Goal: Information Seeking & Learning: Learn about a topic

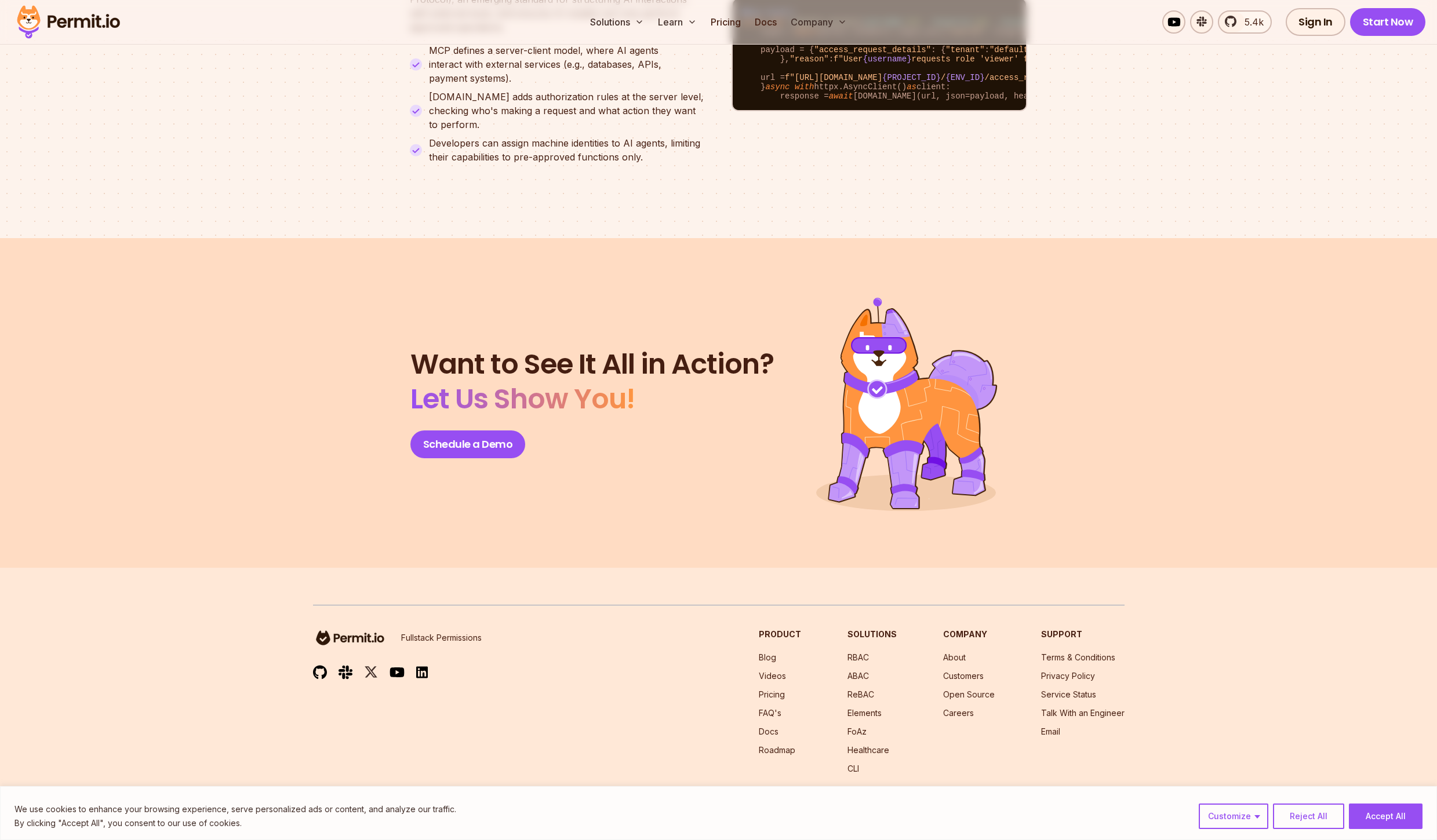
scroll to position [4859, 0]
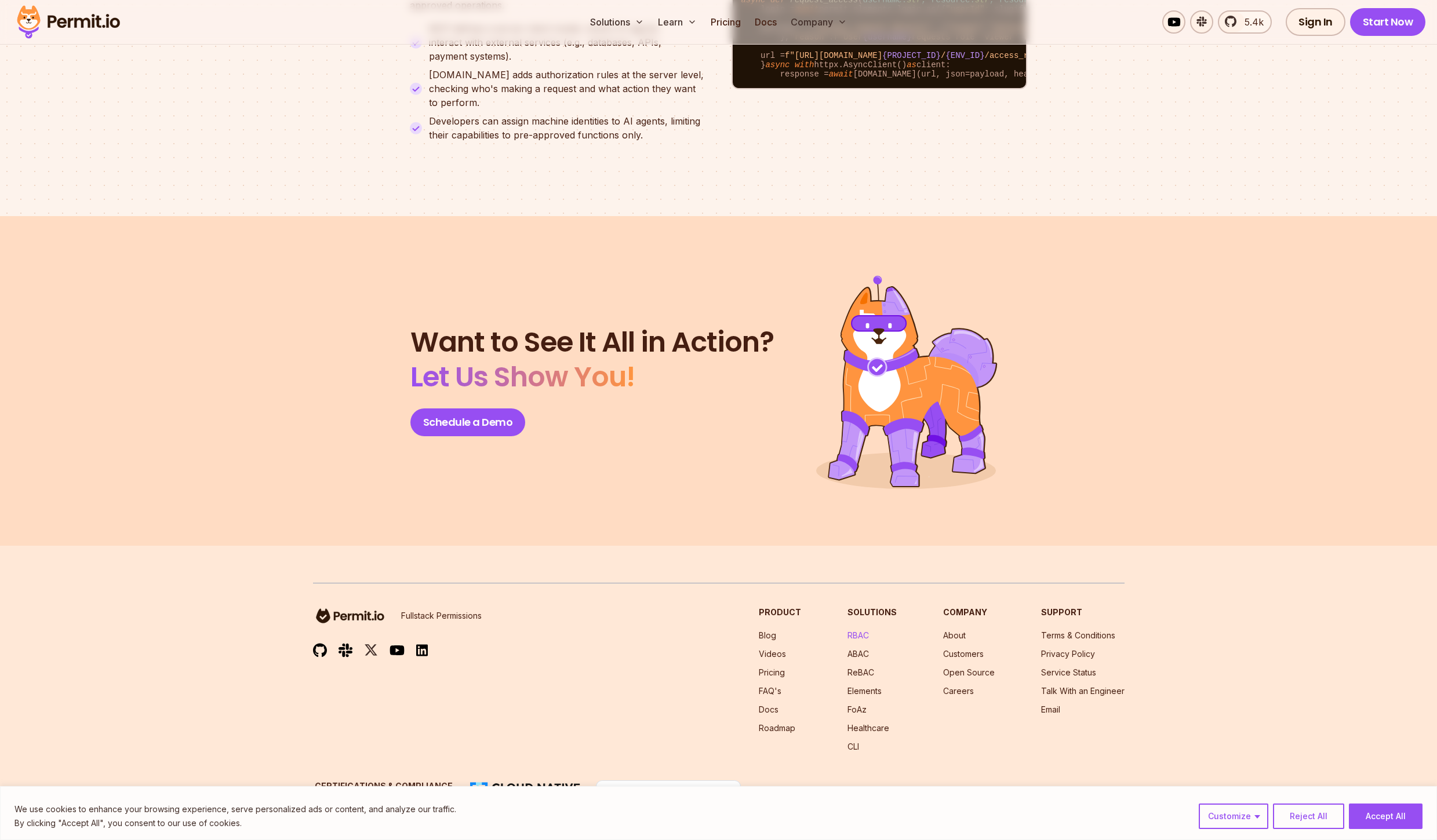
click at [868, 631] on link "RBAC" at bounding box center [858, 635] width 21 height 10
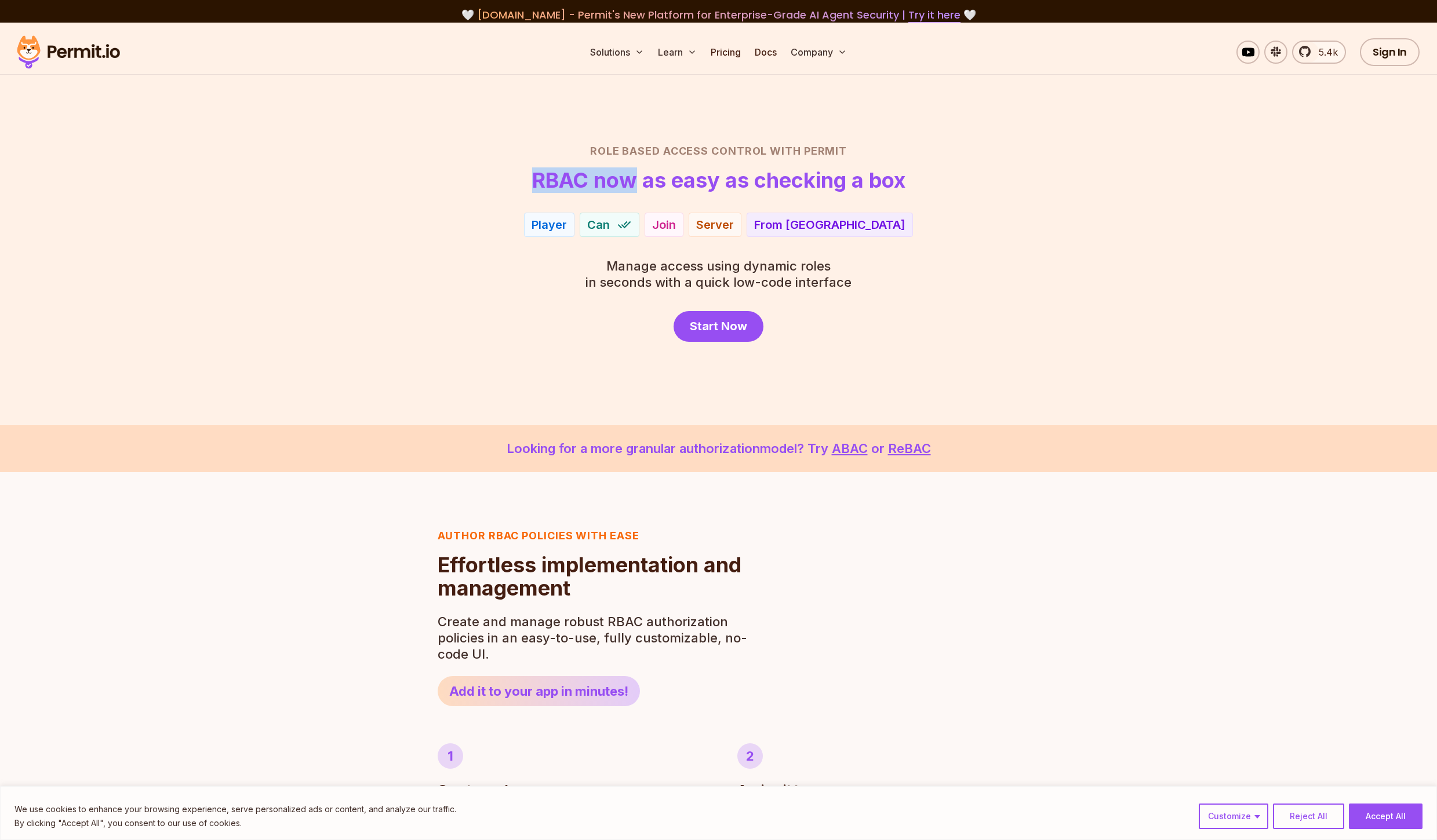
drag, startPoint x: 628, startPoint y: 189, endPoint x: 943, endPoint y: 177, distance: 315.2
click at [943, 177] on header "Role Based Access Control with Permit RBAC now as easy as checking a box" at bounding box center [718, 167] width 812 height 49
drag, startPoint x: 819, startPoint y: 183, endPoint x: 923, endPoint y: 179, distance: 104.1
click at [923, 179] on header "Role Based Access Control with Permit RBAC now as easy as checking a box" at bounding box center [718, 167] width 812 height 49
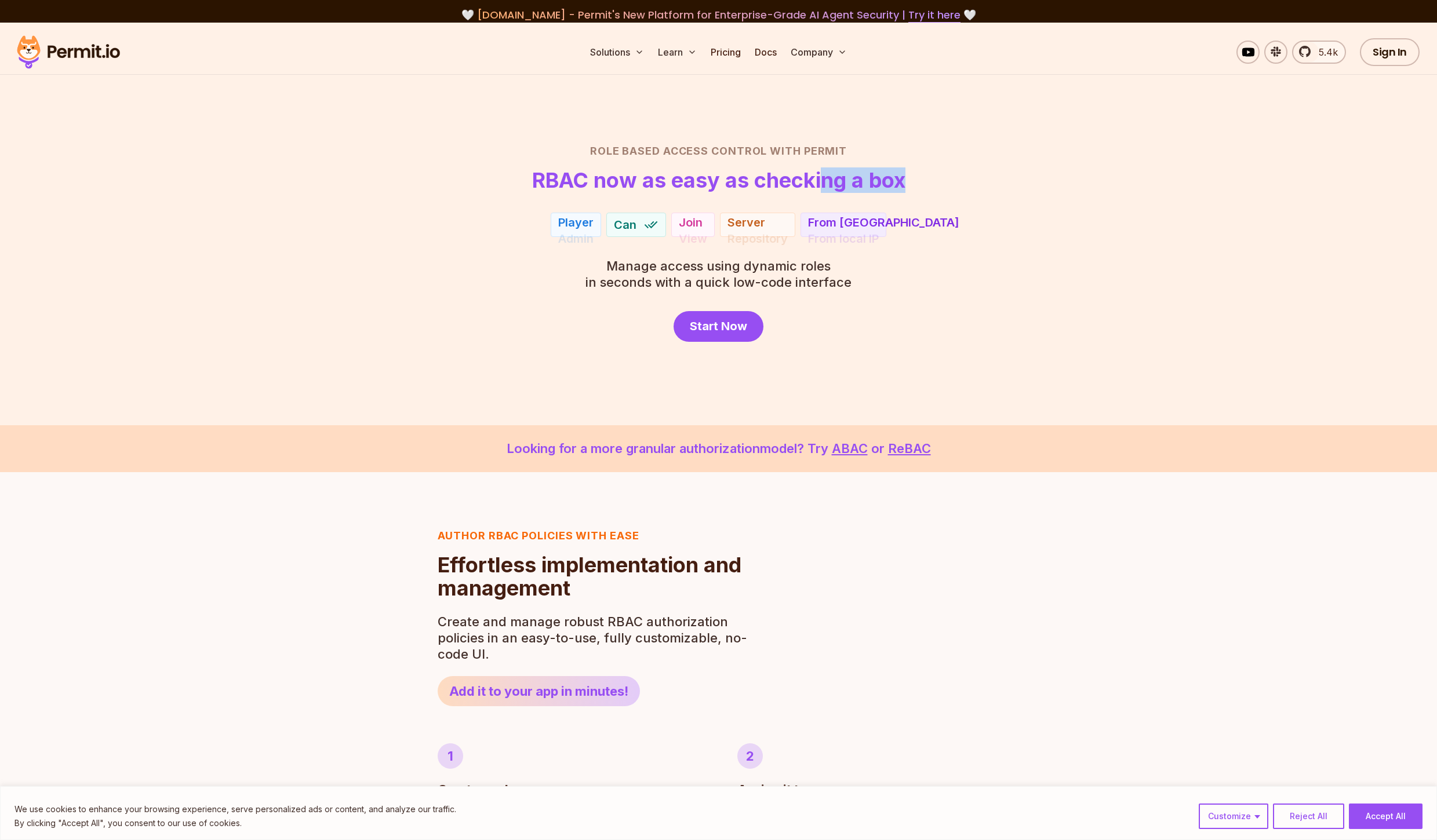
click at [923, 179] on header "Role Based Access Control with Permit RBAC now as easy as checking a box" at bounding box center [718, 167] width 812 height 49
drag, startPoint x: 762, startPoint y: 271, endPoint x: 831, endPoint y: 271, distance: 69.0
click at [831, 271] on span "Manage access using dynamic roles" at bounding box center [718, 265] width 266 height 16
drag, startPoint x: 789, startPoint y: 287, endPoint x: 866, endPoint y: 284, distance: 77.1
click at [866, 284] on div "Role Based Access Control with Permit RBAC now as easy as checking a box Accoun…" at bounding box center [718, 242] width 812 height 199
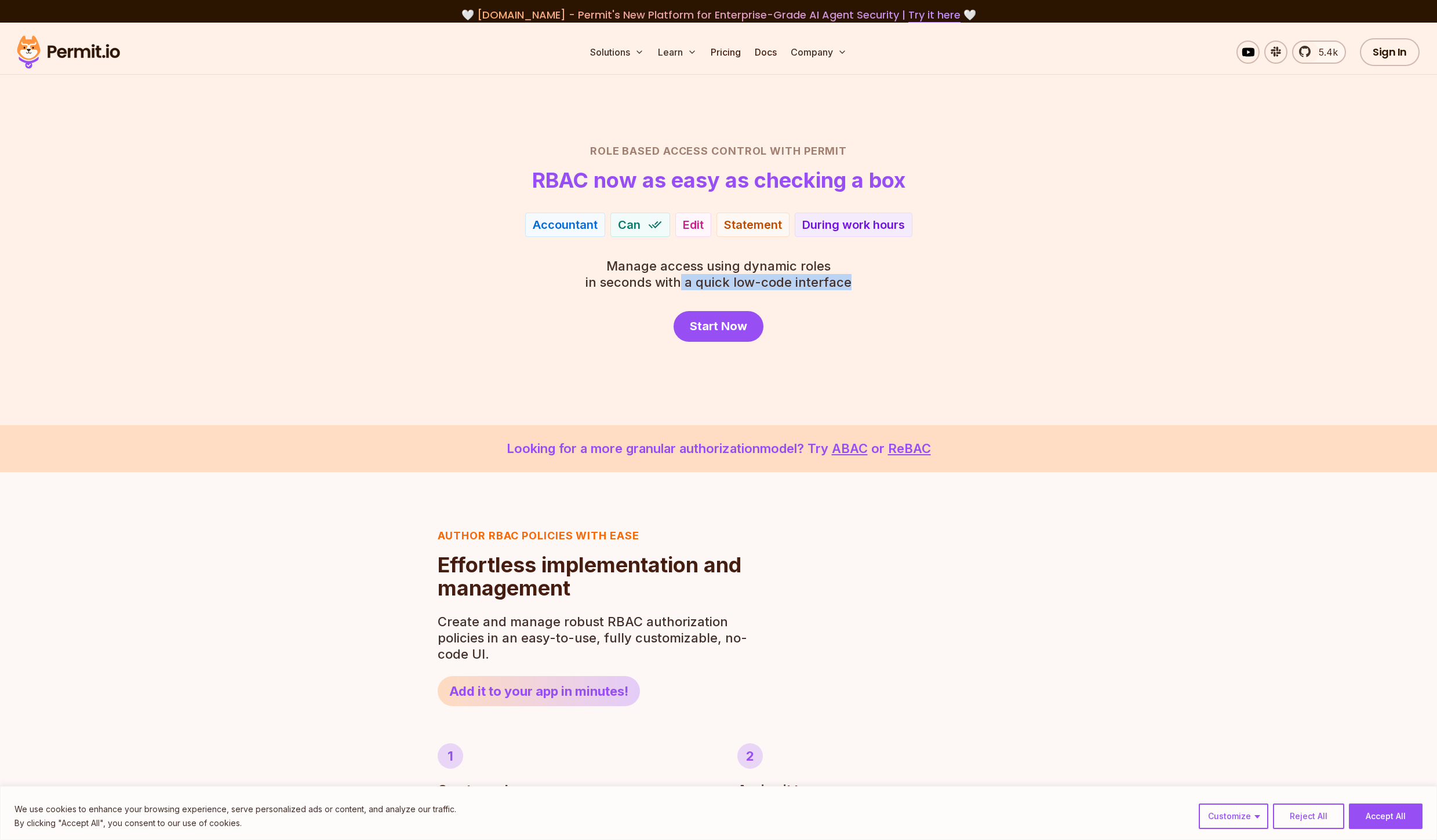
click at [866, 284] on div "Role Based Access Control with Permit RBAC now as easy as checking a box Accoun…" at bounding box center [718, 242] width 812 height 199
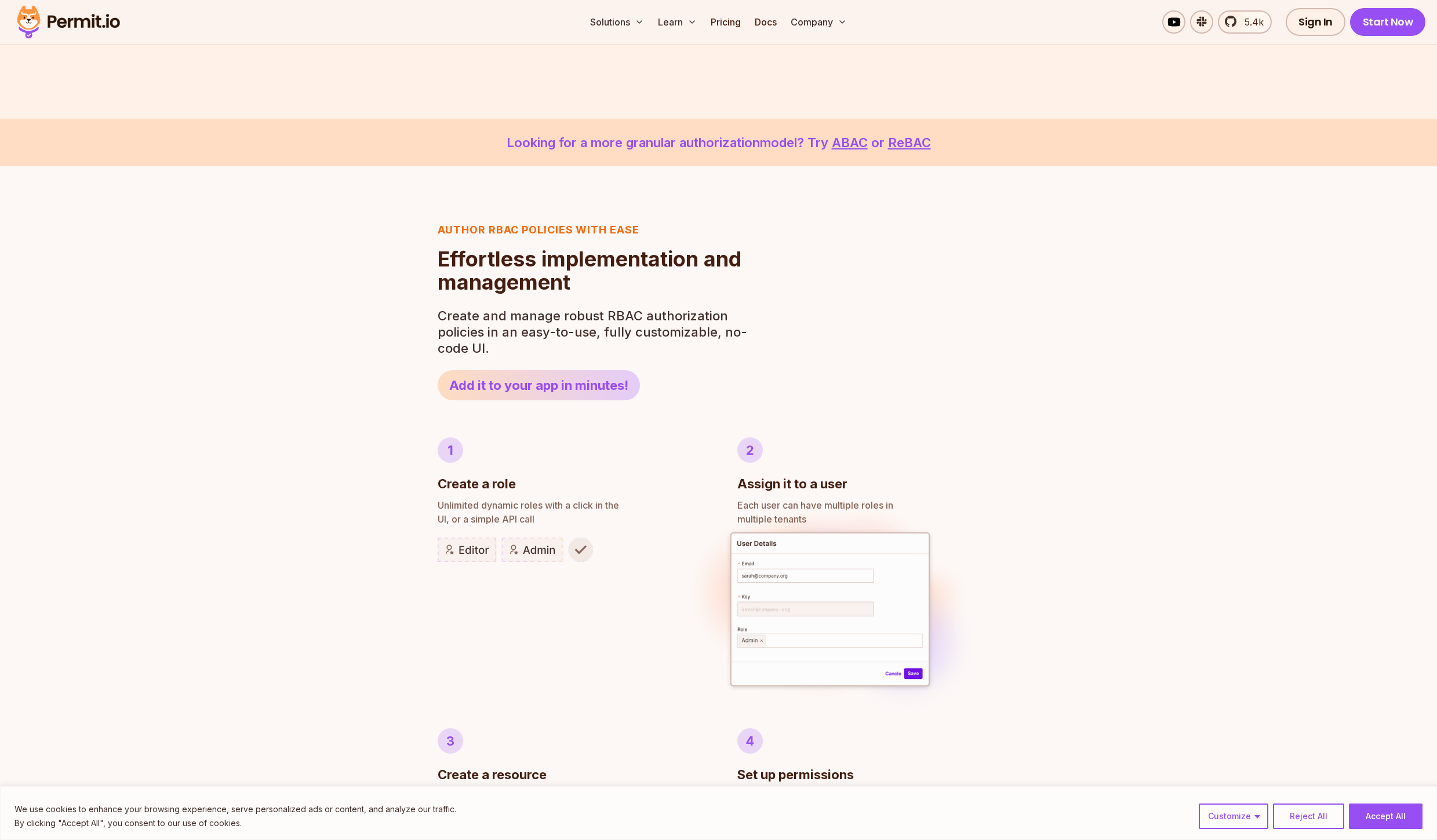
scroll to position [348, 0]
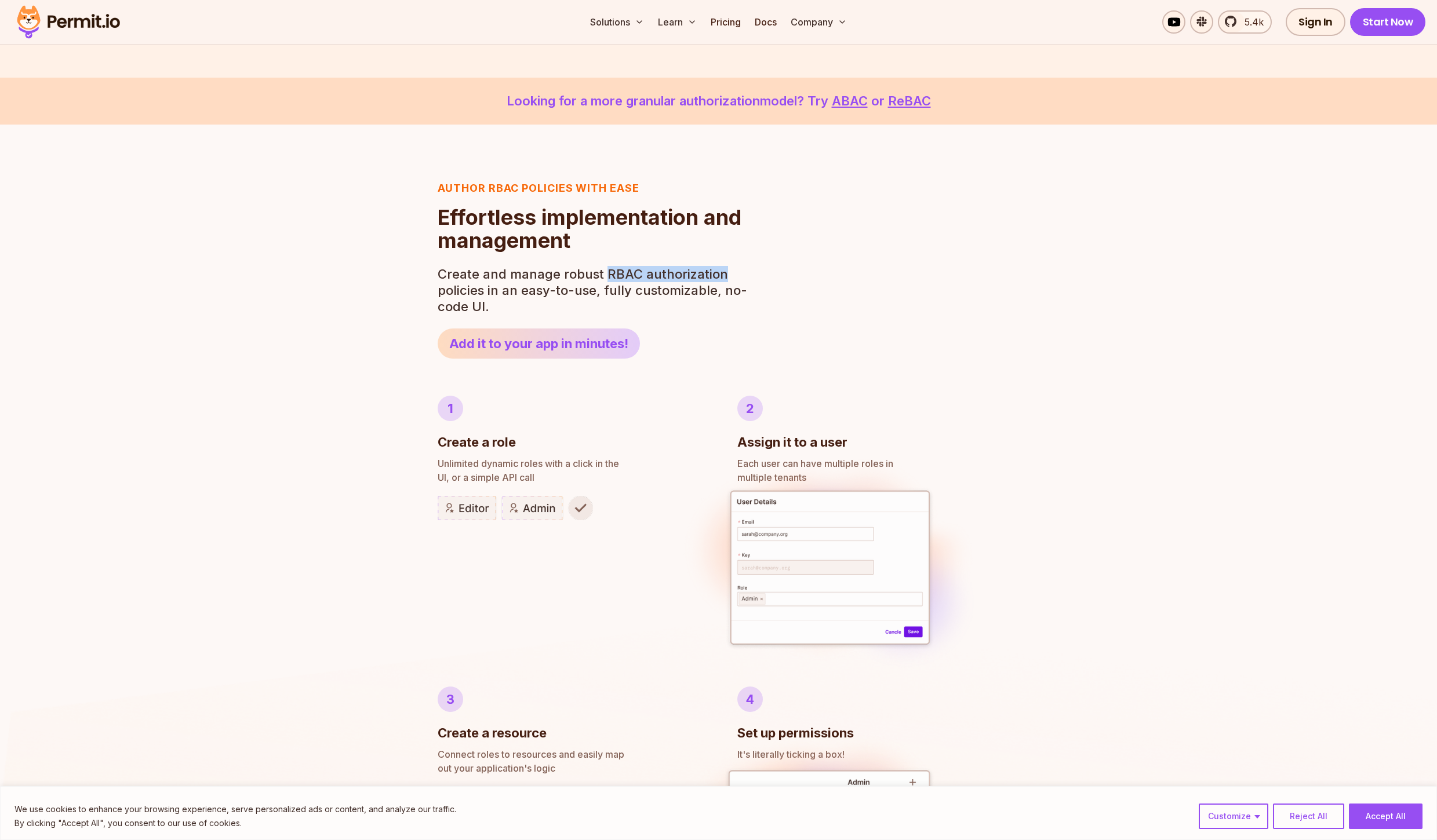
drag, startPoint x: 673, startPoint y: 277, endPoint x: 718, endPoint y: 270, distance: 45.5
click at [718, 270] on p "Create and manage robust RBAC authorization policies in an easy-to-use, fully c…" at bounding box center [595, 290] width 316 height 49
drag, startPoint x: 573, startPoint y: 287, endPoint x: 717, endPoint y: 287, distance: 144.0
click at [717, 287] on p "Create and manage robust RBAC authorization policies in an easy-to-use, fully c…" at bounding box center [595, 290] width 316 height 49
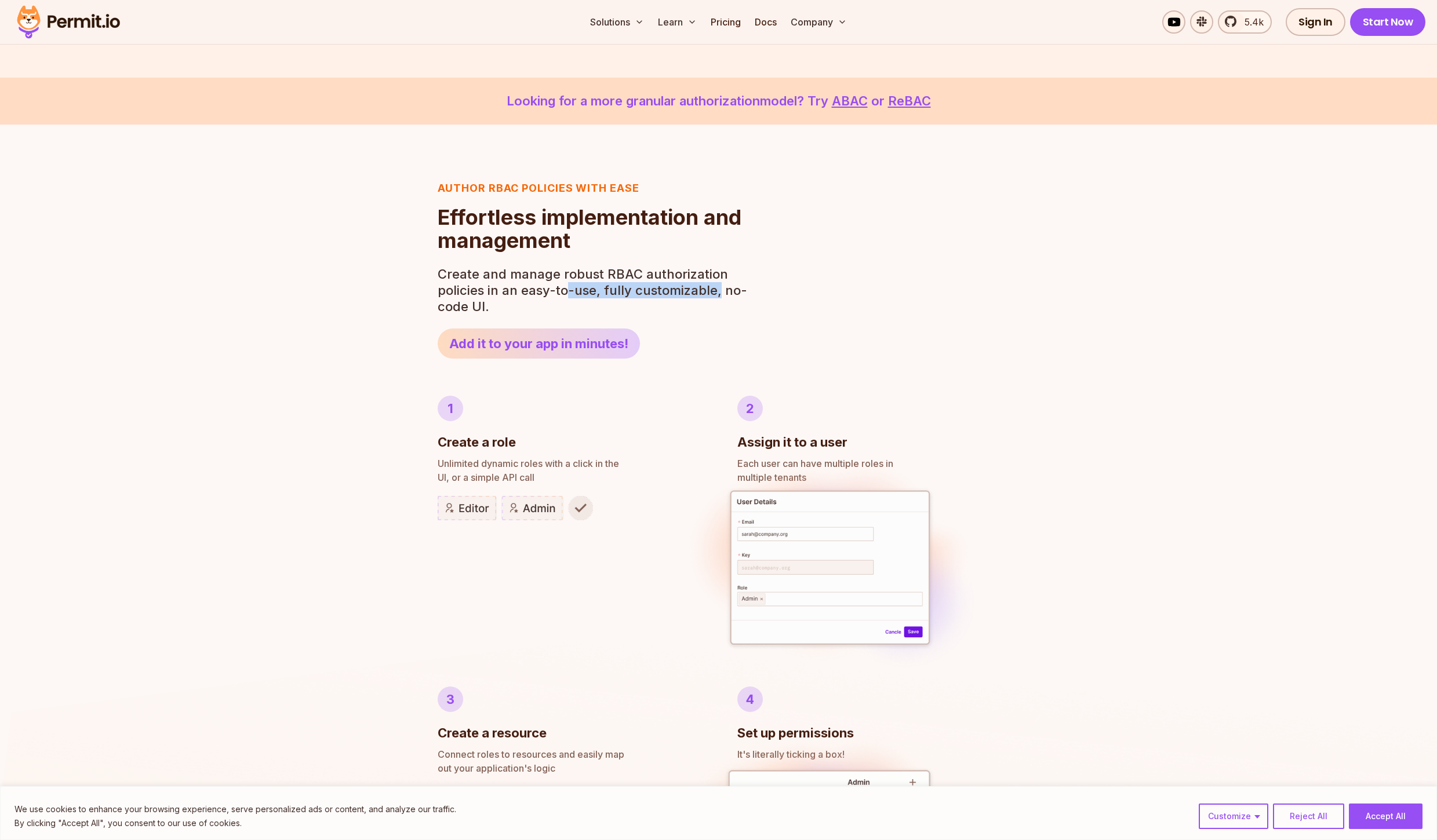
click at [717, 287] on p "Create and manage robust RBAC authorization policies in an easy-to-use, fully c…" at bounding box center [595, 290] width 316 height 49
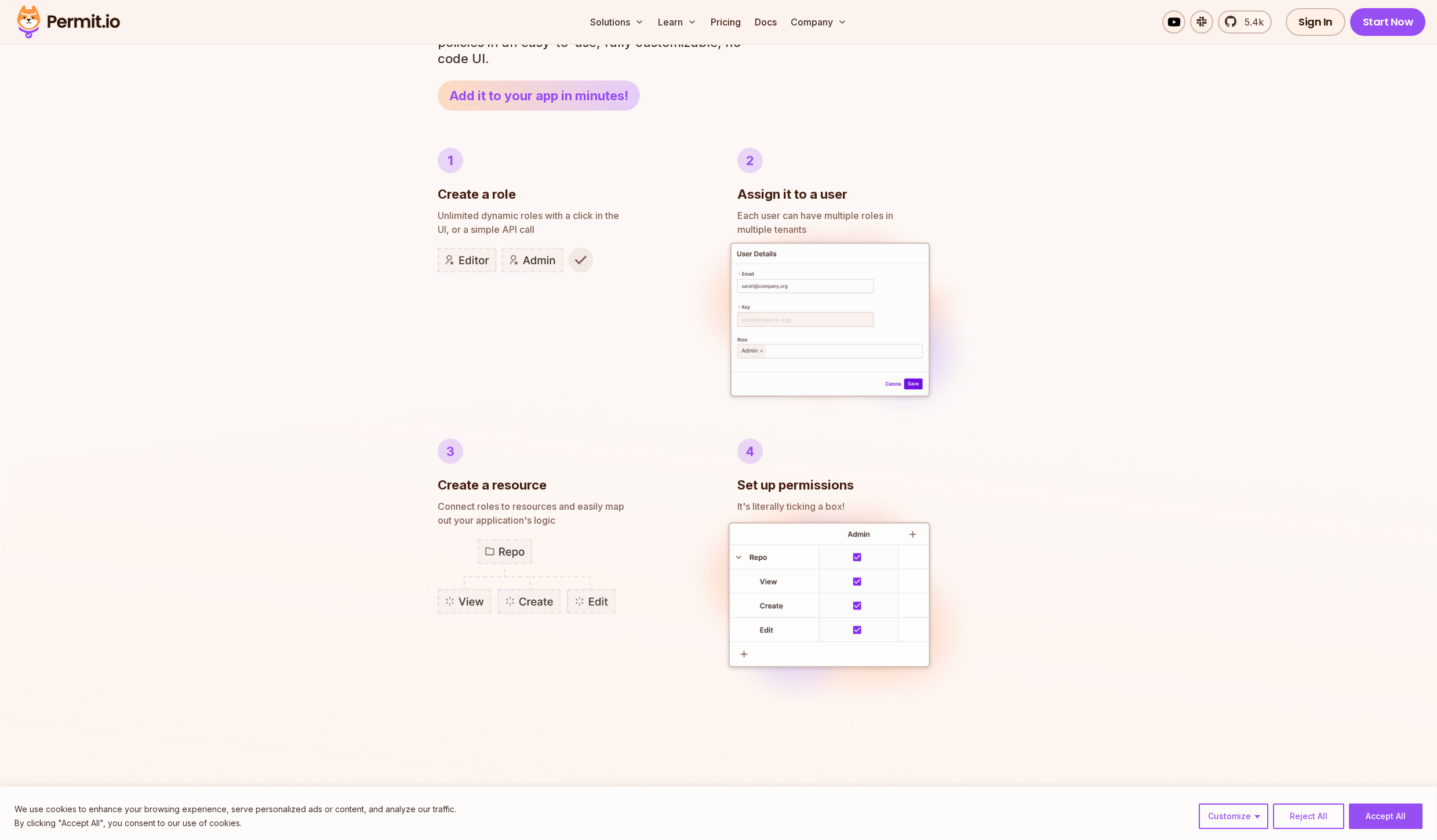
scroll to position [626, 0]
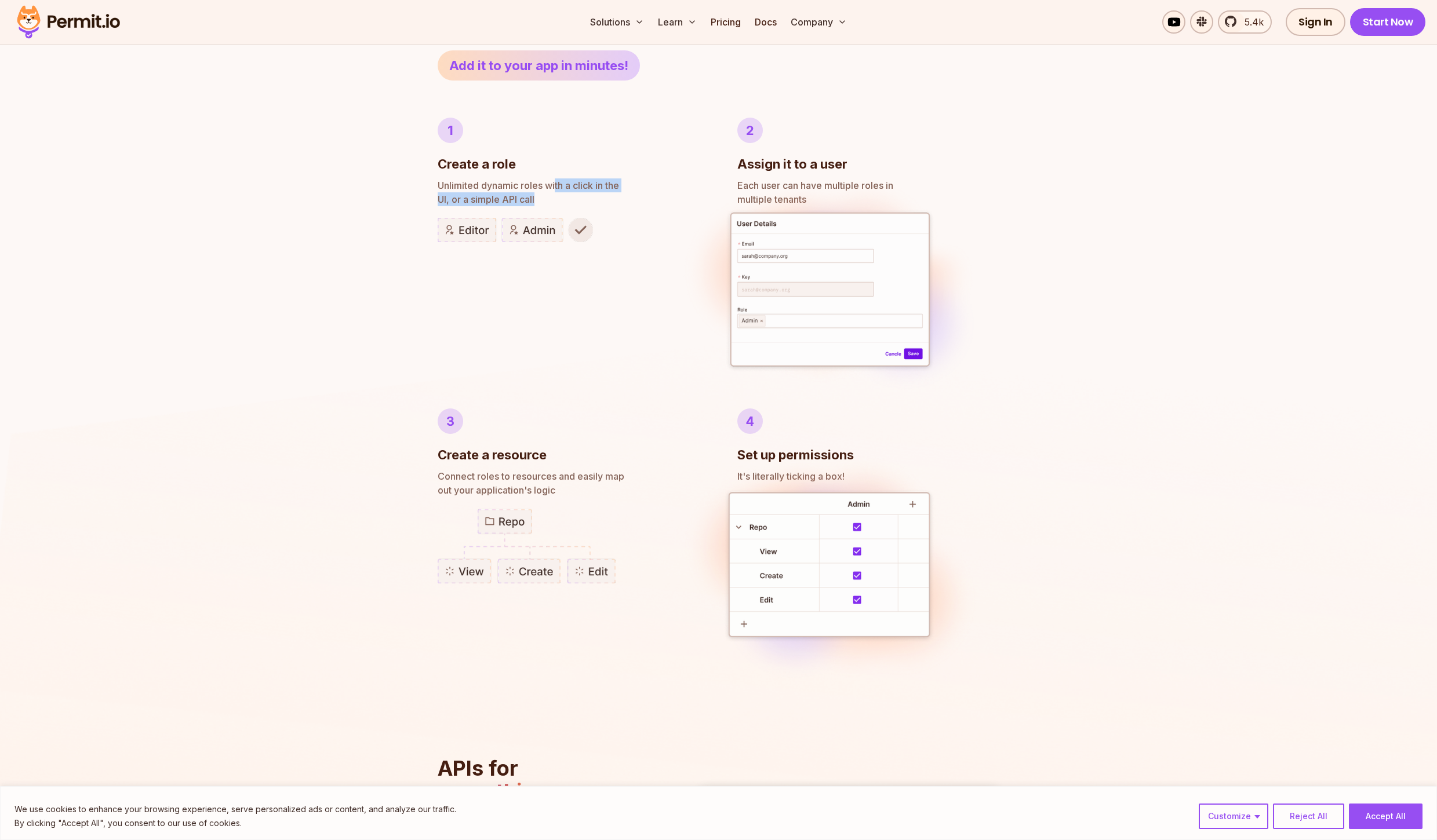
drag, startPoint x: 556, startPoint y: 190, endPoint x: 550, endPoint y: 203, distance: 14.3
click at [548, 203] on p "Unlimited dynamic roles with a click in the UI, or a simple API call" at bounding box center [568, 193] width 262 height 28
click at [550, 203] on p "Unlimited dynamic roles with a click in the UI, or a simple API call" at bounding box center [568, 193] width 262 height 28
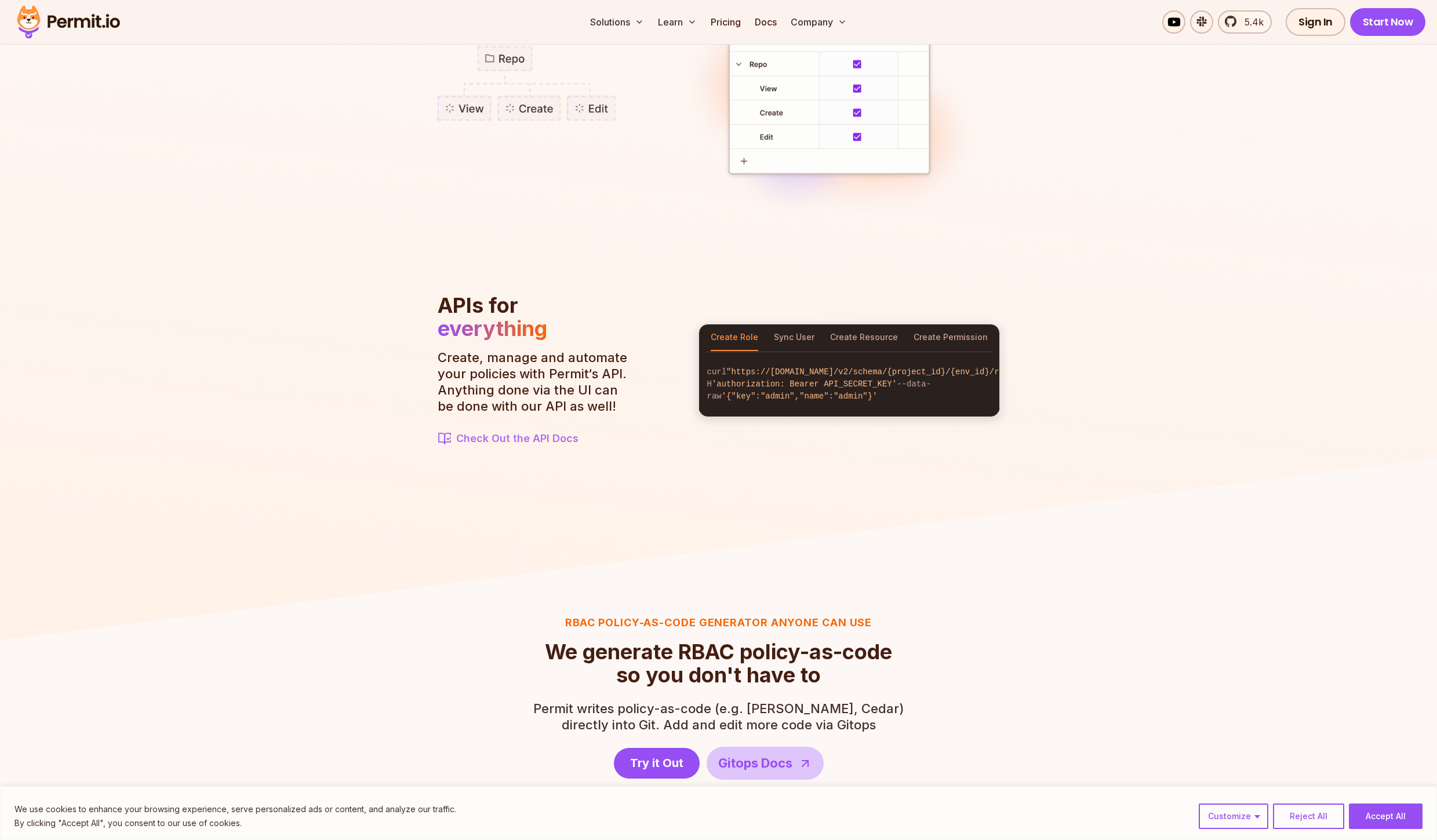
scroll to position [1113, 0]
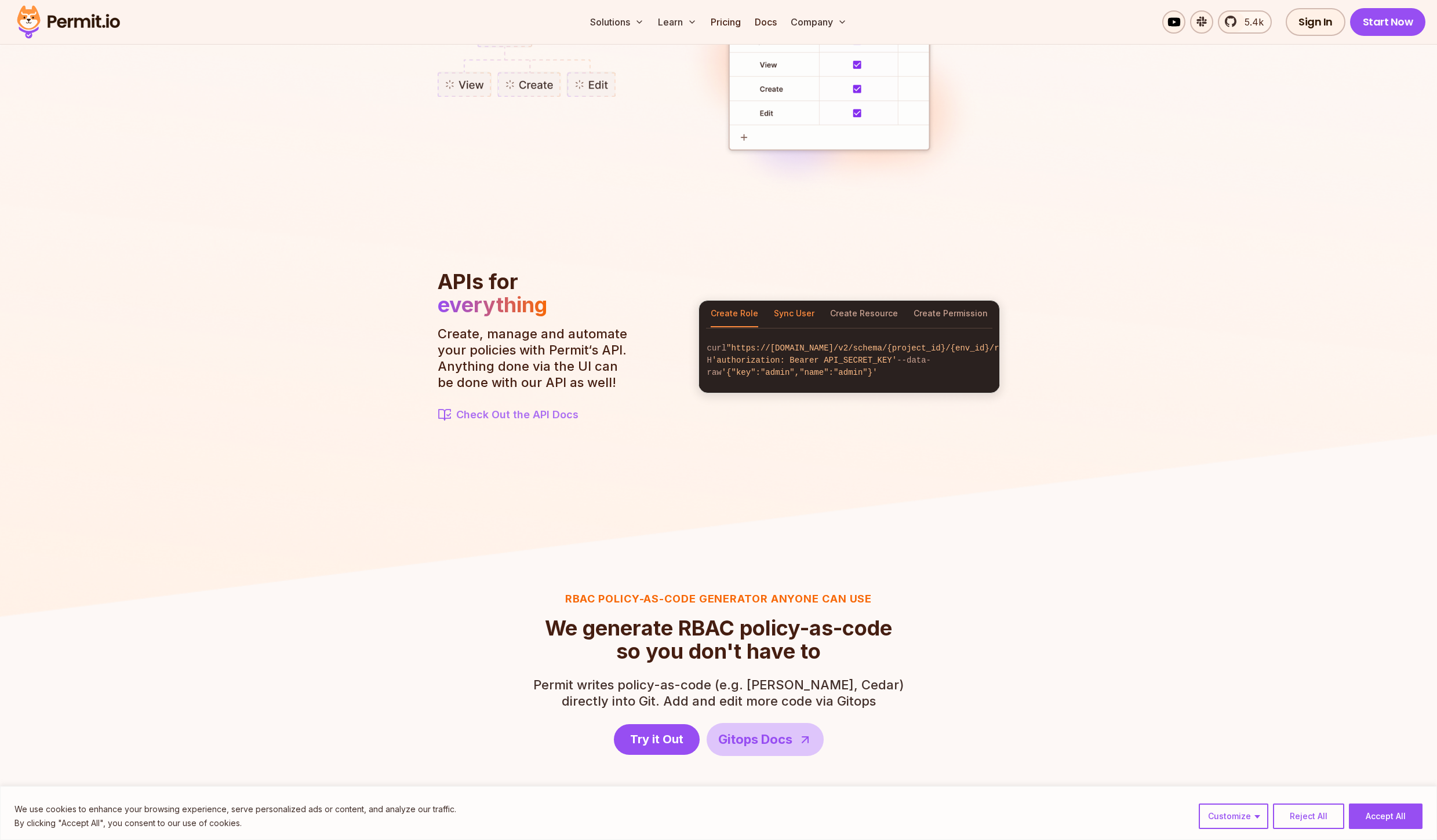
click at [792, 310] on button "Sync User" at bounding box center [793, 314] width 41 height 27
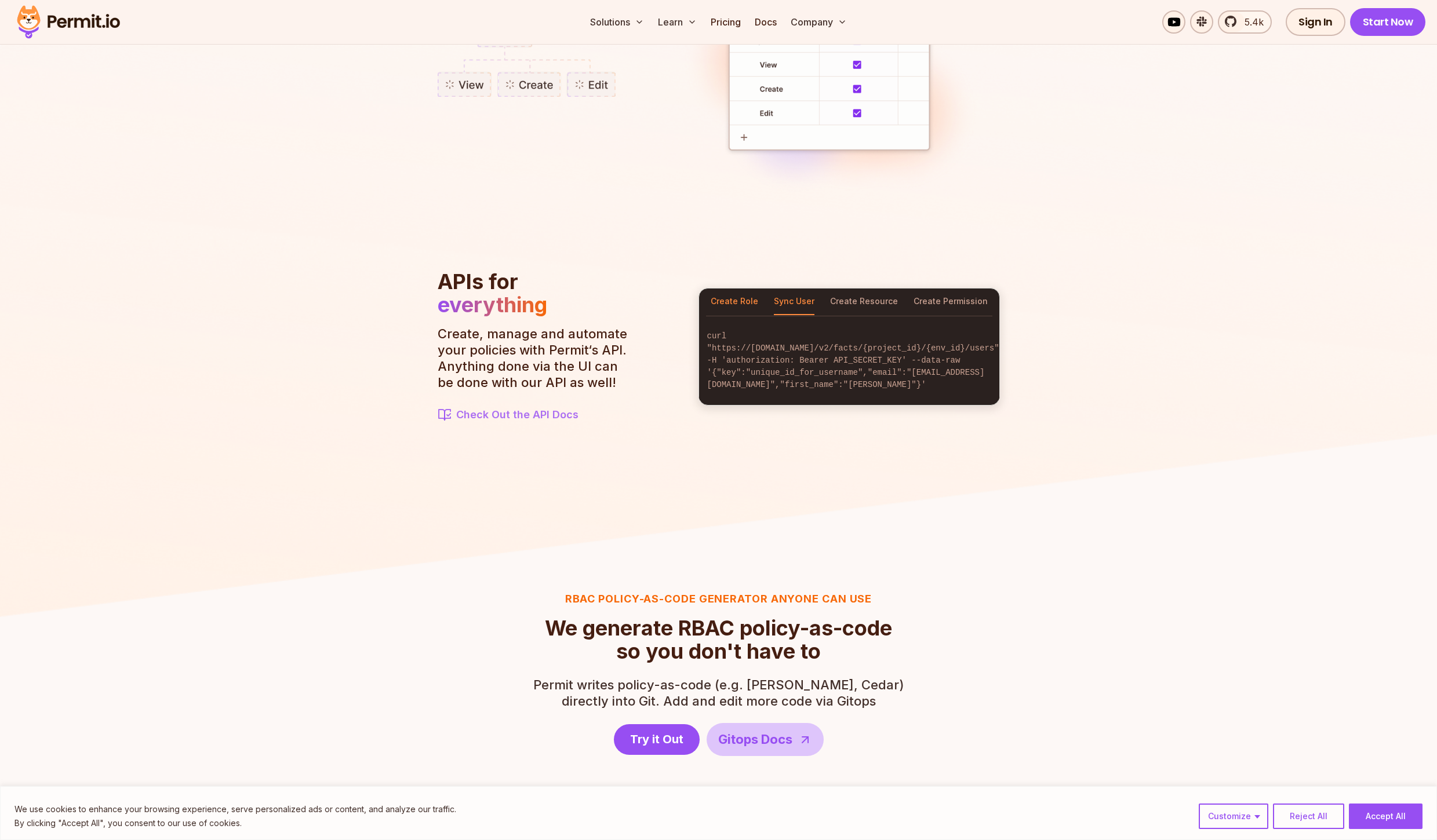
click at [741, 306] on button "Create Role" at bounding box center [735, 302] width 47 height 27
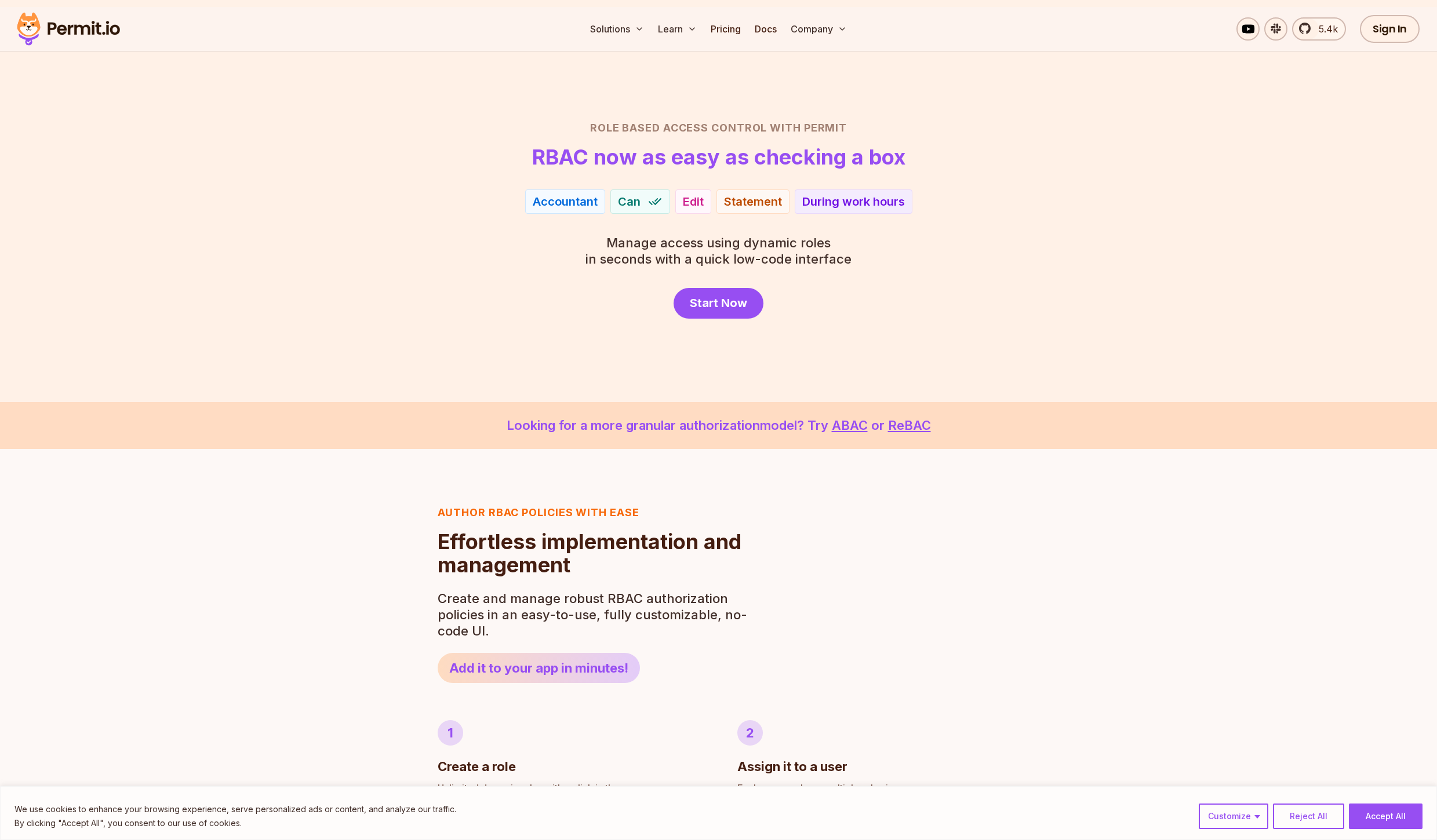
scroll to position [0, 0]
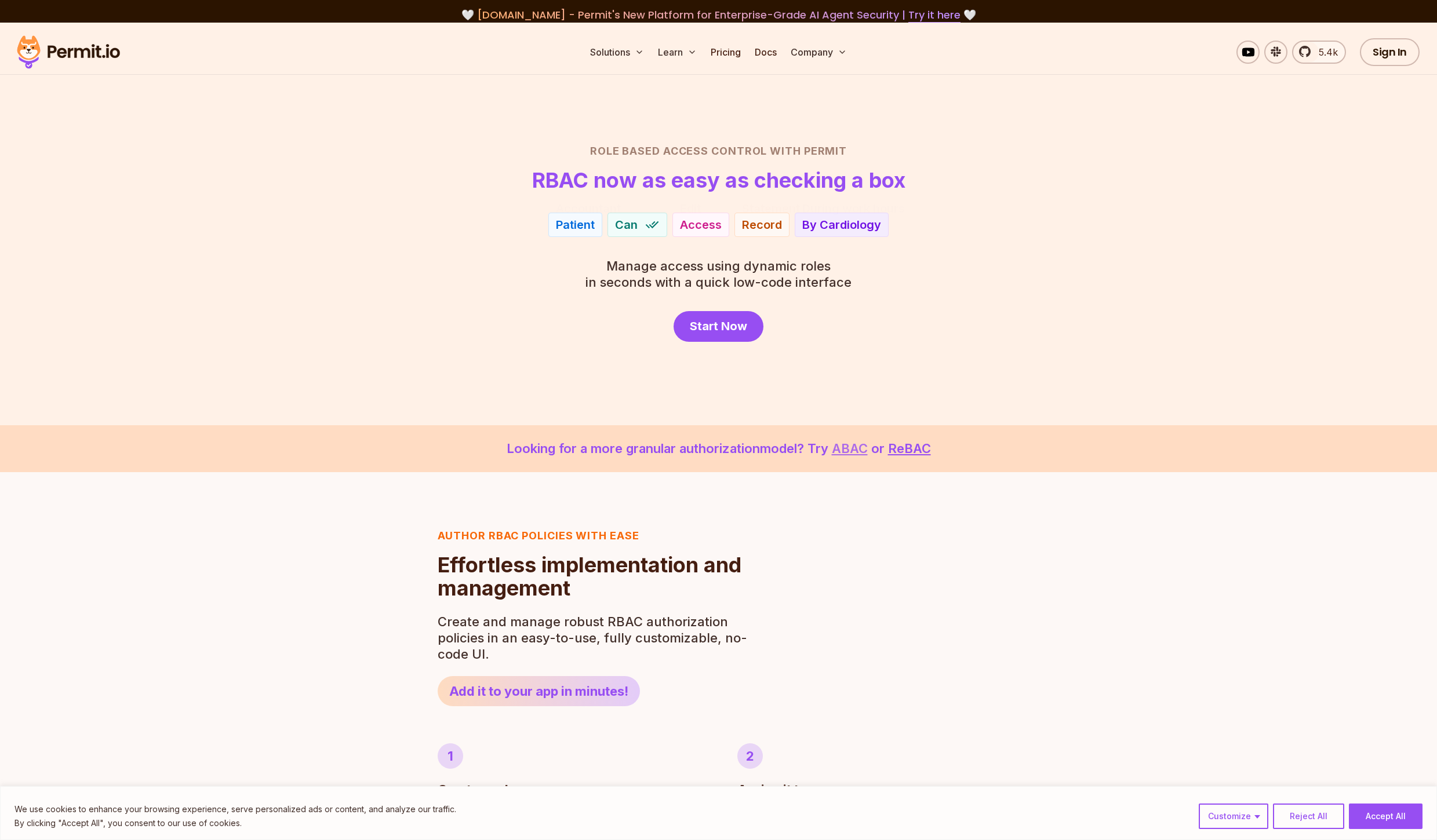
click at [864, 456] on link "ABAC" at bounding box center [849, 449] width 36 height 15
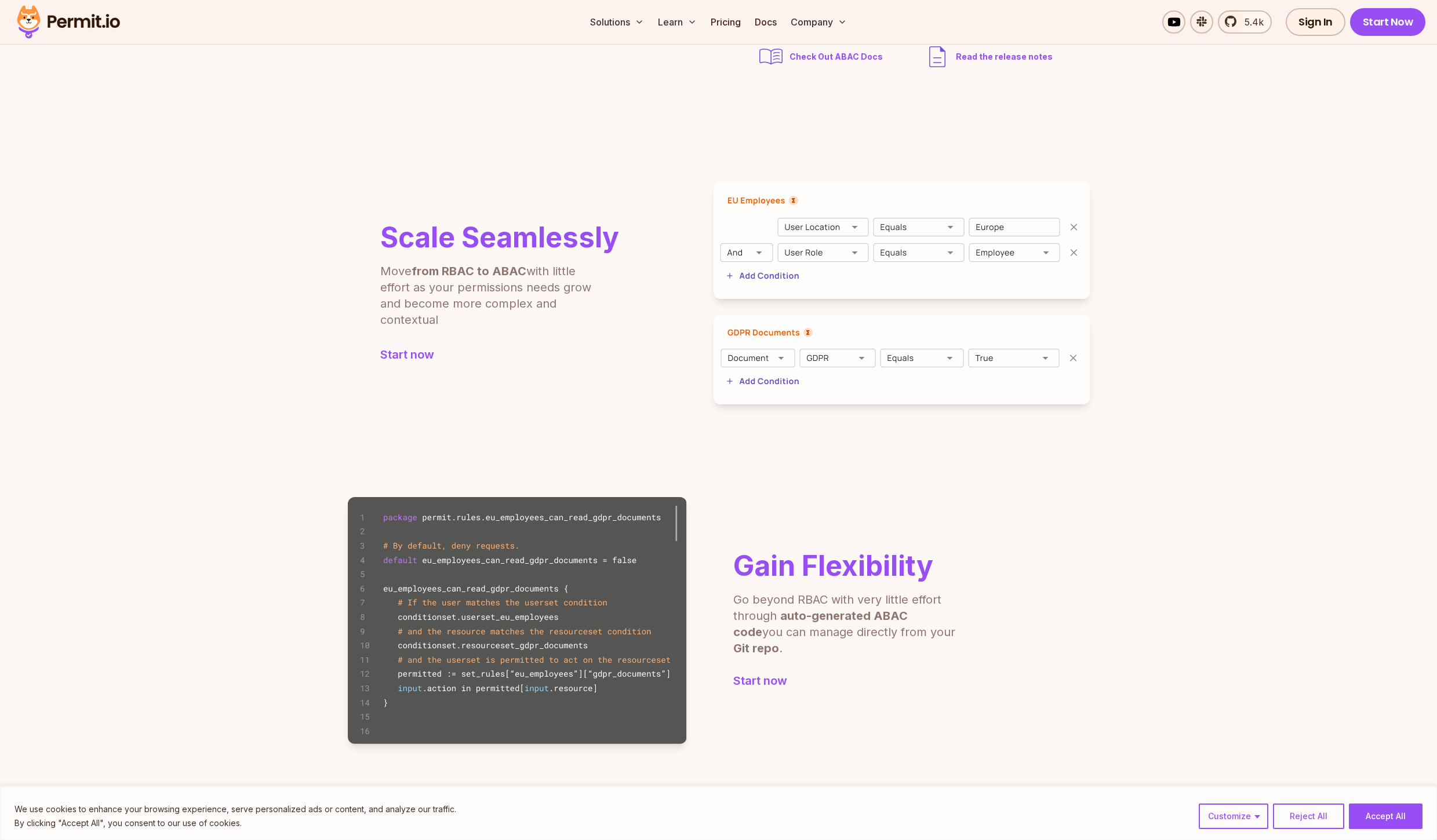
scroll to position [417, 0]
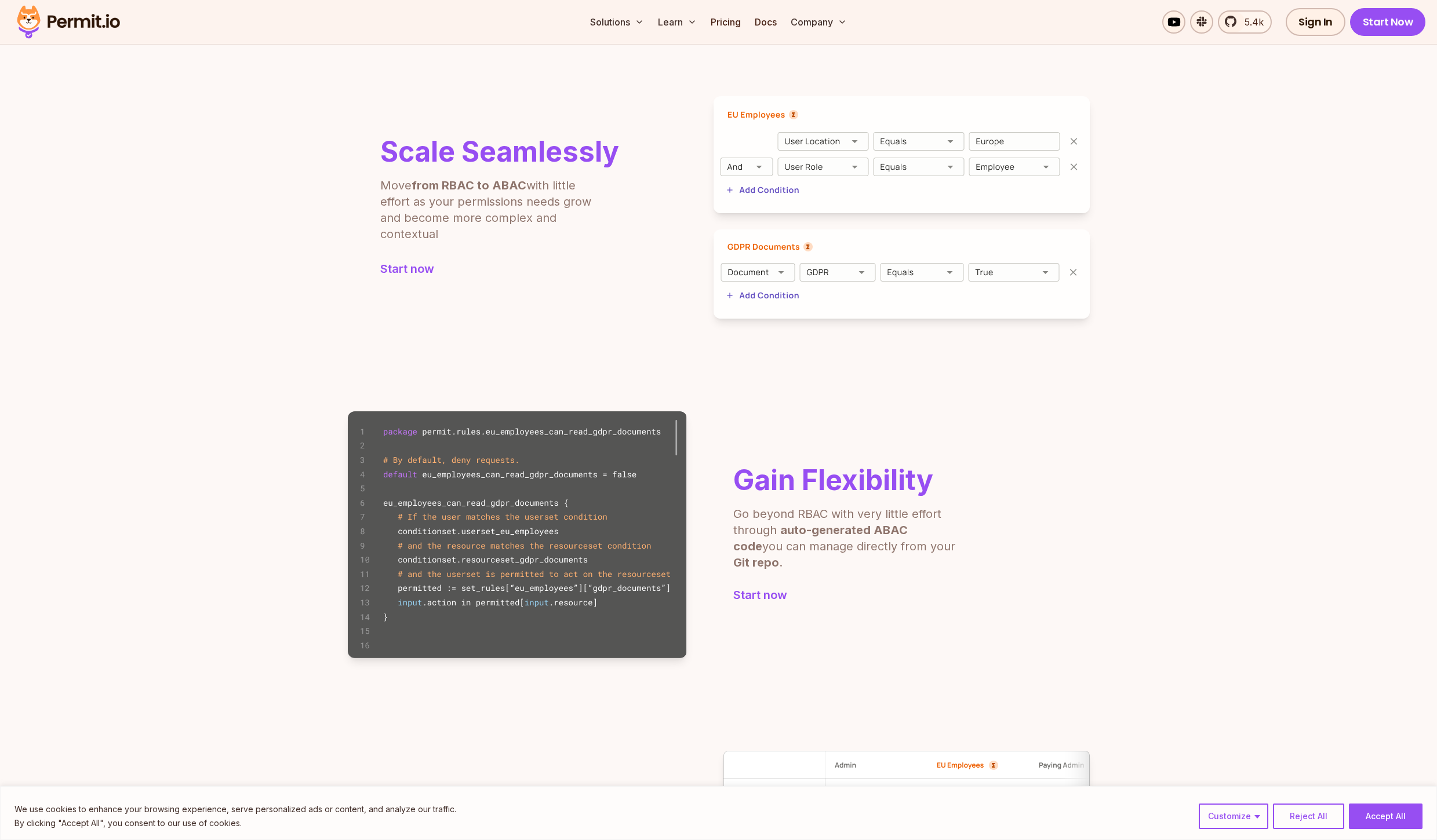
click at [795, 296] on img at bounding box center [901, 274] width 376 height 89
click at [764, 290] on img at bounding box center [901, 274] width 376 height 89
click at [763, 277] on img at bounding box center [901, 274] width 376 height 89
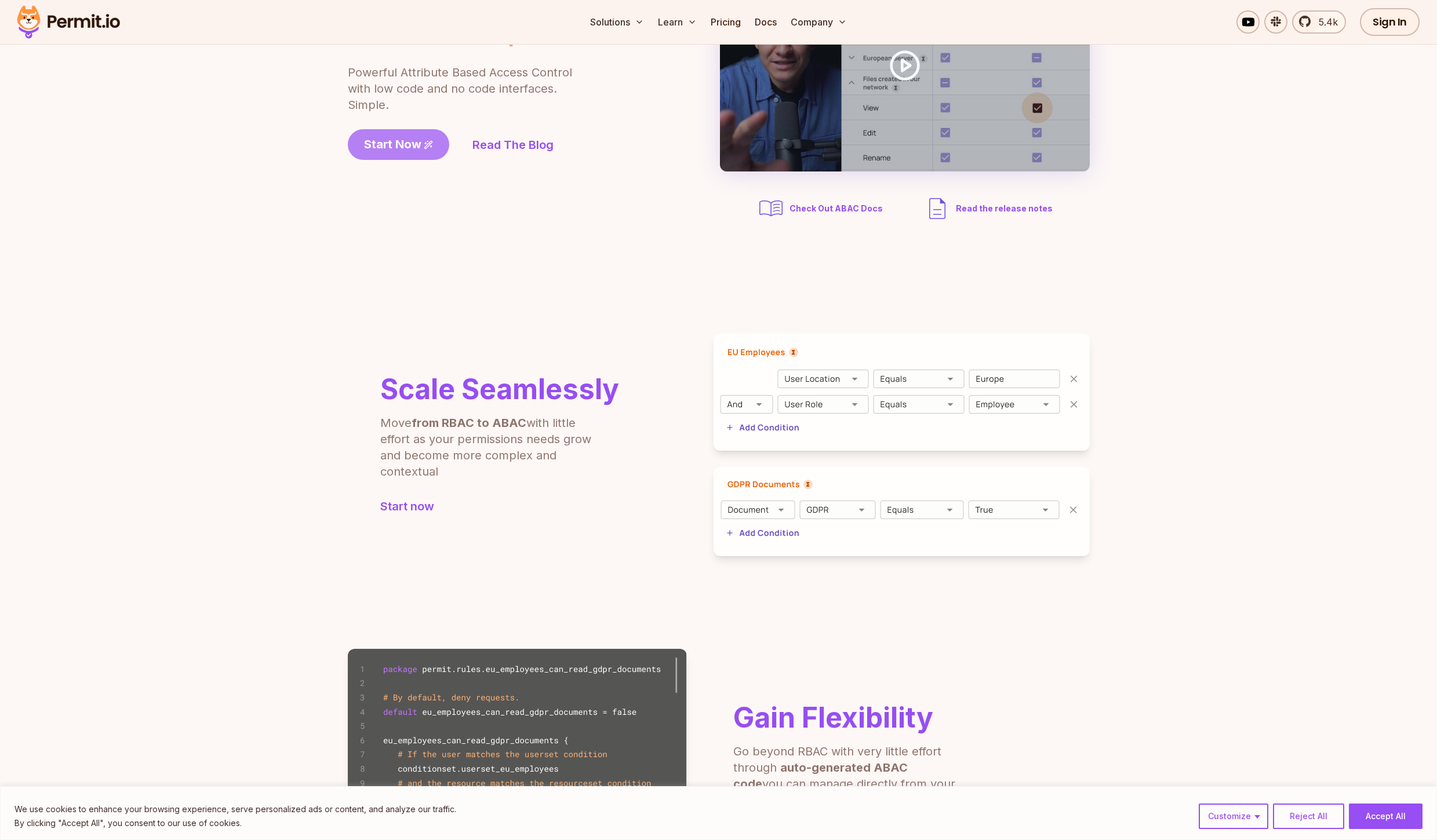
scroll to position [34, 0]
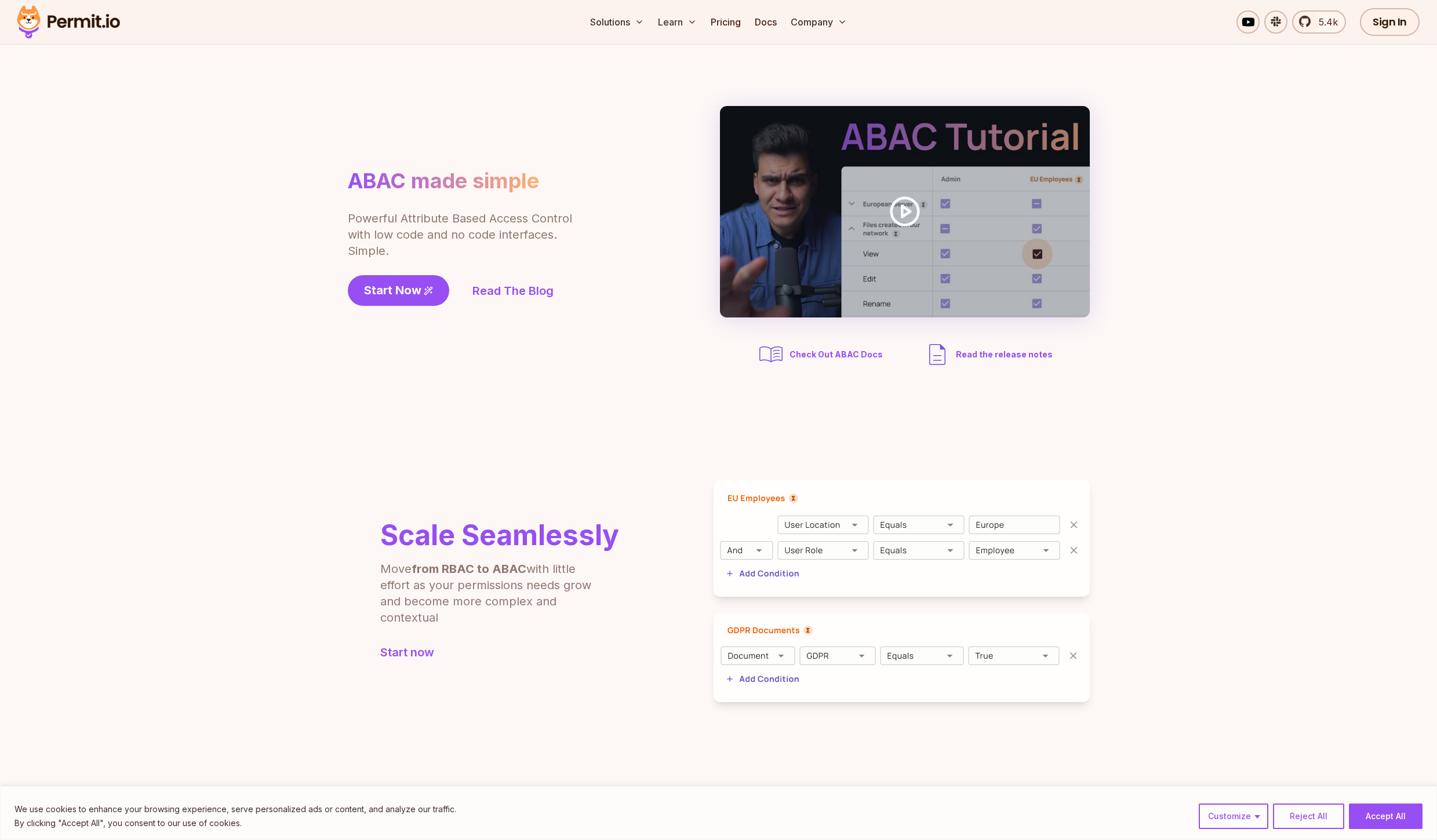
drag, startPoint x: 677, startPoint y: 435, endPoint x: 690, endPoint y: 409, distance: 29.1
click at [680, 434] on section "Scale Seamlessly Move from RBAC to ABAC with little effort as your permissions …" at bounding box center [718, 591] width 1437 height 316
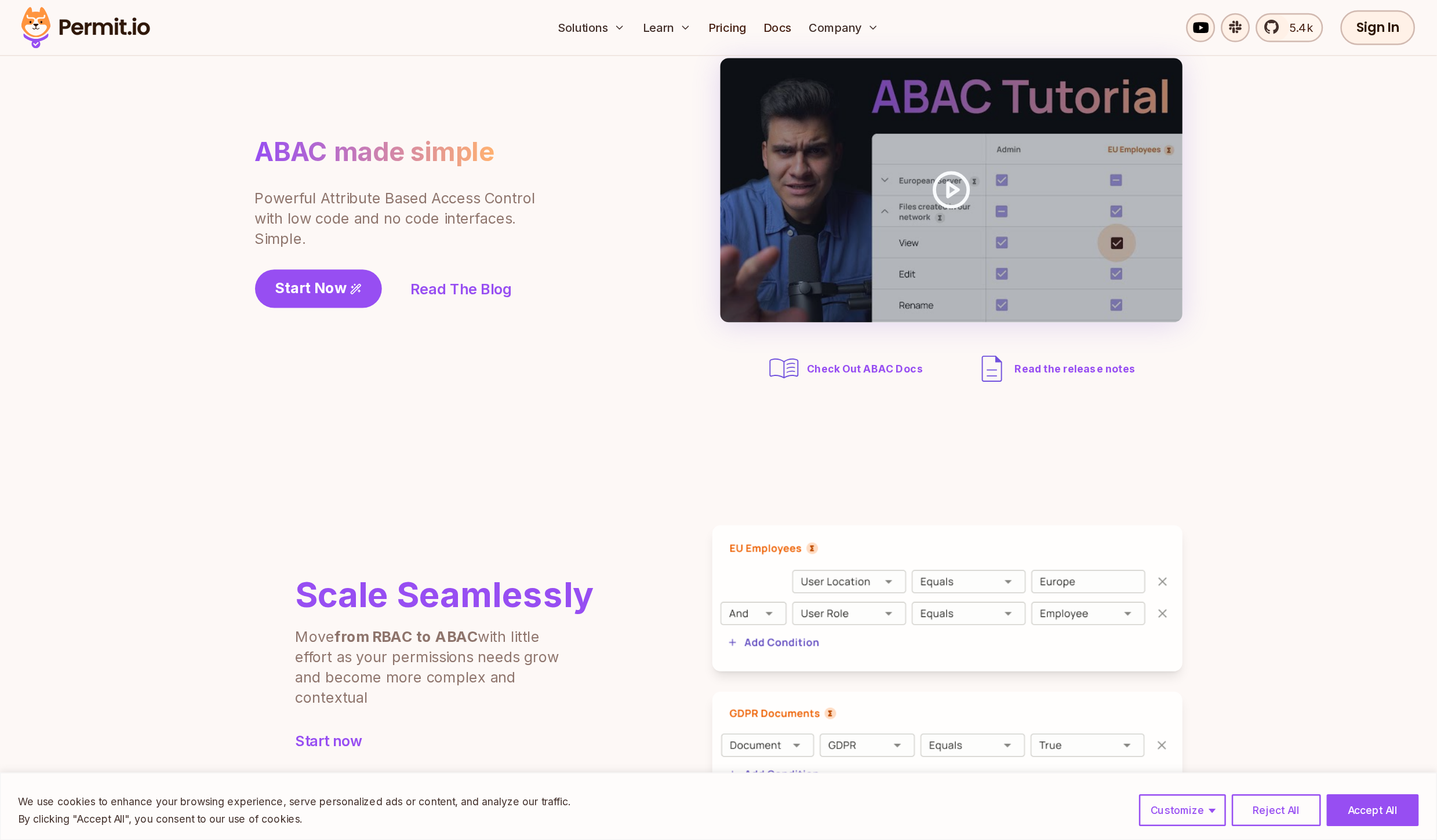
scroll to position [0, 0]
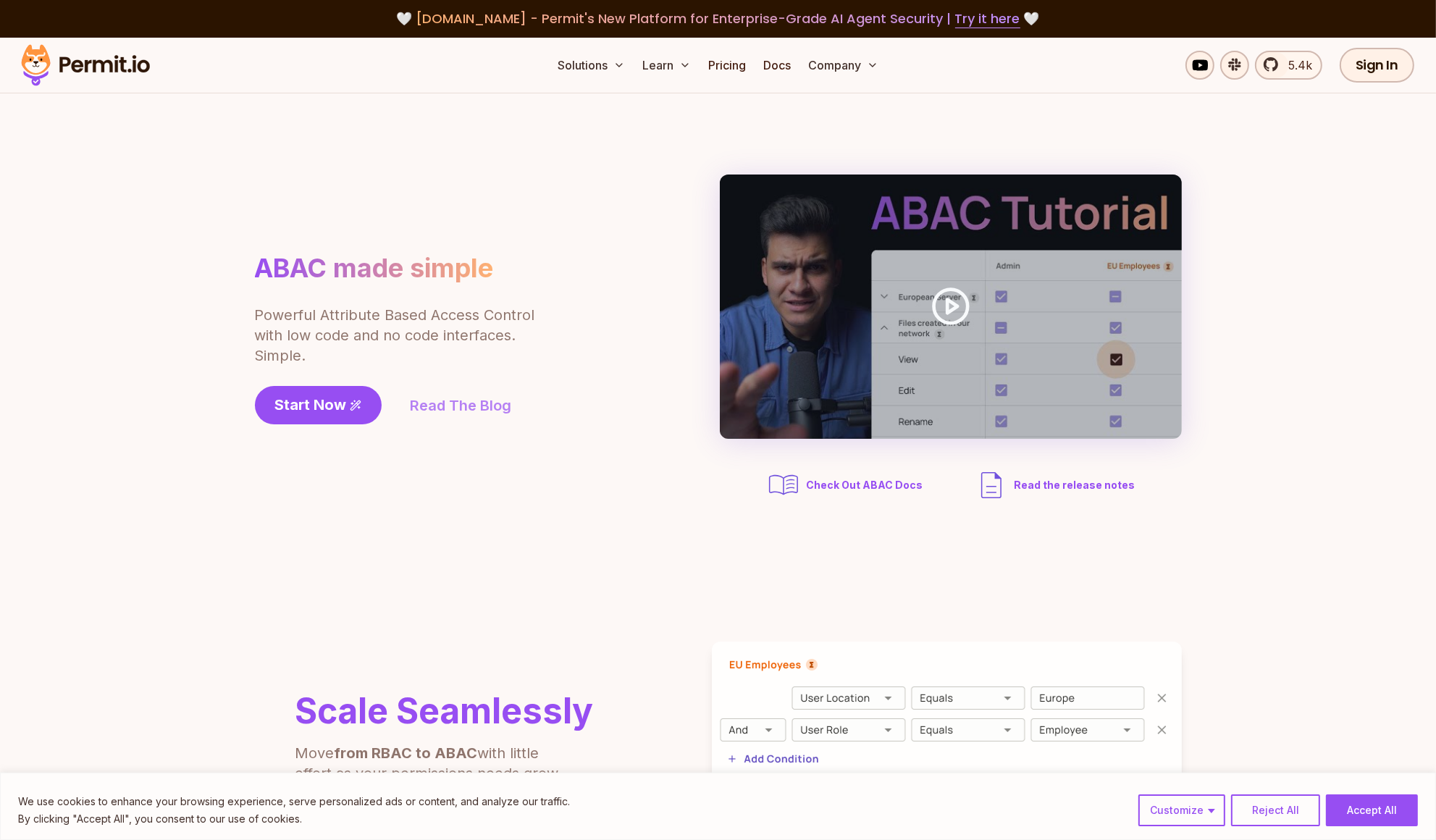
click at [475, 397] on link "Read The Blog" at bounding box center [461, 405] width 101 height 20
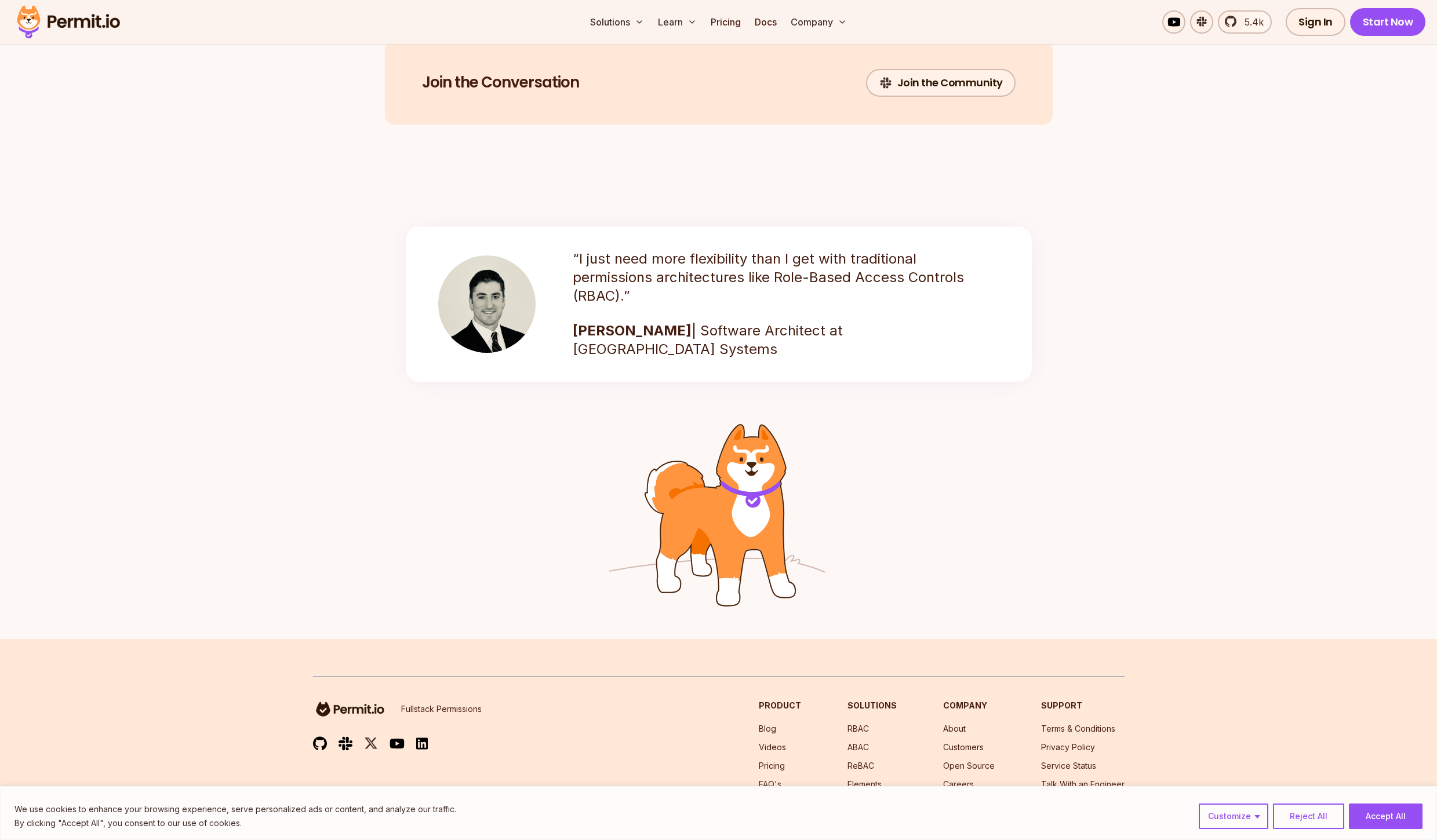
scroll to position [1588, 0]
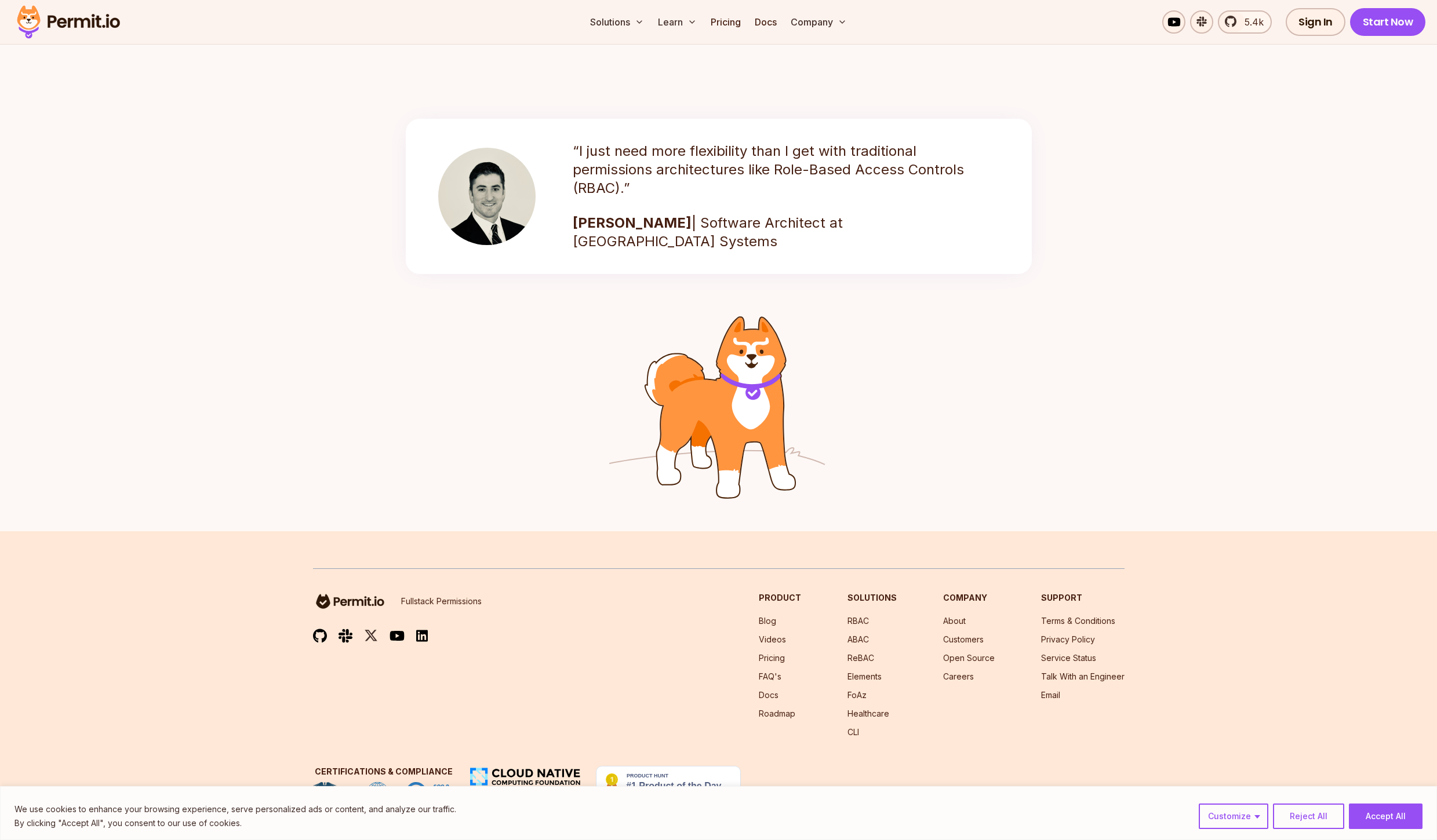
click at [442, 598] on p "Fullstack Permissions" at bounding box center [441, 602] width 80 height 11
click at [401, 598] on p "Fullstack Permissions" at bounding box center [441, 602] width 80 height 11
click at [699, 638] on div "Fullstack Permissions Product Blog Videos Pricing FAQ's Docs Roadmap Solutions …" at bounding box center [718, 665] width 812 height 146
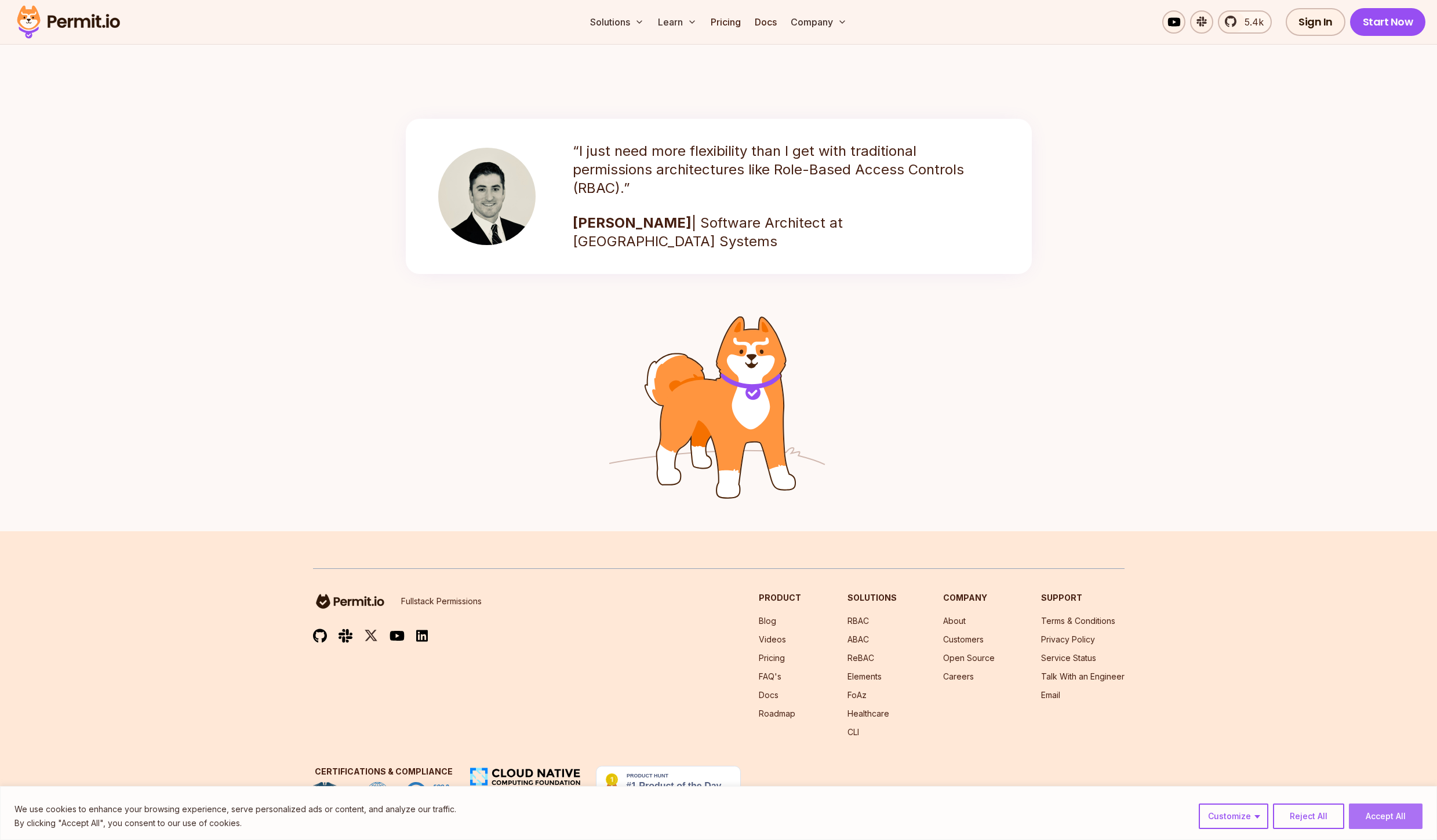
click at [1387, 820] on button "Accept All" at bounding box center [1386, 816] width 73 height 25
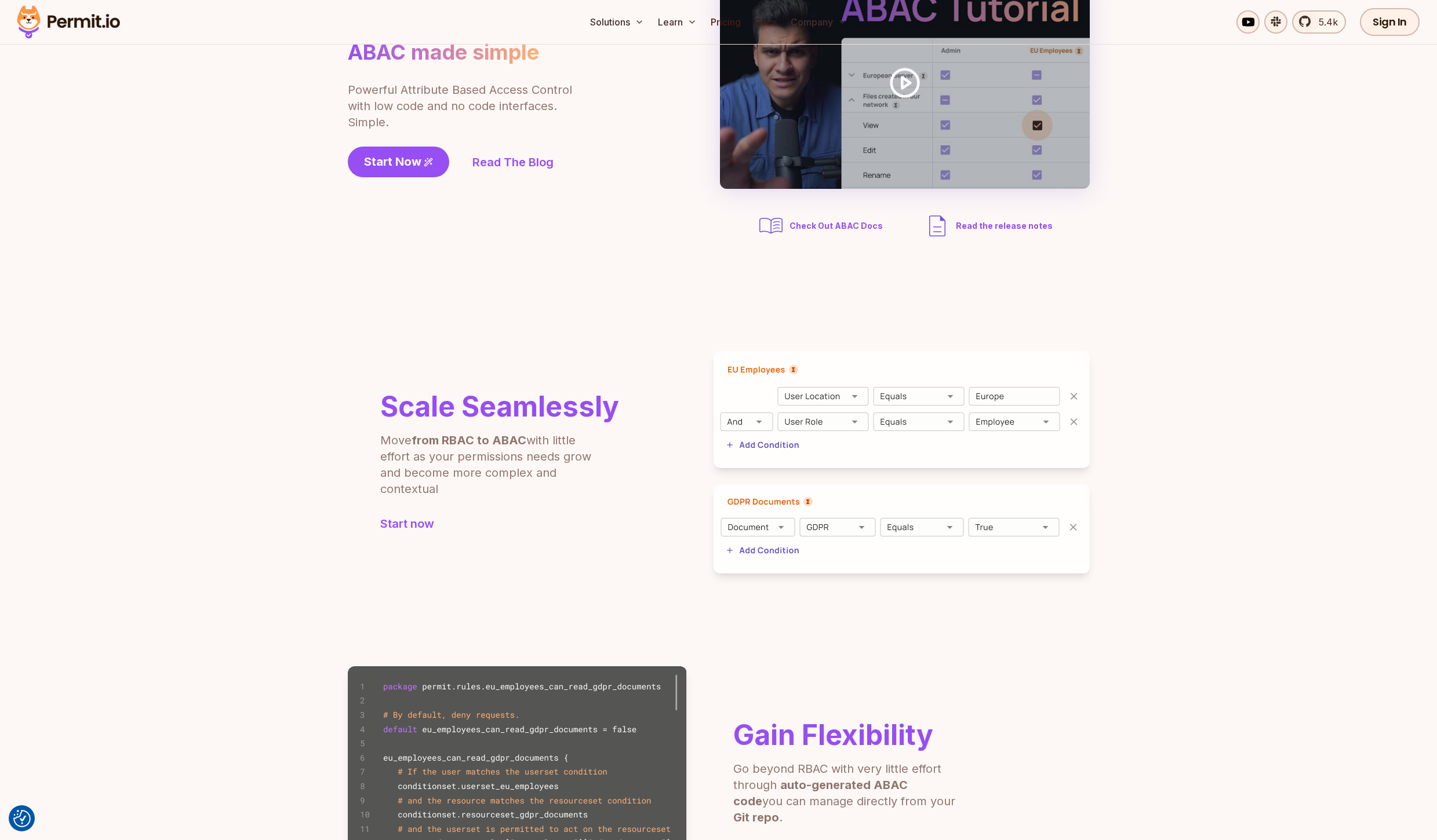
scroll to position [0, 0]
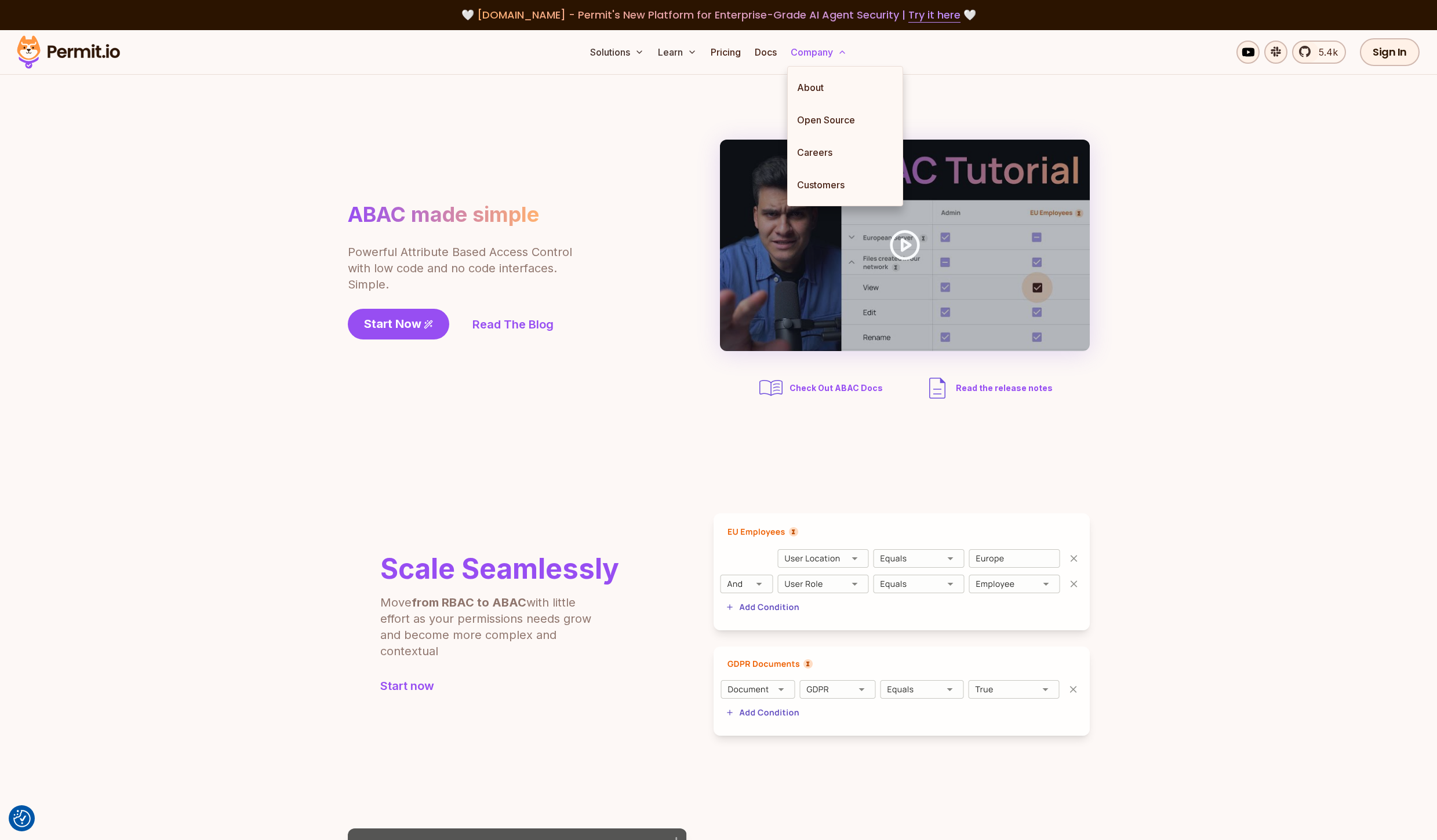
click at [832, 54] on button "Company" at bounding box center [819, 52] width 66 height 23
click at [848, 79] on link "About" at bounding box center [845, 87] width 115 height 32
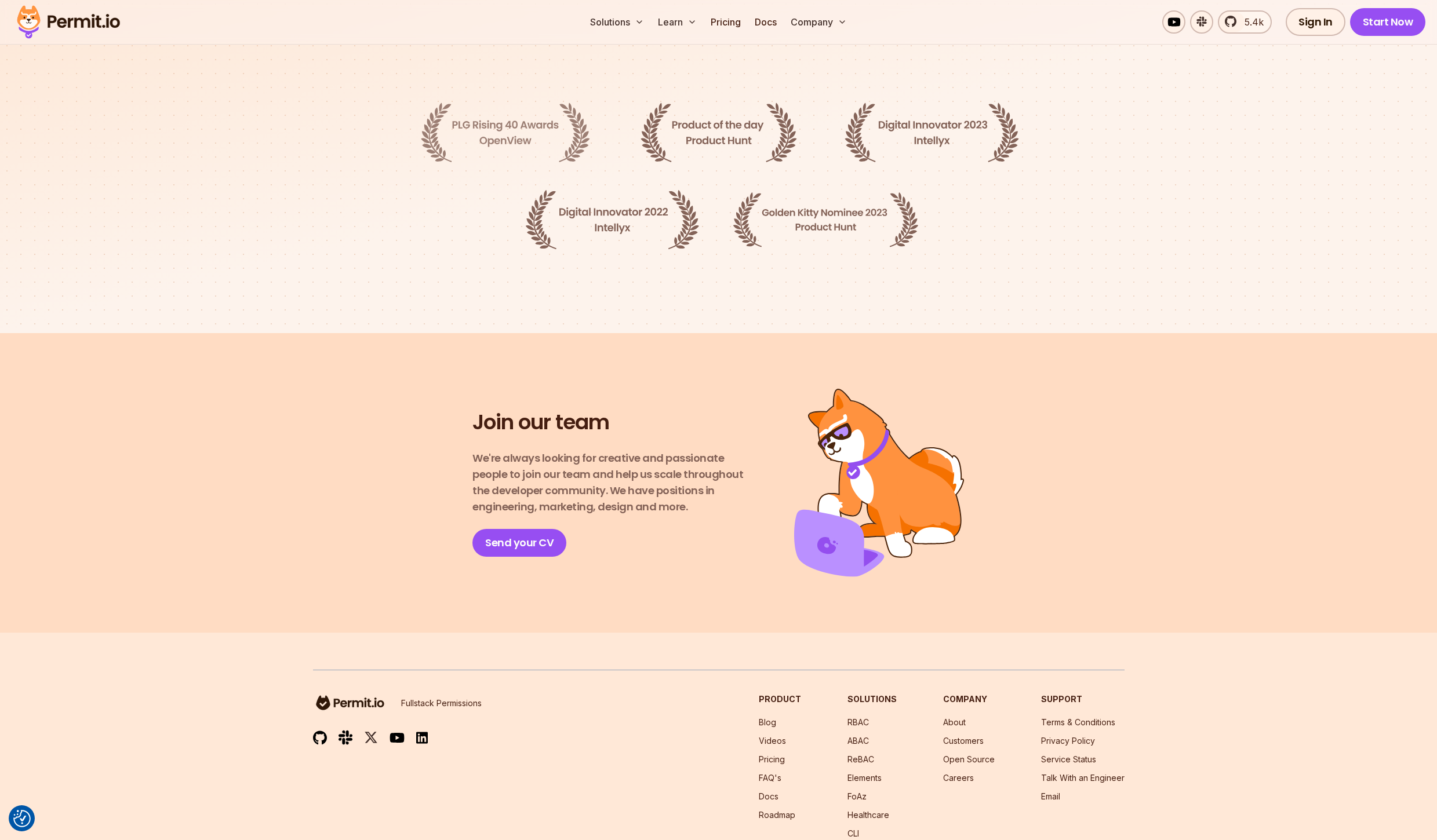
scroll to position [1757, 0]
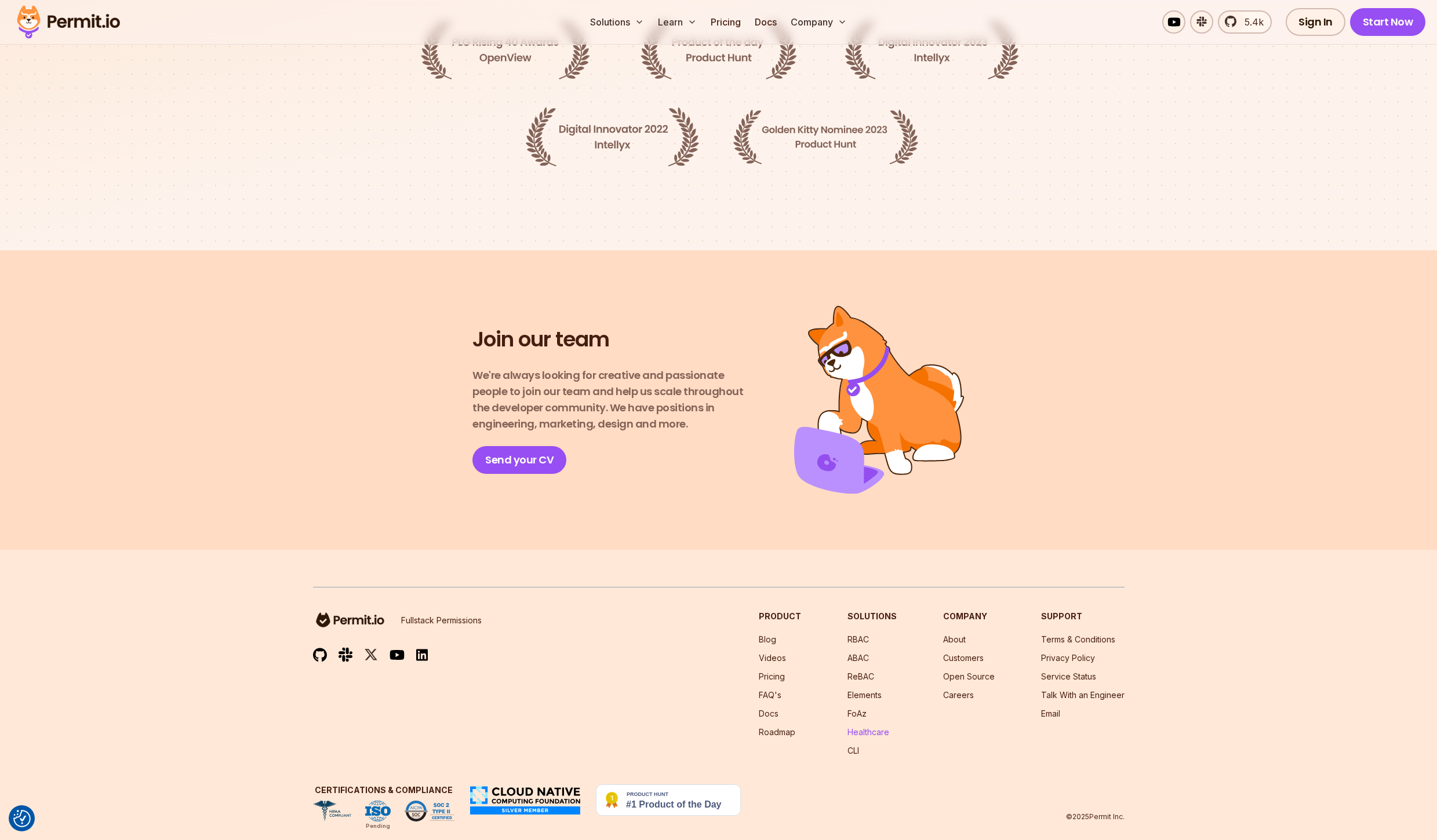
click at [868, 728] on link "Healthcare" at bounding box center [868, 732] width 42 height 10
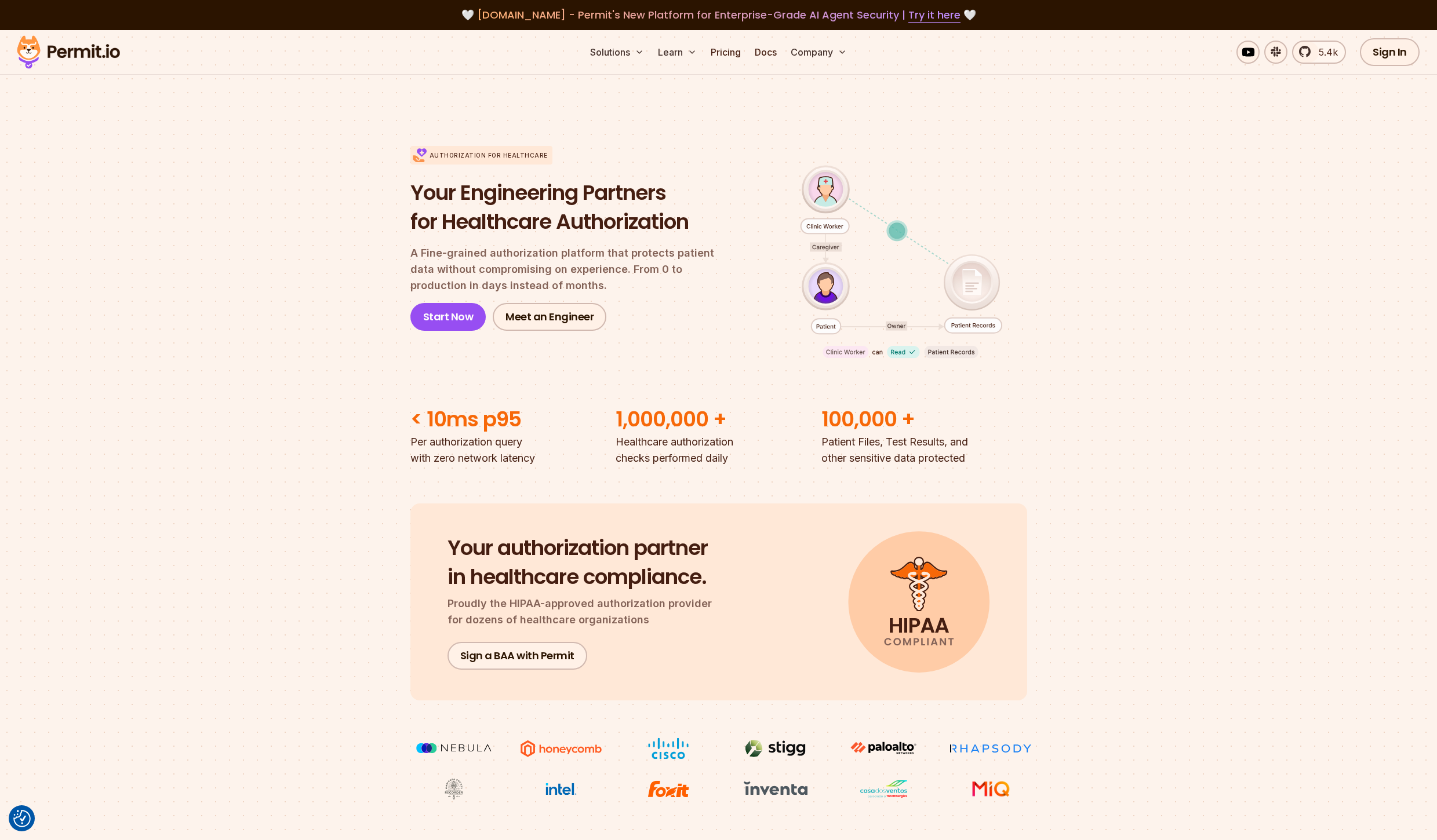
scroll to position [90, 0]
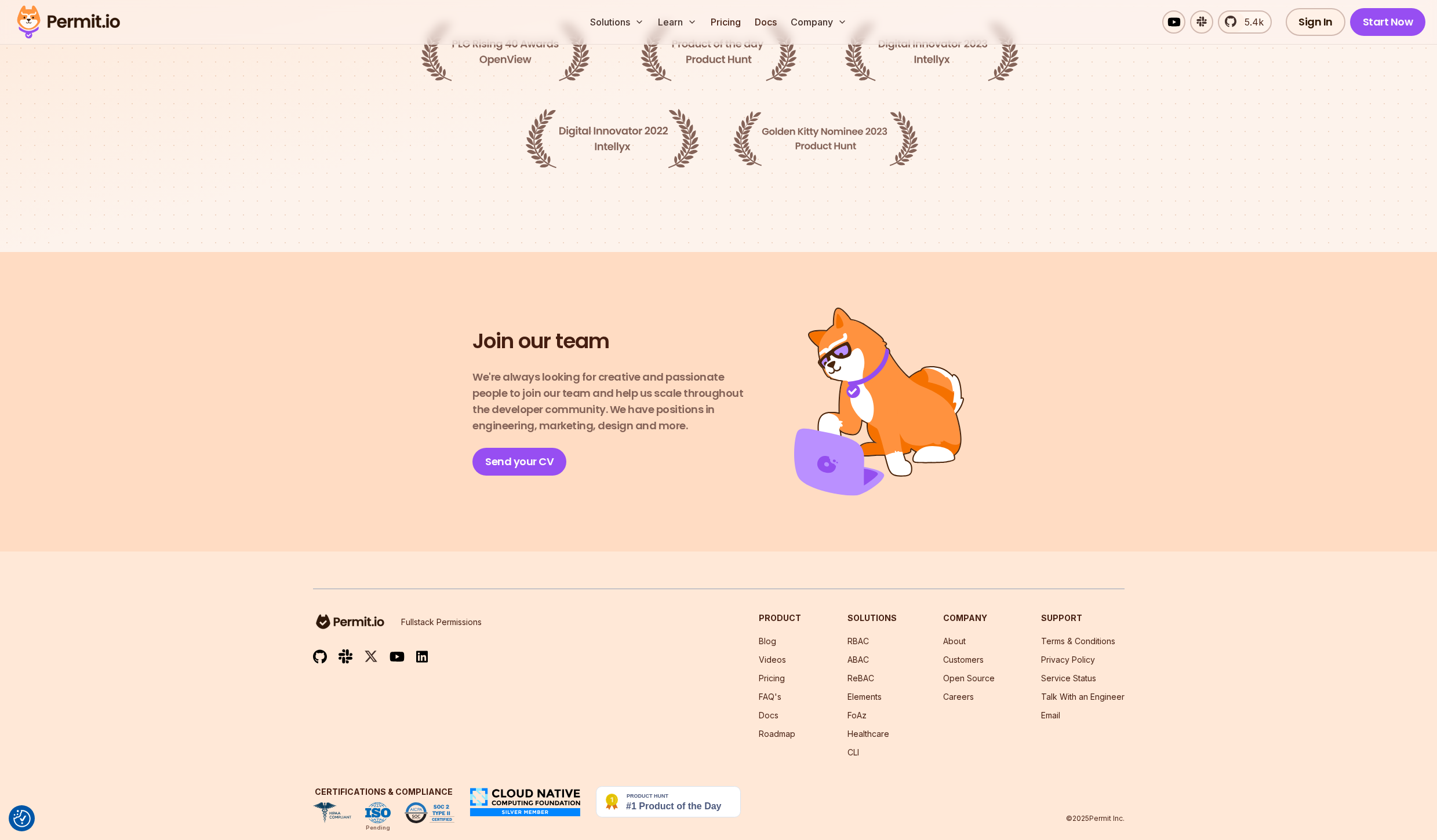
scroll to position [1757, 0]
click at [868, 634] on link "RBAC" at bounding box center [858, 639] width 21 height 10
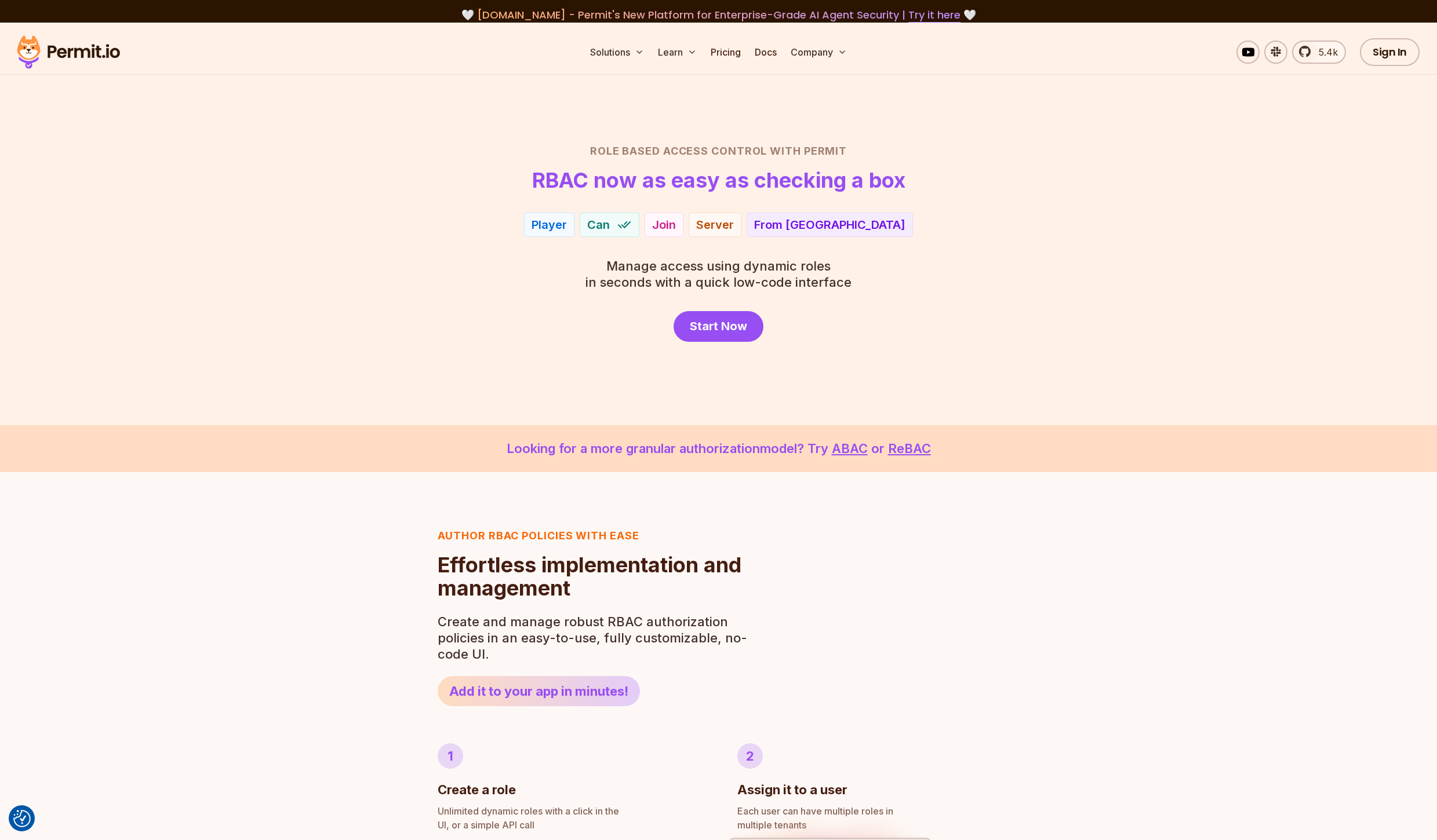
click at [842, 219] on div "From [GEOGRAPHIC_DATA]" at bounding box center [830, 225] width 151 height 16
drag, startPoint x: 704, startPoint y: 253, endPoint x: 964, endPoint y: 253, distance: 260.0
click at [909, 262] on div "Role Based Access Control with Permit RBAC now as easy as checking a box Admin …" at bounding box center [718, 242] width 812 height 199
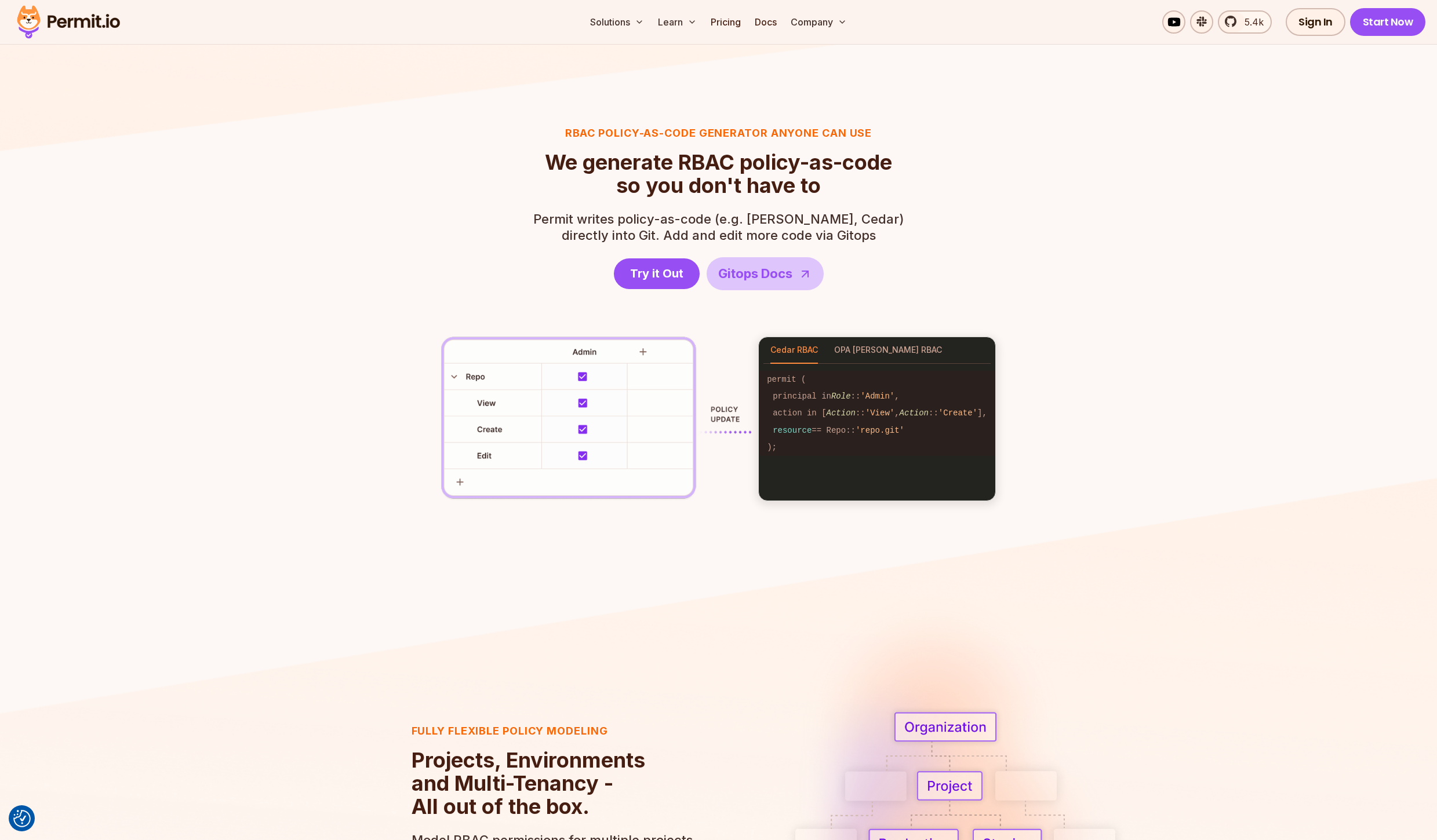
scroll to position [1619, 0]
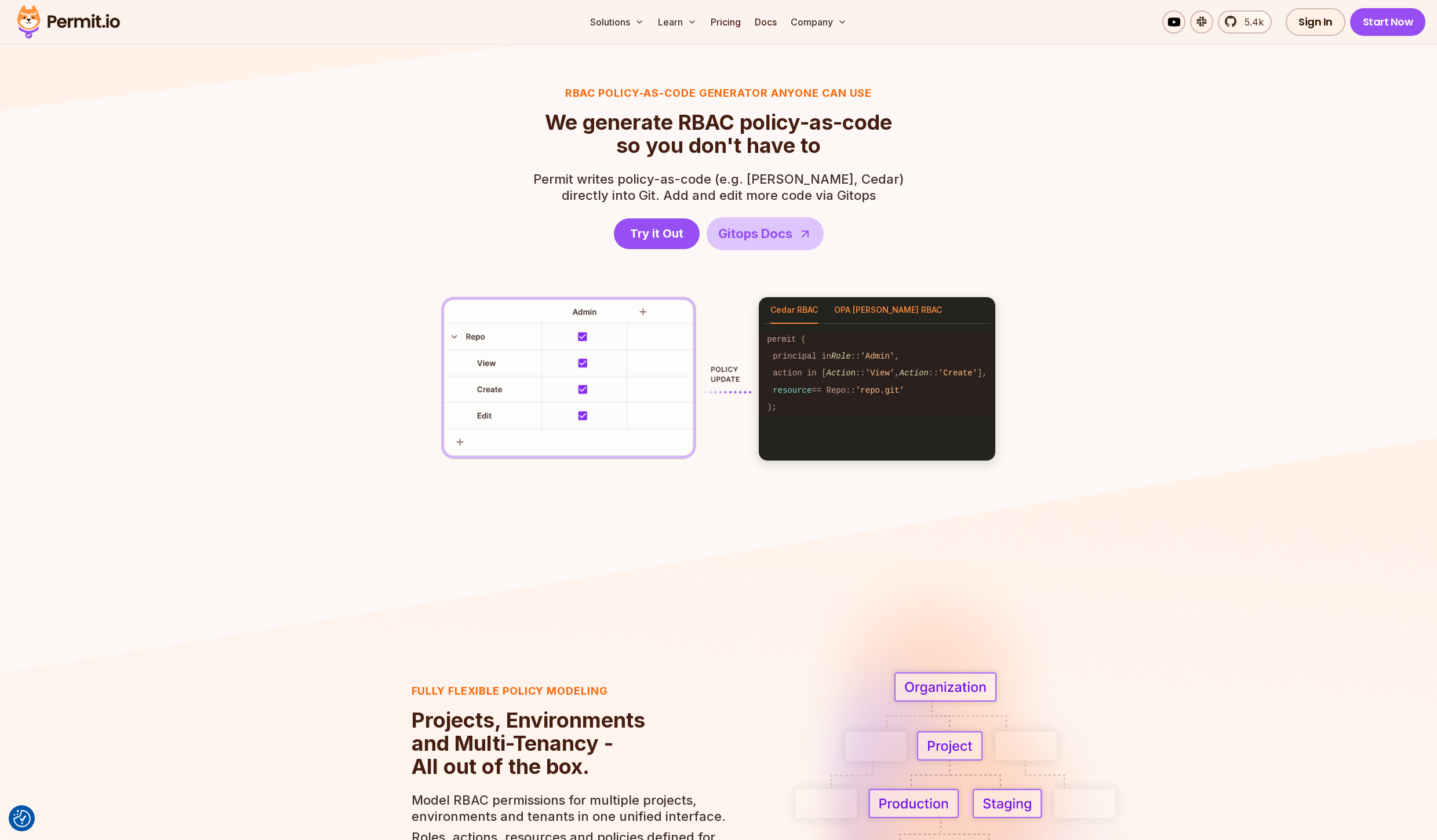
click at [864, 319] on button "OPA [PERSON_NAME] RBAC" at bounding box center [887, 310] width 108 height 27
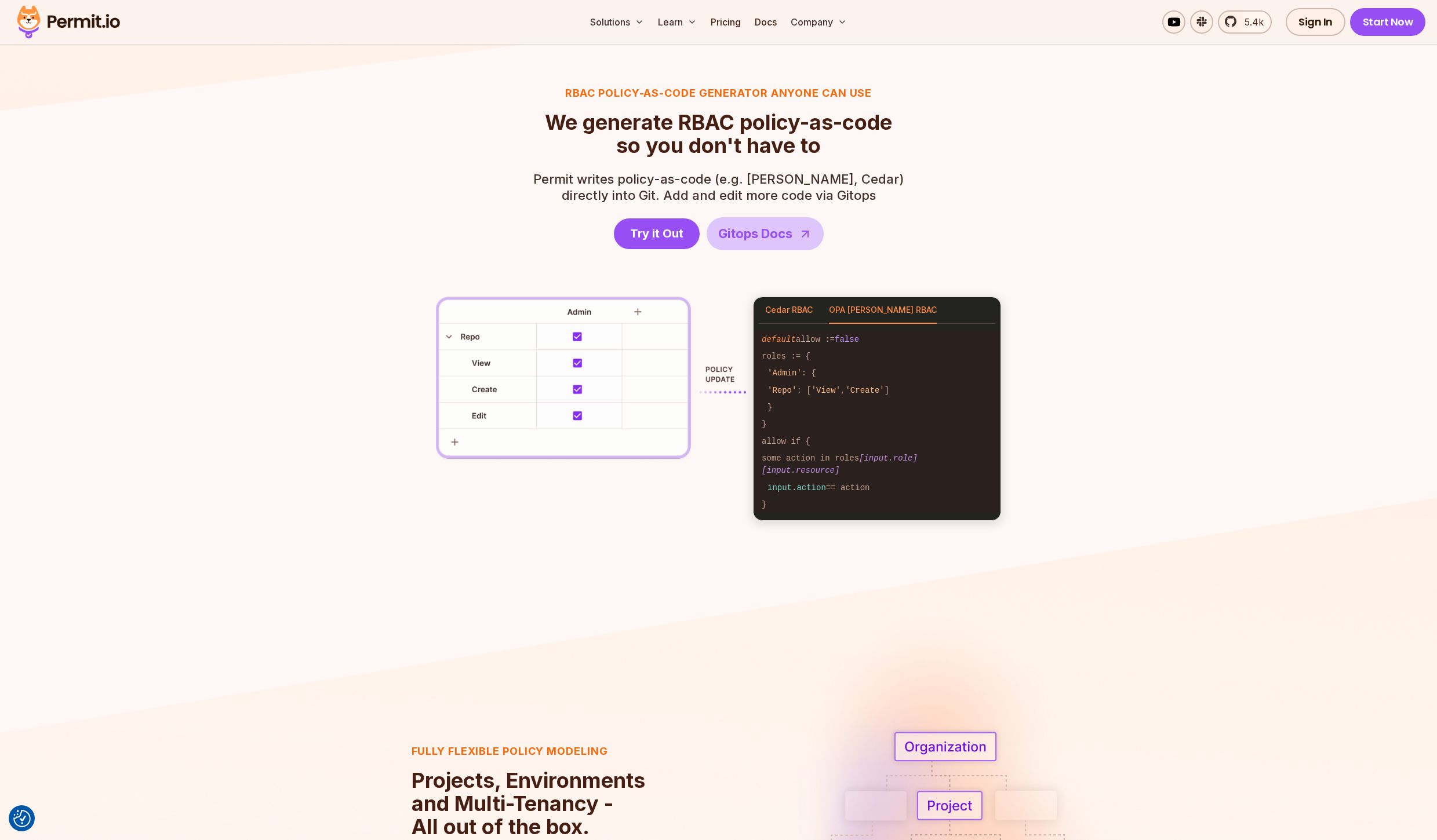
click at [790, 315] on button "Cedar RBAC" at bounding box center [789, 310] width 47 height 27
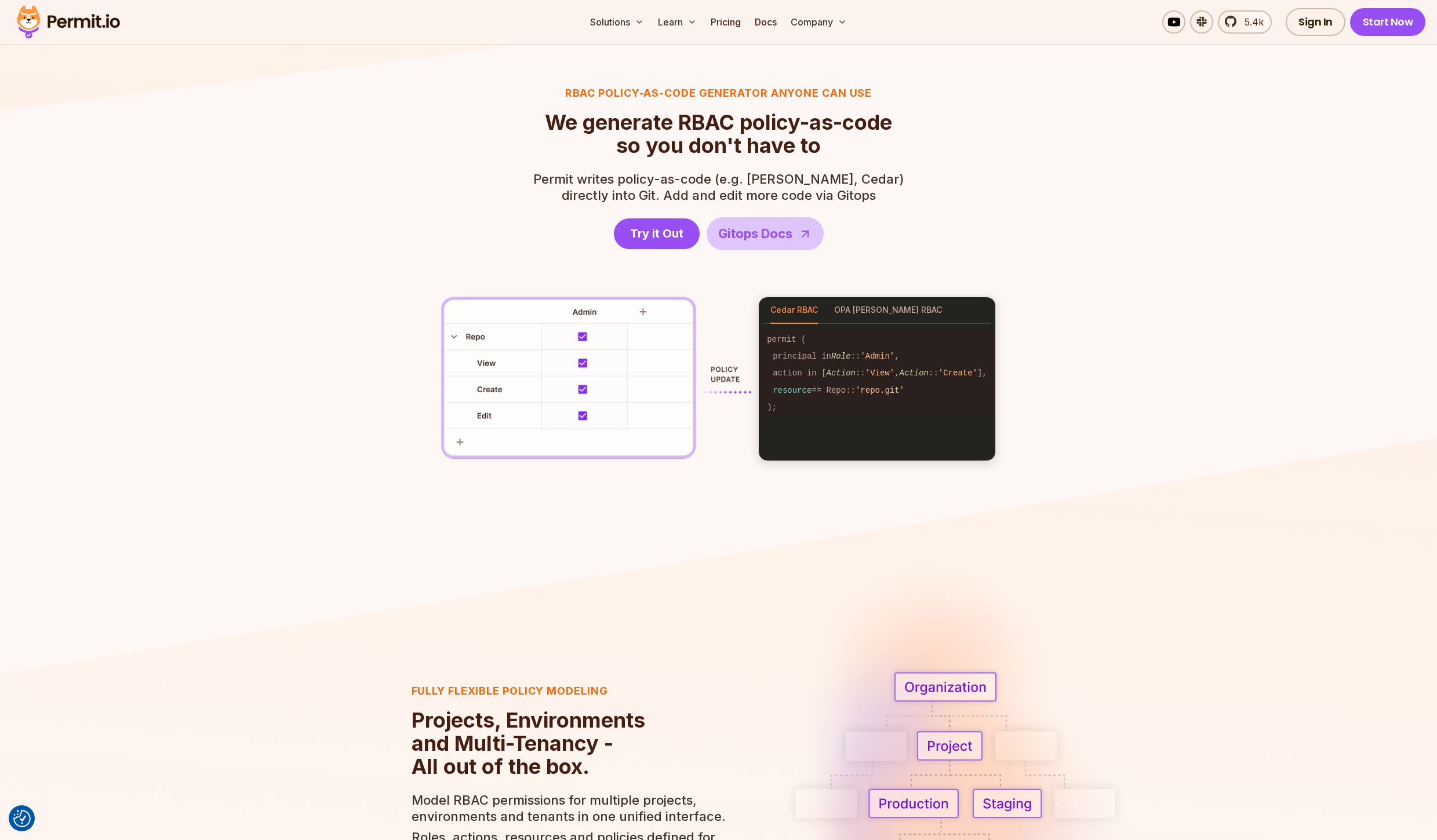
click at [585, 337] on img at bounding box center [596, 378] width 310 height 164
click at [584, 337] on img at bounding box center [596, 378] width 310 height 164
click at [611, 309] on img at bounding box center [596, 378] width 310 height 164
drag, startPoint x: 637, startPoint y: 310, endPoint x: 775, endPoint y: 369, distance: 150.1
click at [637, 310] on img at bounding box center [596, 378] width 310 height 164
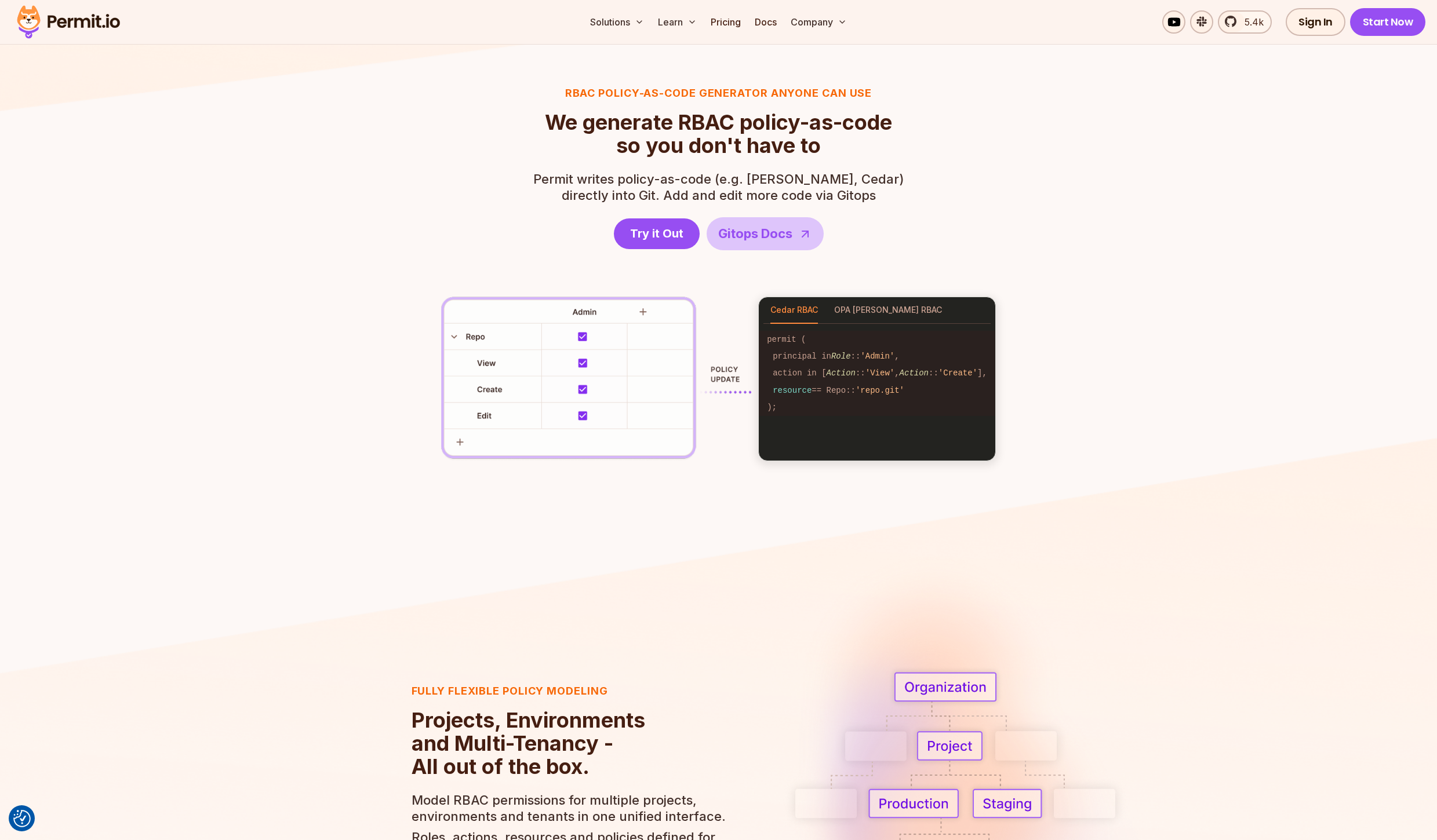
click at [777, 386] on span "resource" at bounding box center [792, 391] width 39 height 9
drag, startPoint x: 795, startPoint y: 350, endPoint x: 922, endPoint y: 358, distance: 127.3
click at [922, 358] on code "principal in Role :: 'Admin' ," at bounding box center [877, 357] width 236 height 17
drag, startPoint x: 881, startPoint y: 373, endPoint x: 968, endPoint y: 378, distance: 87.1
click at [968, 378] on code "action in [ Action :: 'View' , Action :: 'Create' ]," at bounding box center [877, 374] width 236 height 17
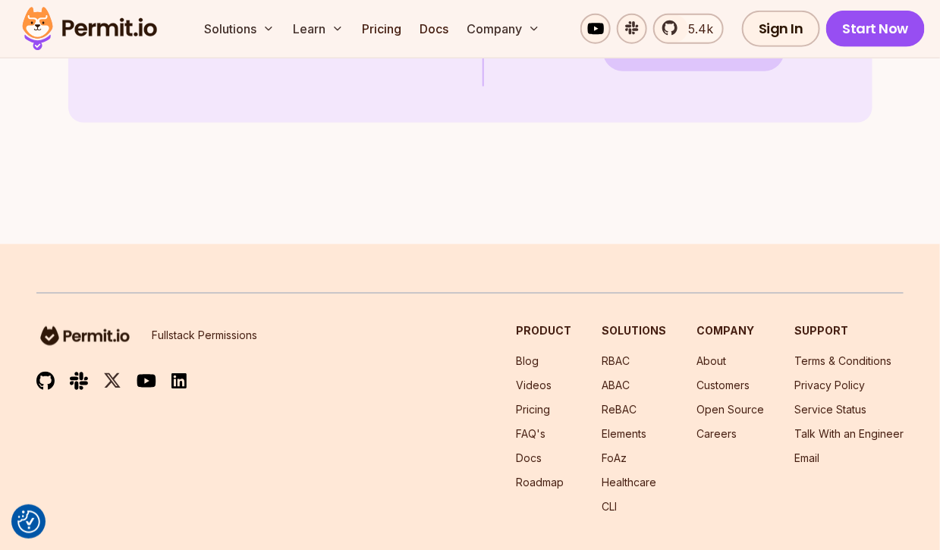
scroll to position [4470, 0]
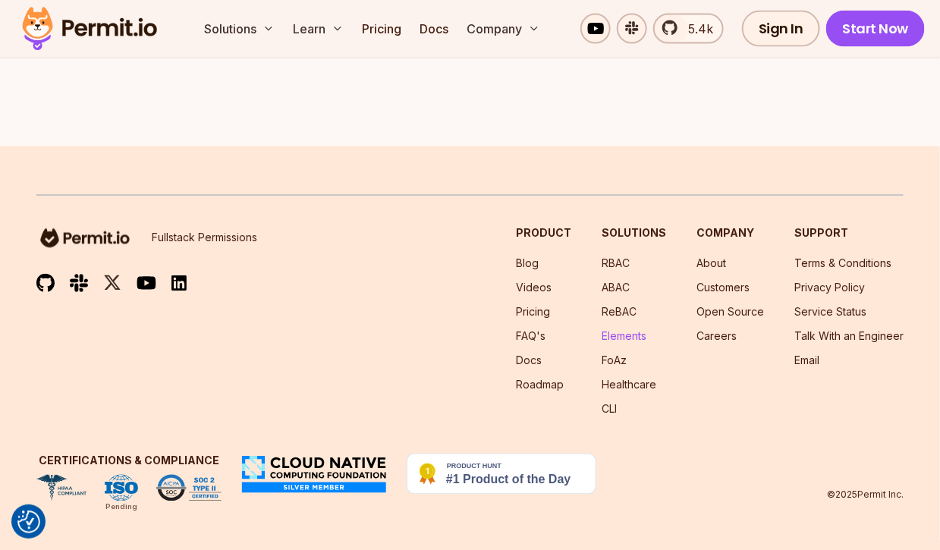
click at [622, 342] on link "Elements" at bounding box center [623, 336] width 45 height 13
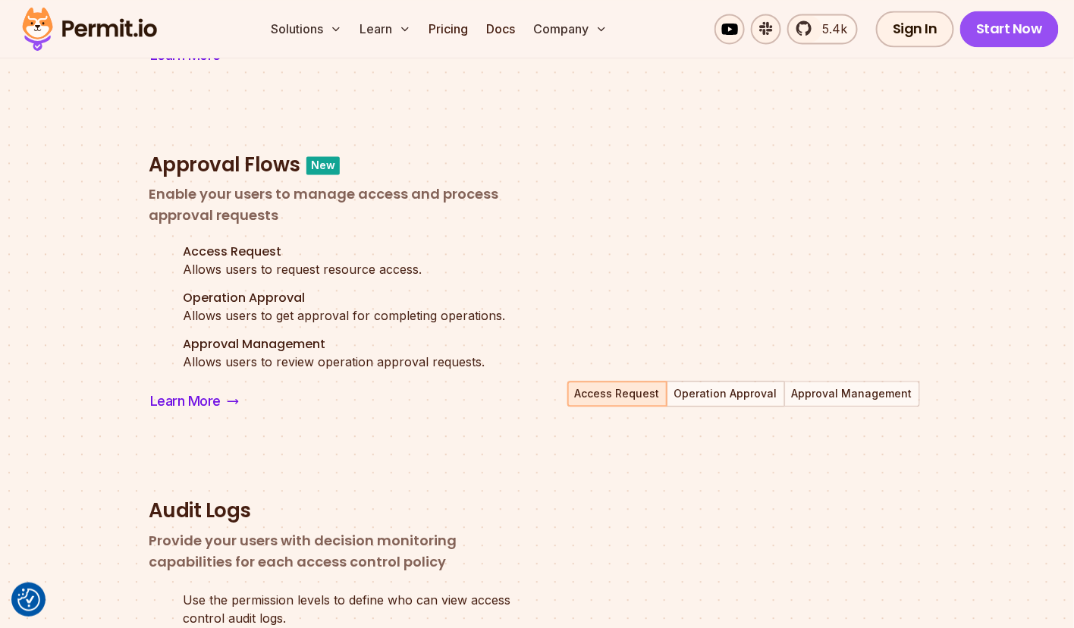
scroll to position [966, 0]
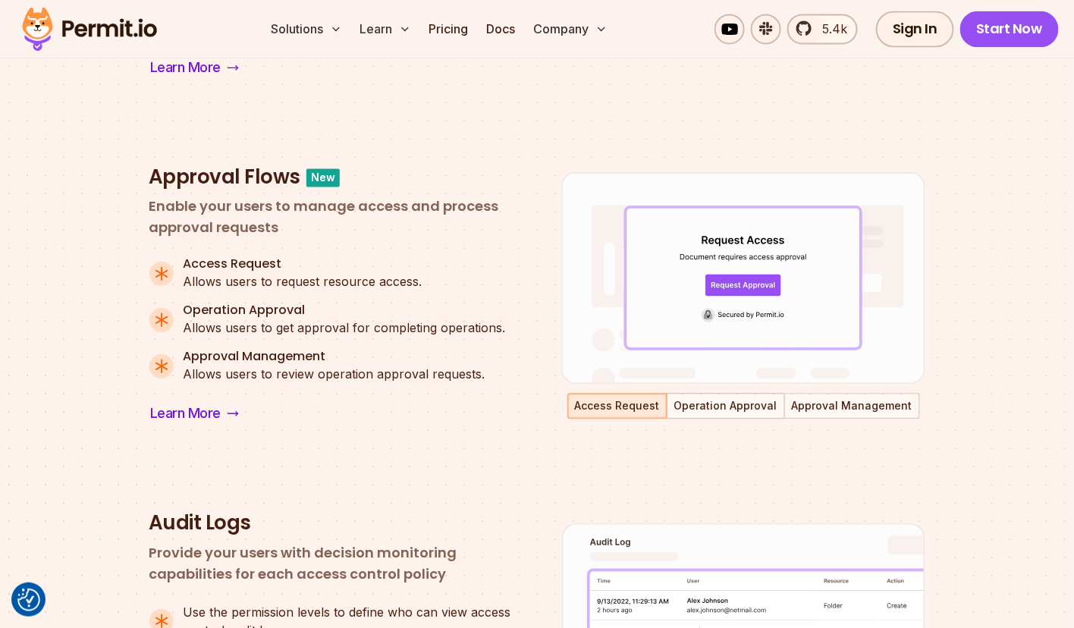
drag, startPoint x: 762, startPoint y: 399, endPoint x: 772, endPoint y: 398, distance: 9.9
click at [770, 399] on button "Operation Approval" at bounding box center [725, 405] width 115 height 23
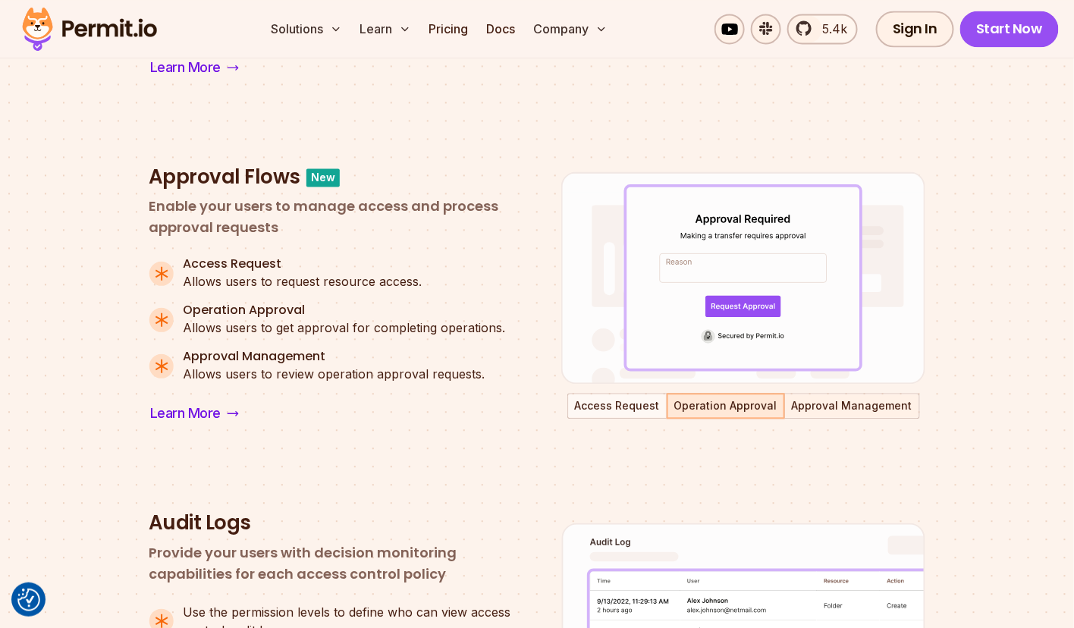
click at [825, 395] on button "Approval Management" at bounding box center [852, 405] width 133 height 23
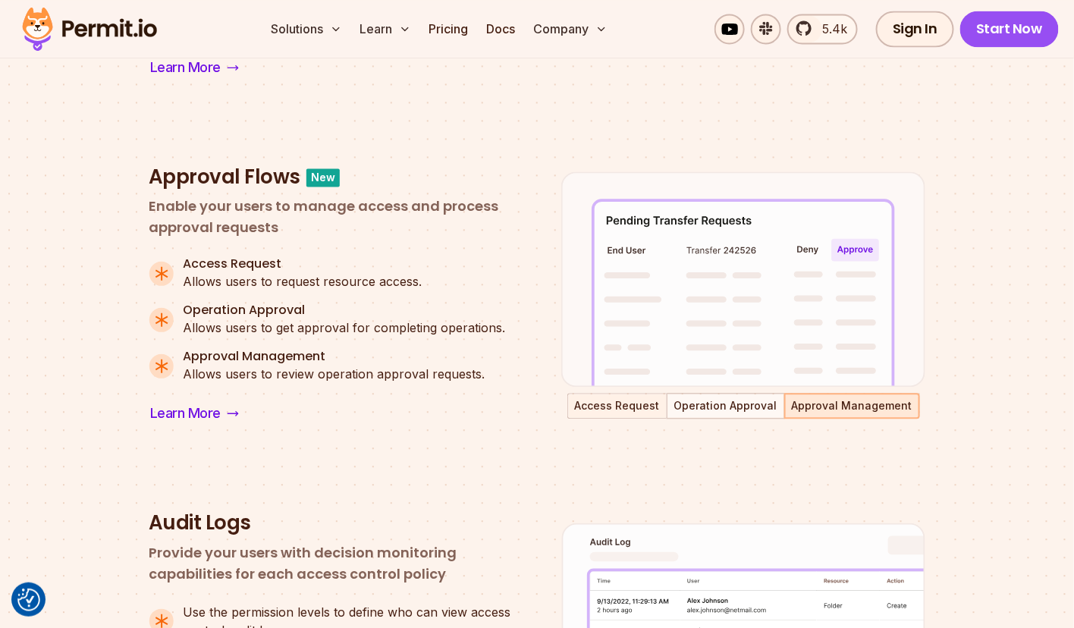
click at [631, 401] on button "Access Request" at bounding box center [617, 405] width 97 height 23
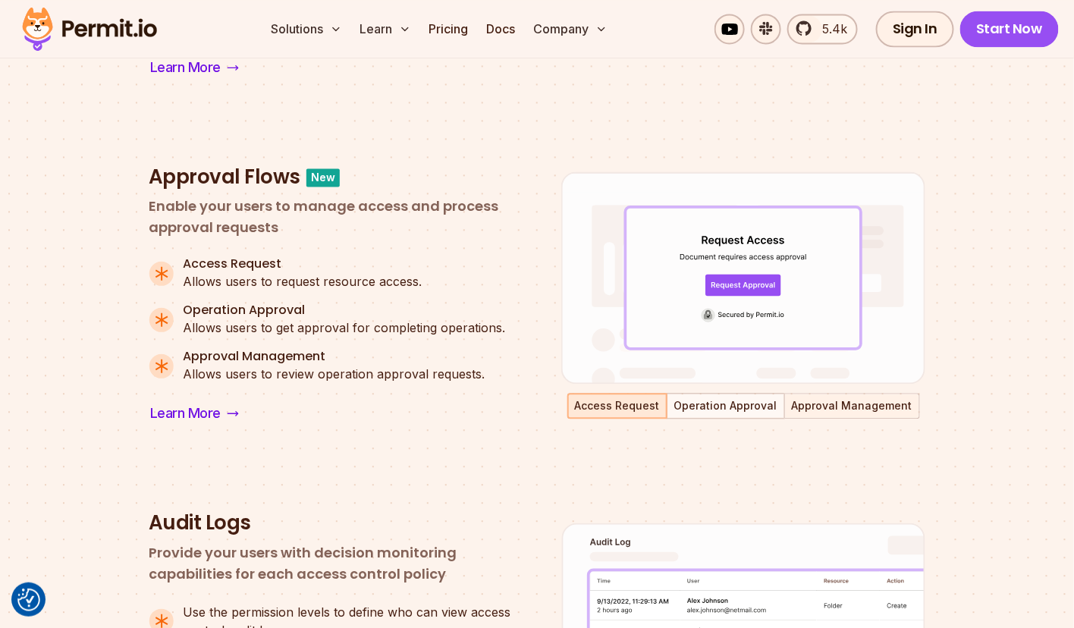
click at [843, 406] on button "Approval Management" at bounding box center [852, 405] width 133 height 23
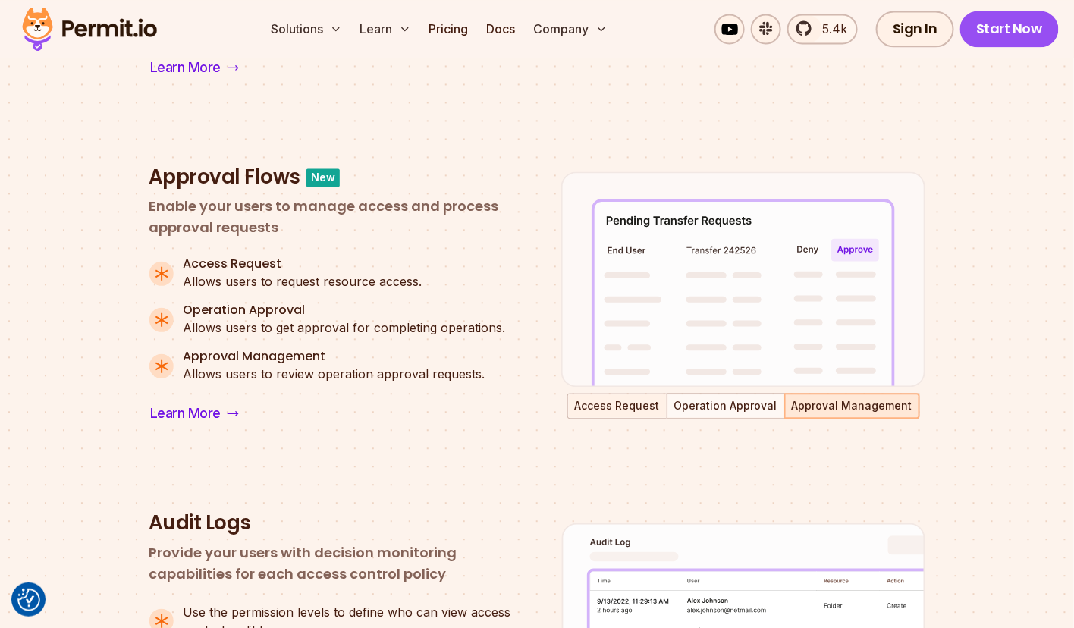
click at [638, 405] on button "Access Request" at bounding box center [617, 405] width 97 height 23
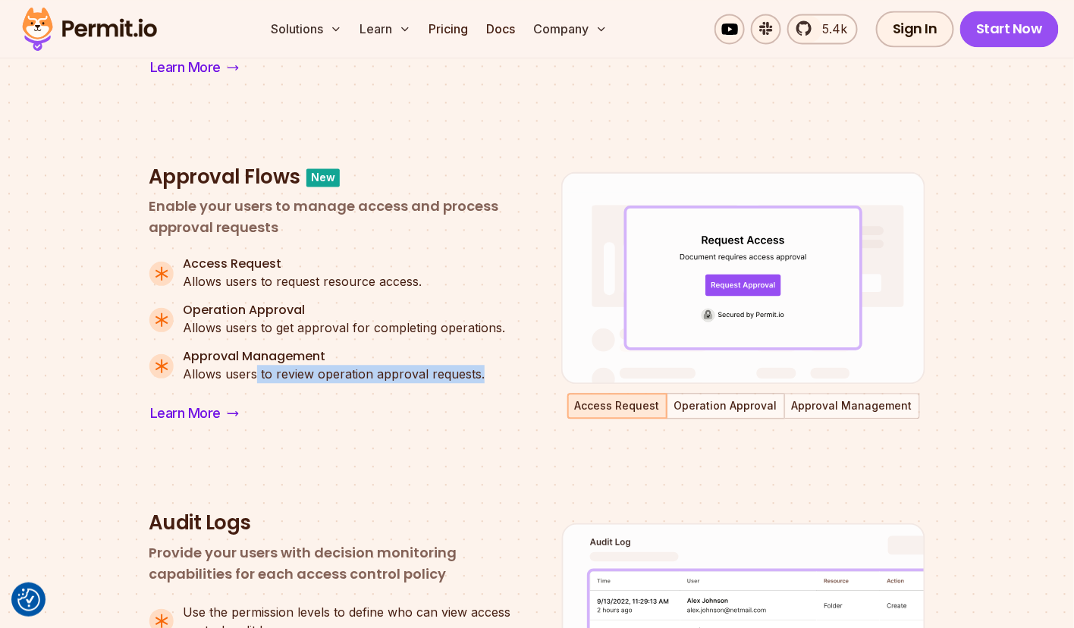
drag, startPoint x: 253, startPoint y: 375, endPoint x: 312, endPoint y: 360, distance: 61.6
click at [494, 371] on li "Approval Management Allows users to review operation approval requests." at bounding box center [331, 366] width 364 height 34
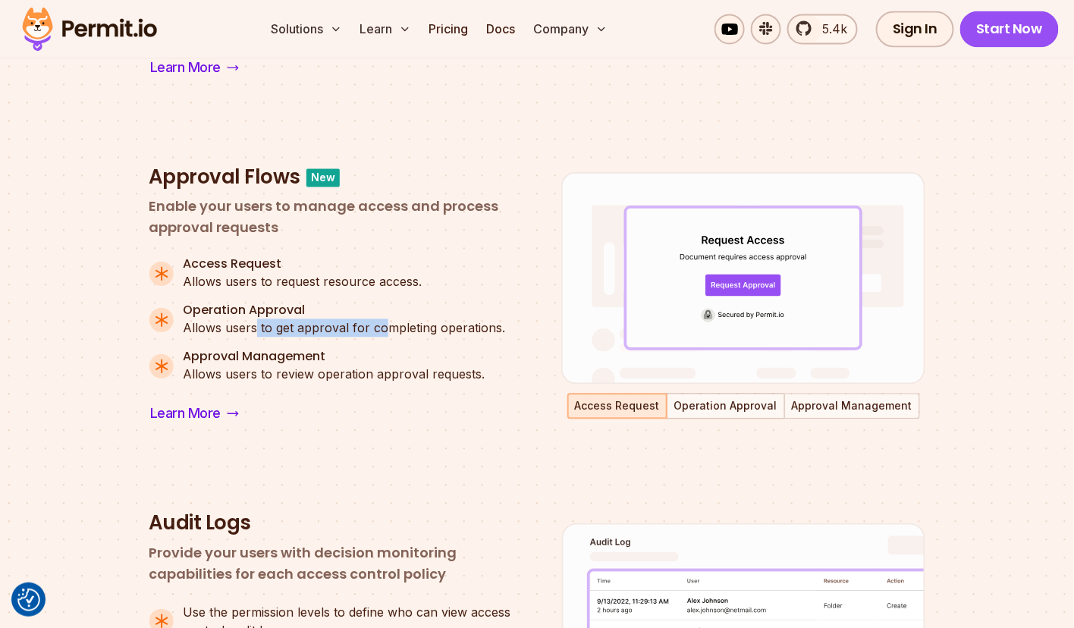
drag, startPoint x: 361, startPoint y: 333, endPoint x: 443, endPoint y: 339, distance: 82.1
click at [409, 337] on ul "Access Request Allows users to request resource access. Operation Approval Allo…" at bounding box center [331, 319] width 364 height 126
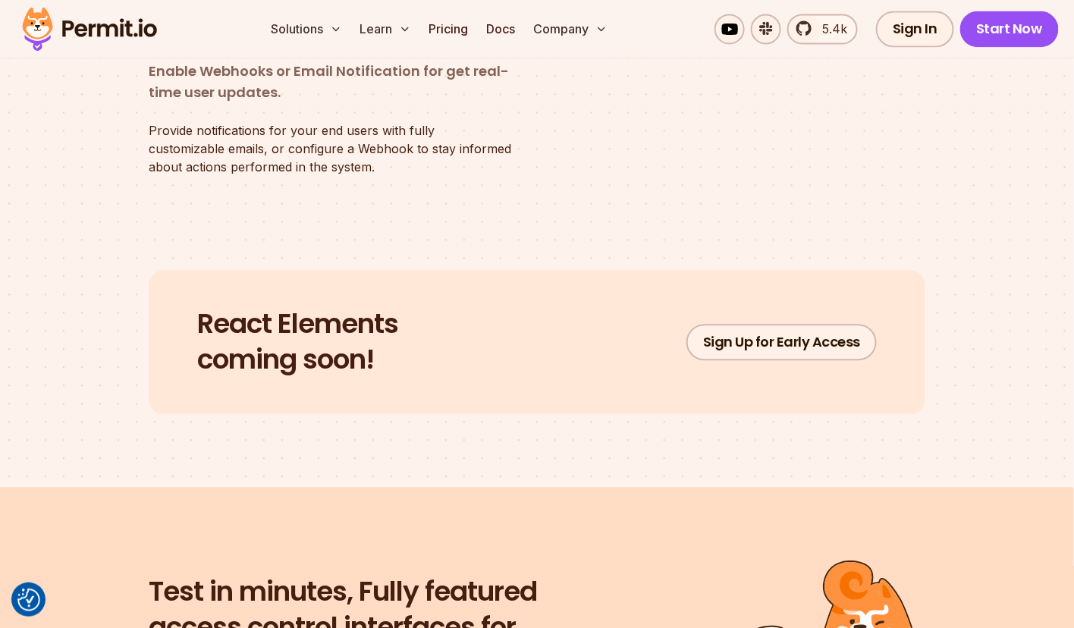
scroll to position [2838, 0]
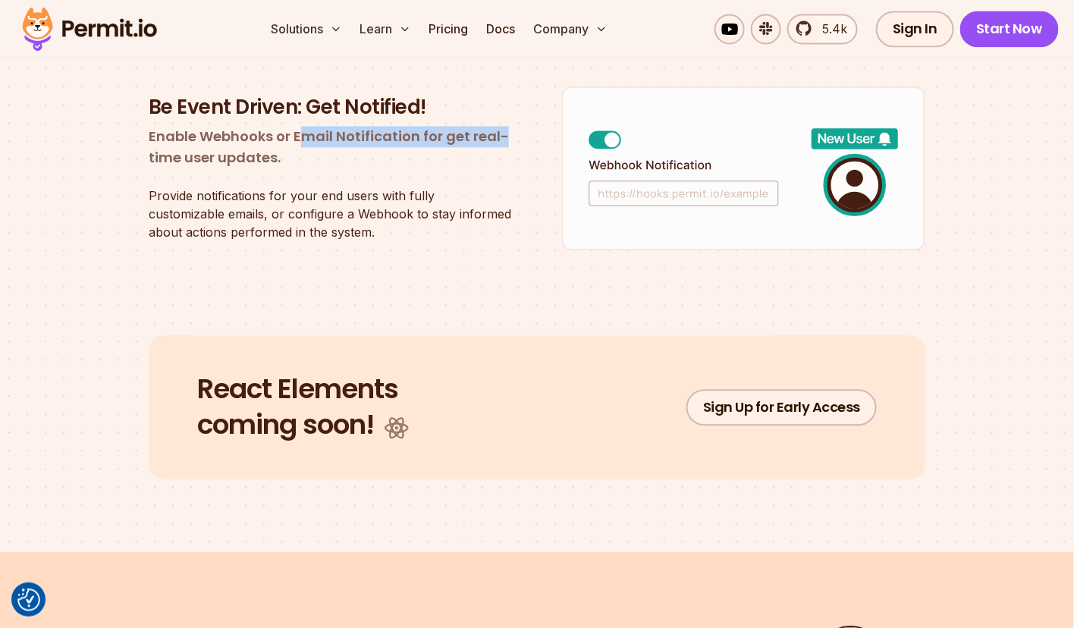
drag, startPoint x: 406, startPoint y: 149, endPoint x: 513, endPoint y: 152, distance: 106.9
click at [513, 152] on p "Enable Webhooks or Email Notification for get real-time user updates." at bounding box center [331, 147] width 364 height 42
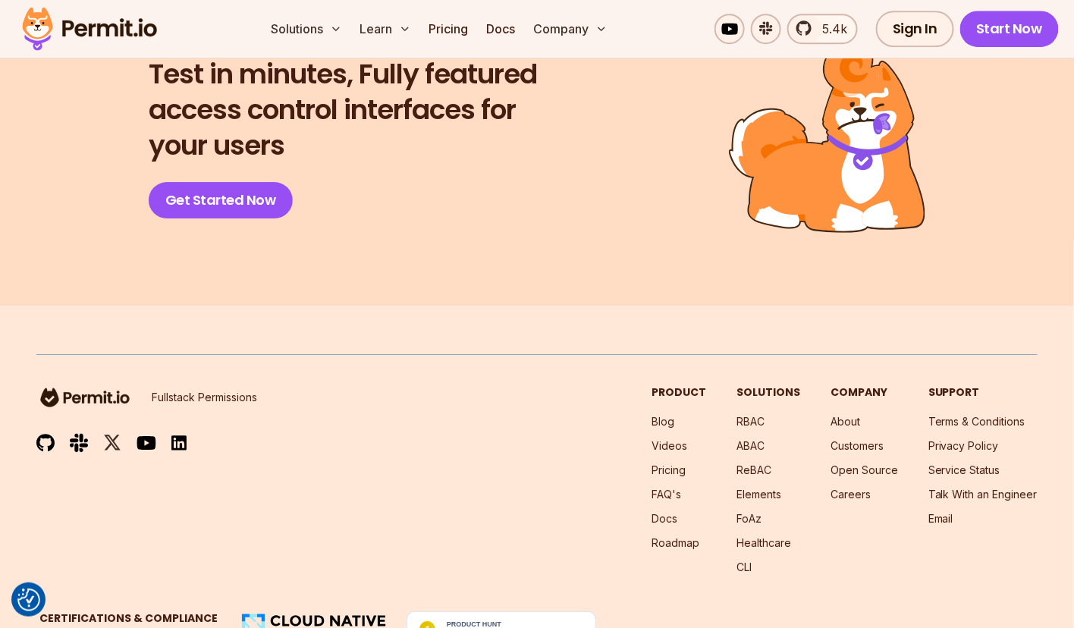
scroll to position [3510, 0]
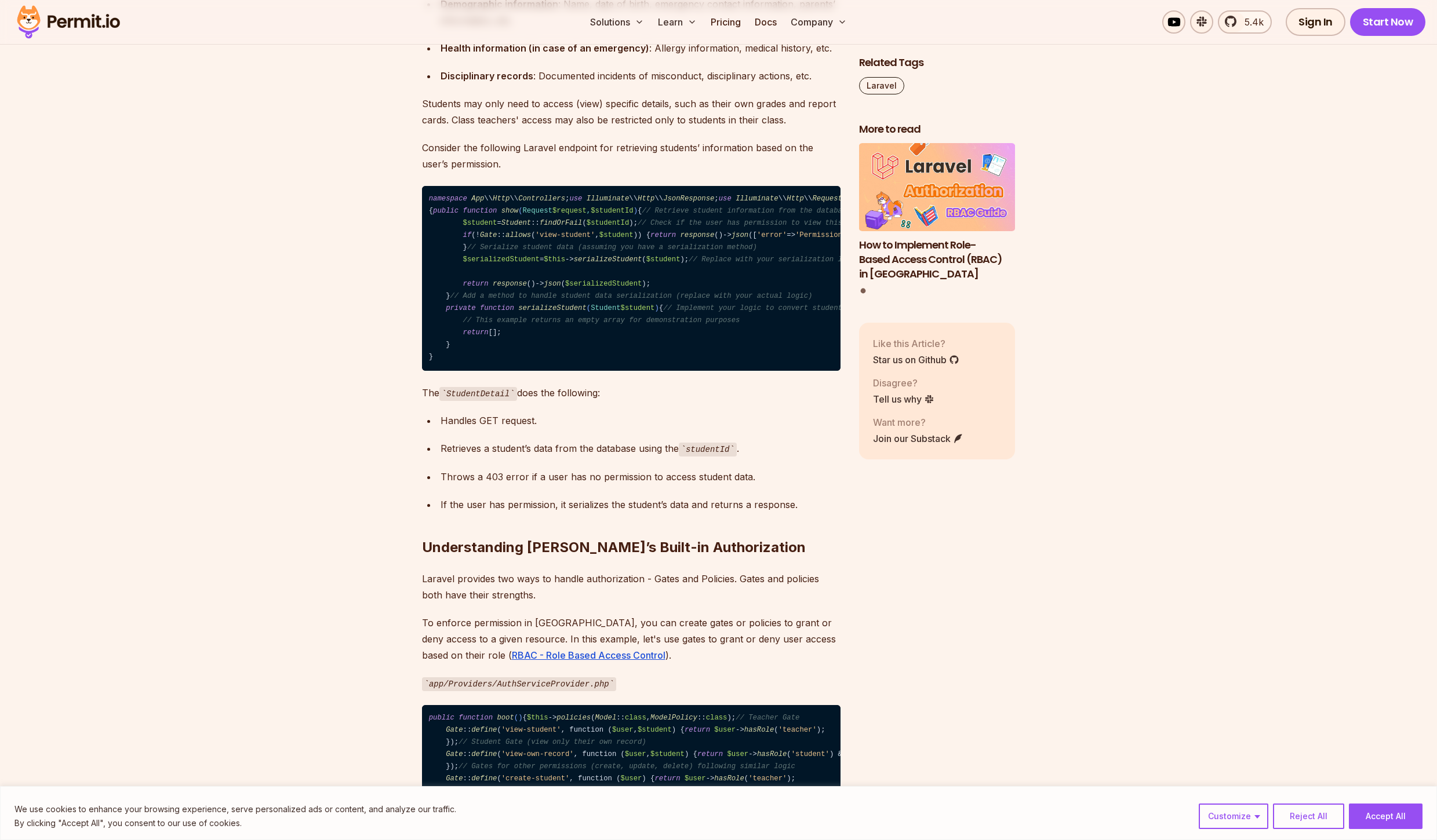
scroll to position [1322, 0]
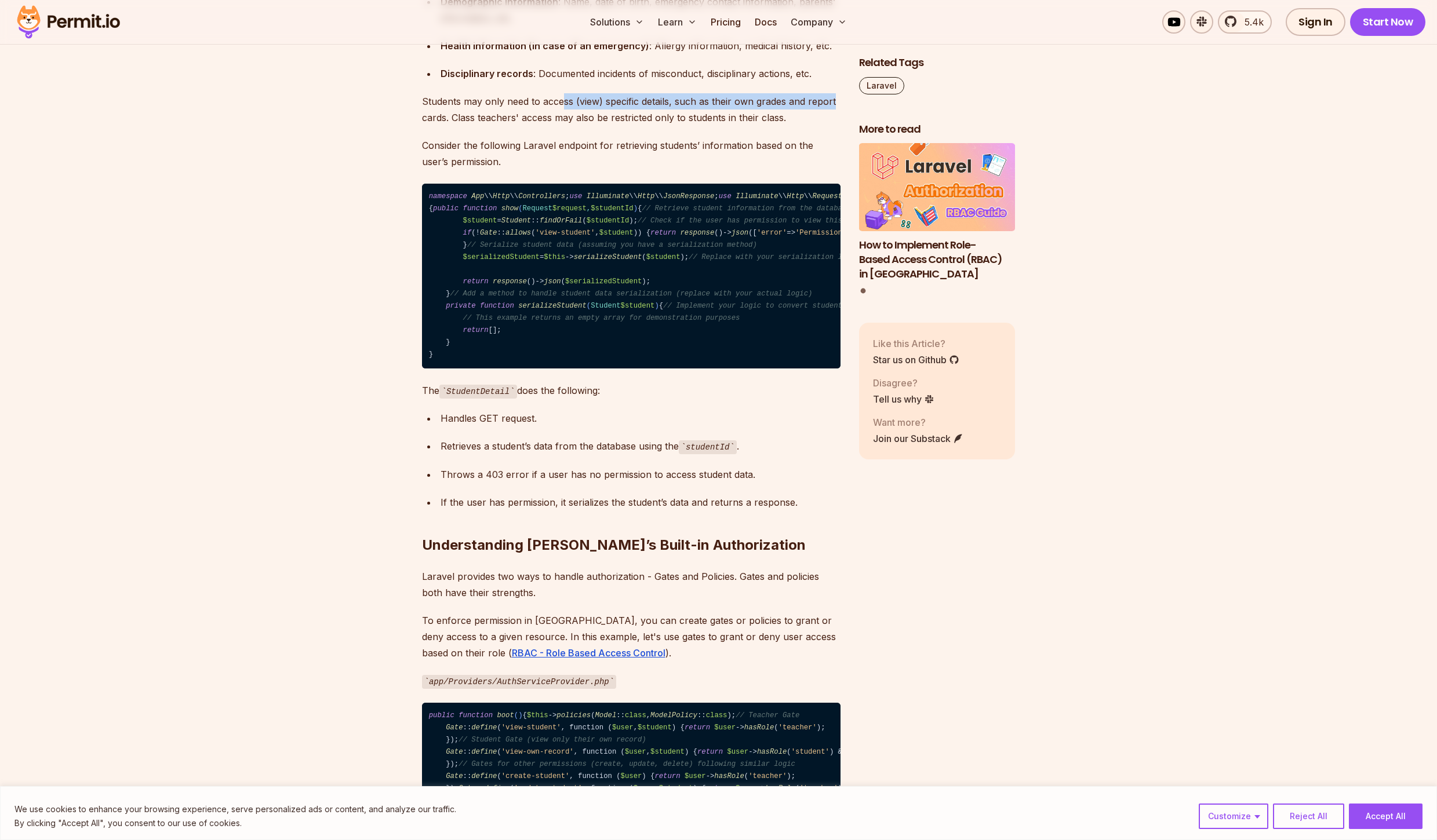
drag, startPoint x: 593, startPoint y: 114, endPoint x: 836, endPoint y: 113, distance: 243.0
click at [836, 113] on p "Students may only need to access (view) specific details, such as their own gra…" at bounding box center [631, 109] width 418 height 32
drag, startPoint x: 469, startPoint y: 134, endPoint x: 798, endPoint y: 133, distance: 329.0
click at [798, 126] on p "Students may only need to access (view) specific details, such as their own gra…" at bounding box center [631, 109] width 418 height 32
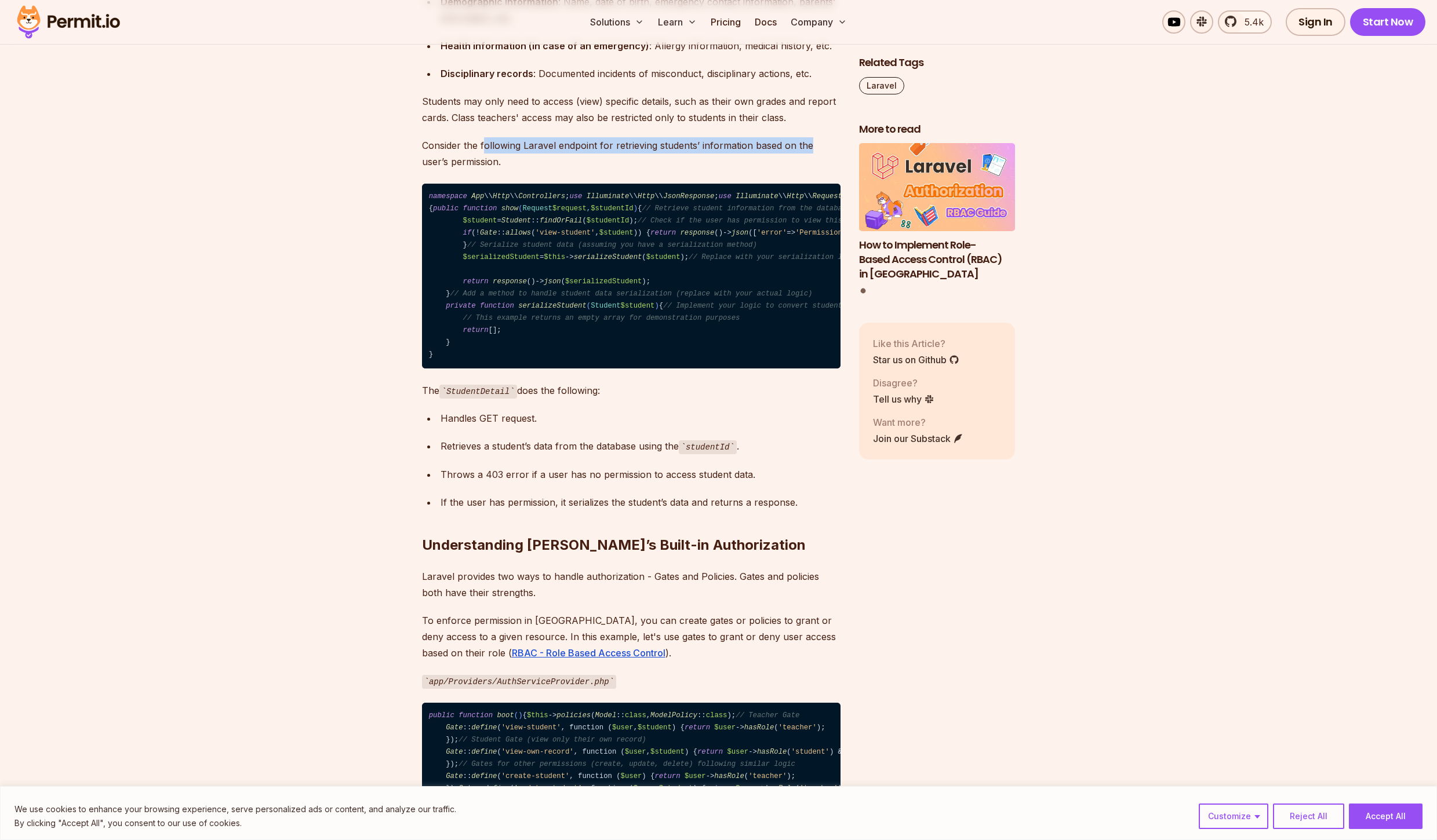
drag, startPoint x: 484, startPoint y: 157, endPoint x: 814, endPoint y: 162, distance: 330.0
click at [814, 162] on p "Consider the following Laravel endpoint for retrieving students’ information ba…" at bounding box center [631, 154] width 418 height 32
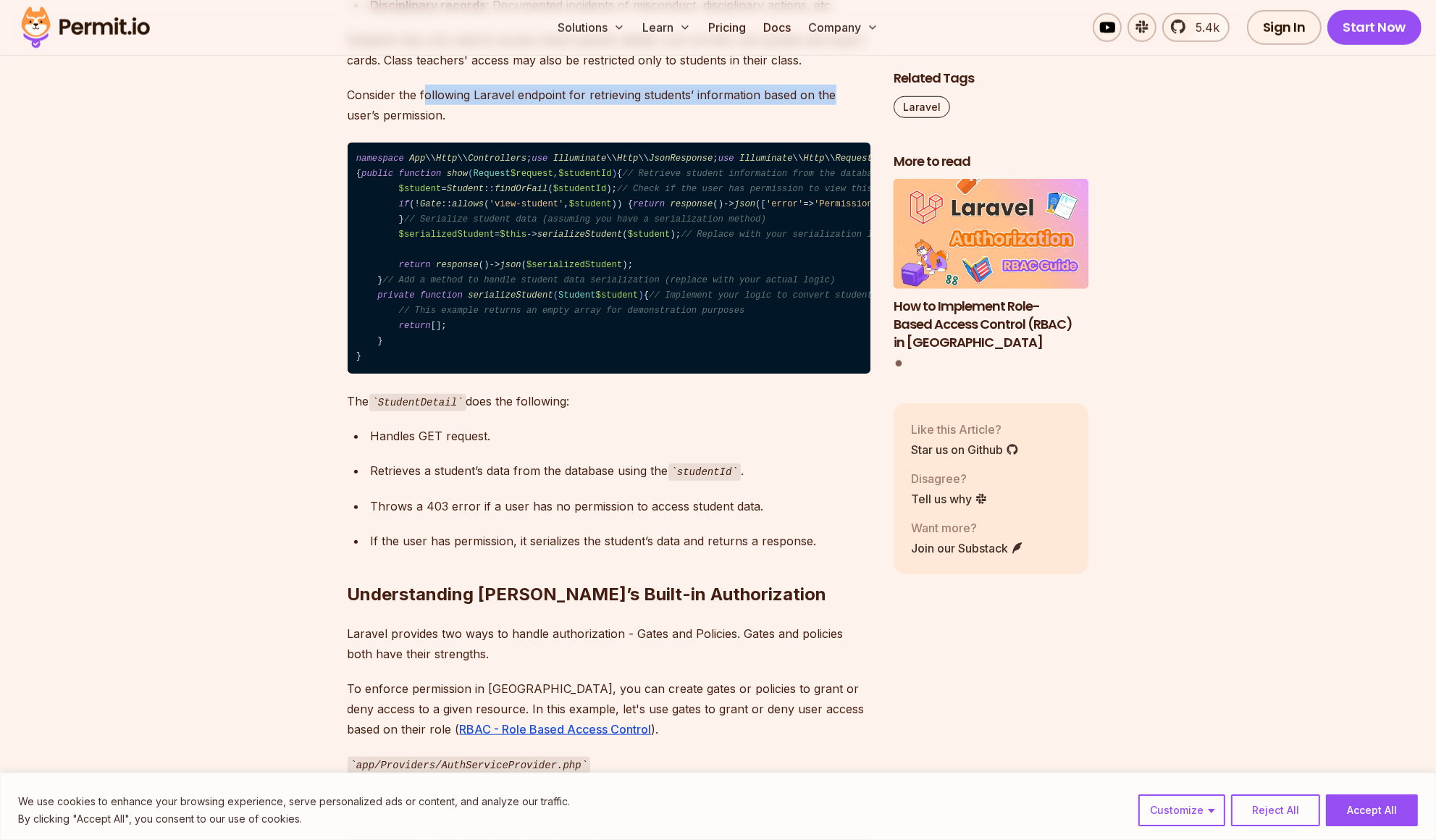
scroll to position [1876, 0]
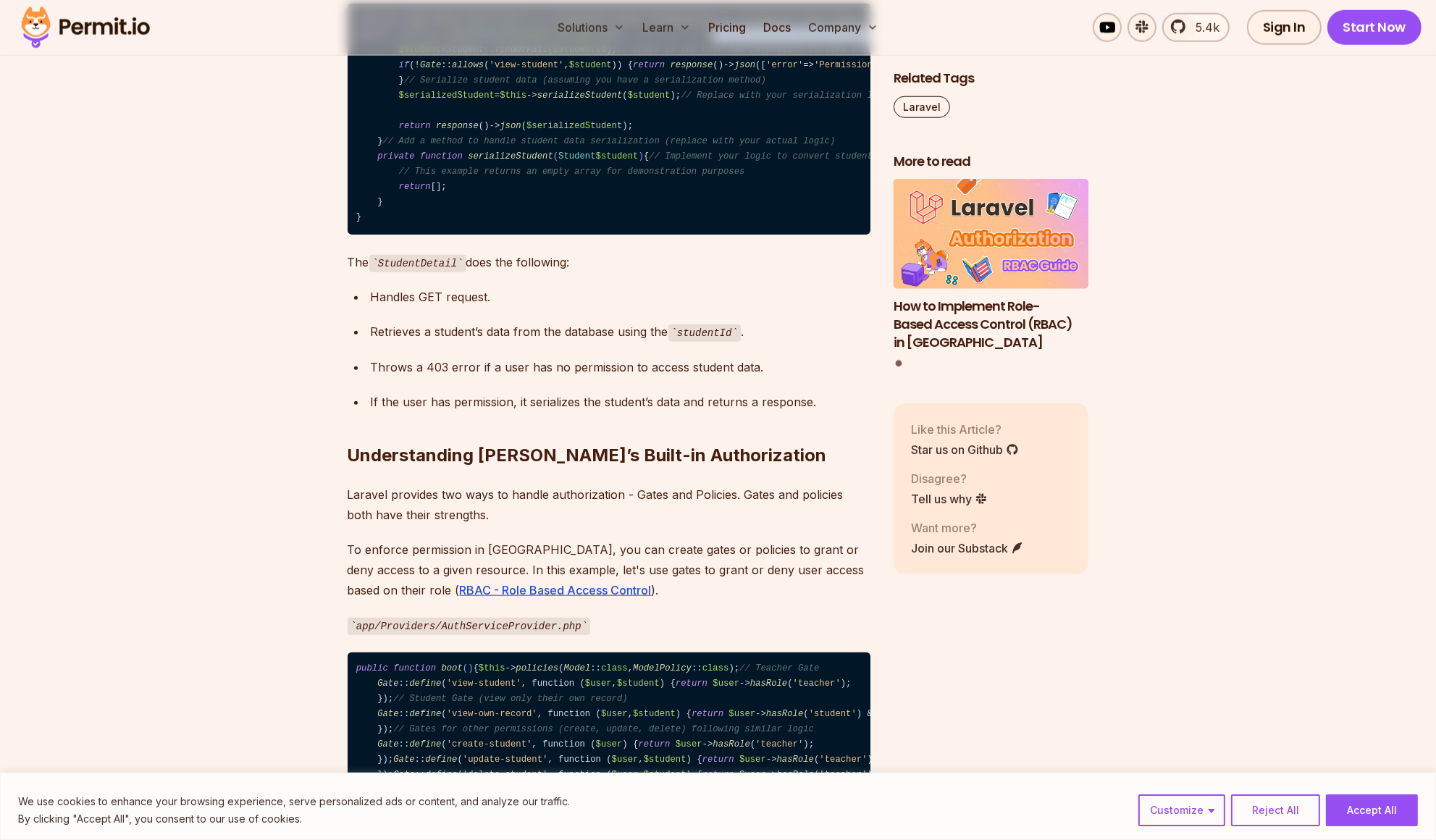
drag, startPoint x: 496, startPoint y: 191, endPoint x: 669, endPoint y: 187, distance: 173.0
click at [669, 187] on code "namespace App \\ Http \\ Controllers ; use Illuminate \\ Http \\ JsonResponse ;…" at bounding box center [608, 119] width 522 height 231
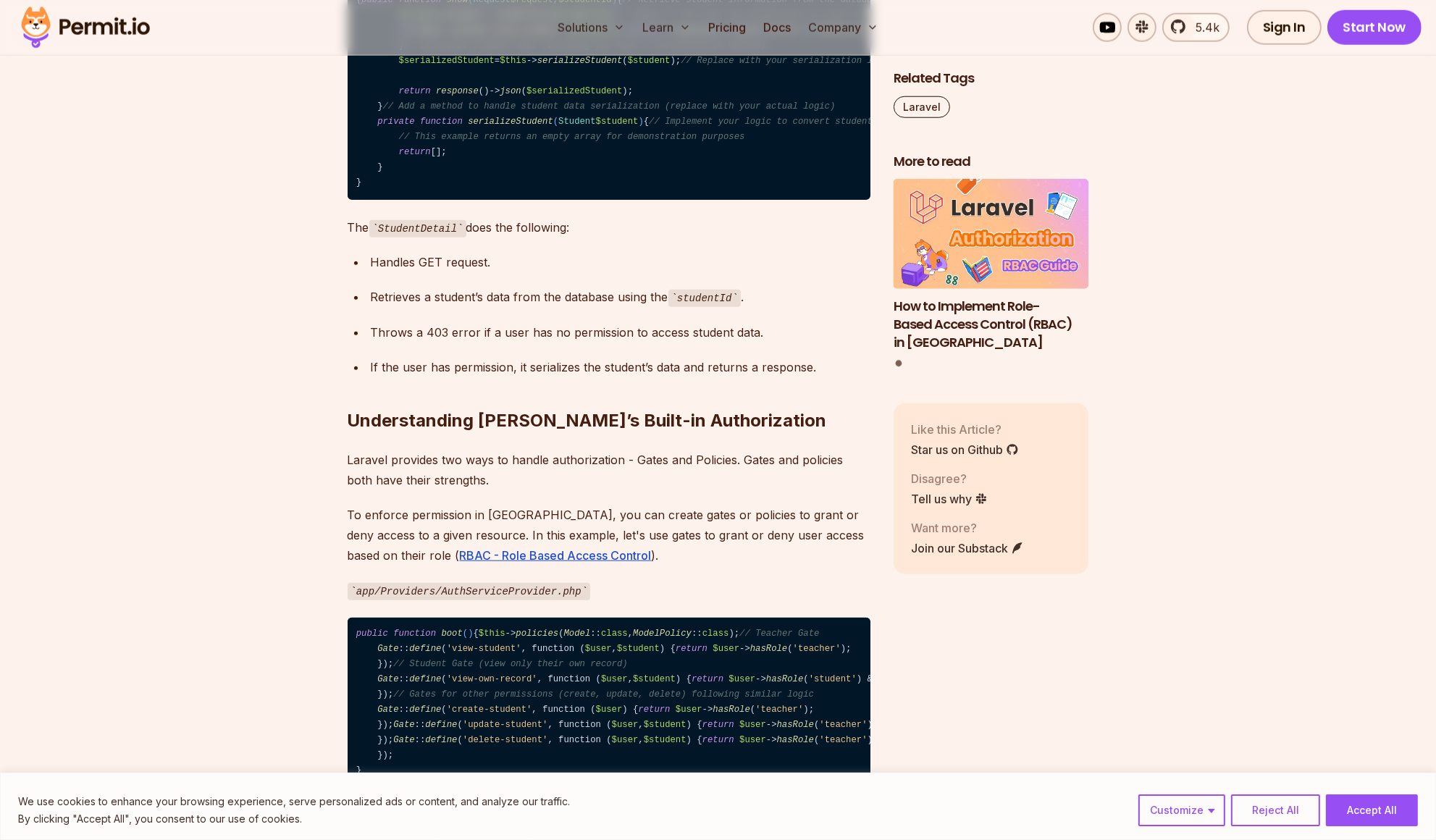
scroll to position [1945, 0]
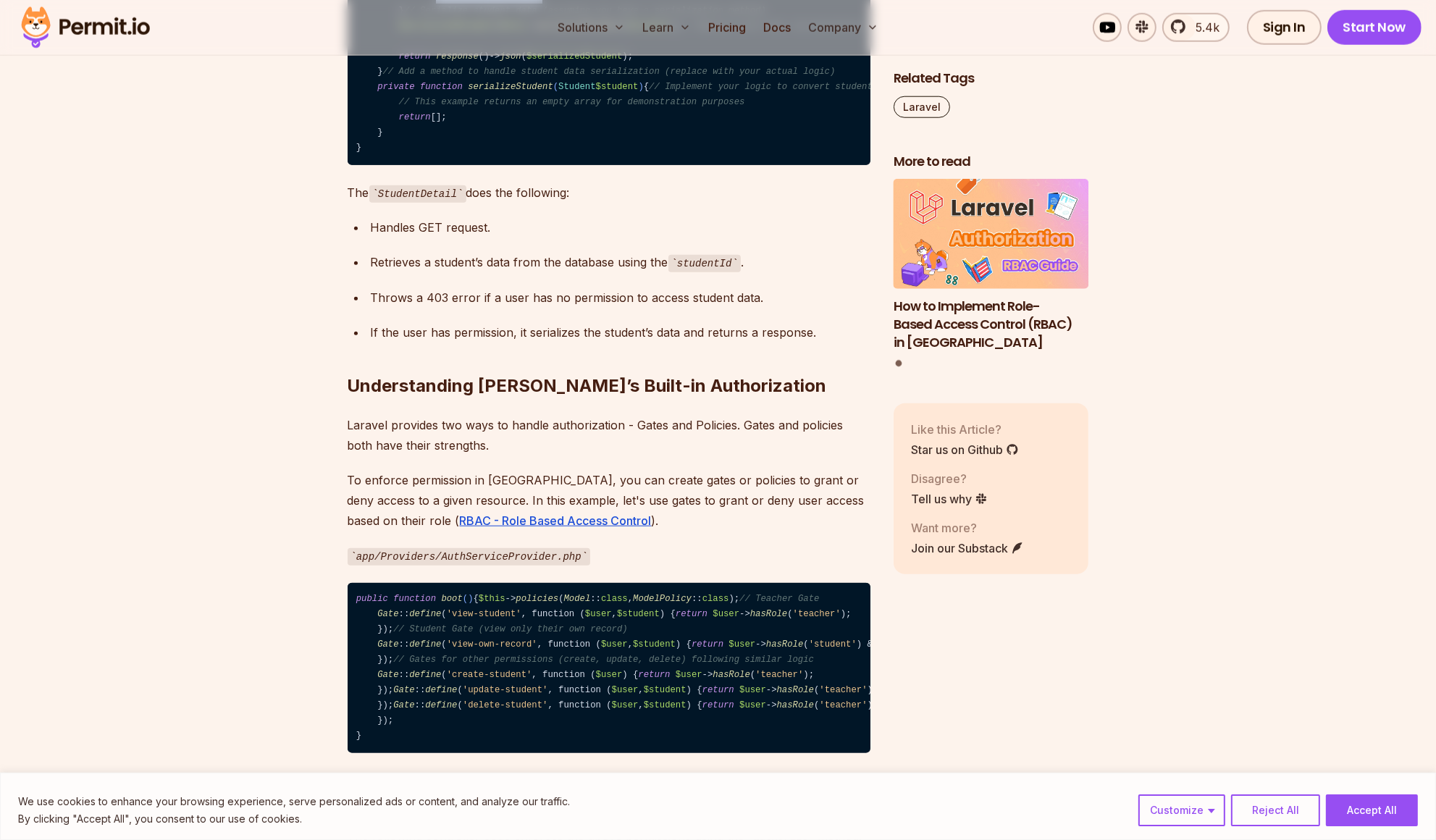
drag, startPoint x: 475, startPoint y: 182, endPoint x: 551, endPoint y: 177, distance: 76.2
click at [551, 165] on code "namespace App \\ Http \\ Controllers ; use Illuminate \\ Http \\ JsonResponse ;…" at bounding box center [608, 50] width 522 height 231
click at [552, 165] on code "namespace App \\ Http \\ Controllers ; use Illuminate \\ Http \\ JsonResponse ;…" at bounding box center [608, 50] width 522 height 231
drag, startPoint x: 569, startPoint y: 247, endPoint x: 756, endPoint y: 246, distance: 187.0
click at [756, 16] on span "// Serialize student data (assuming you have a serialization method)" at bounding box center [584, 10] width 362 height 10
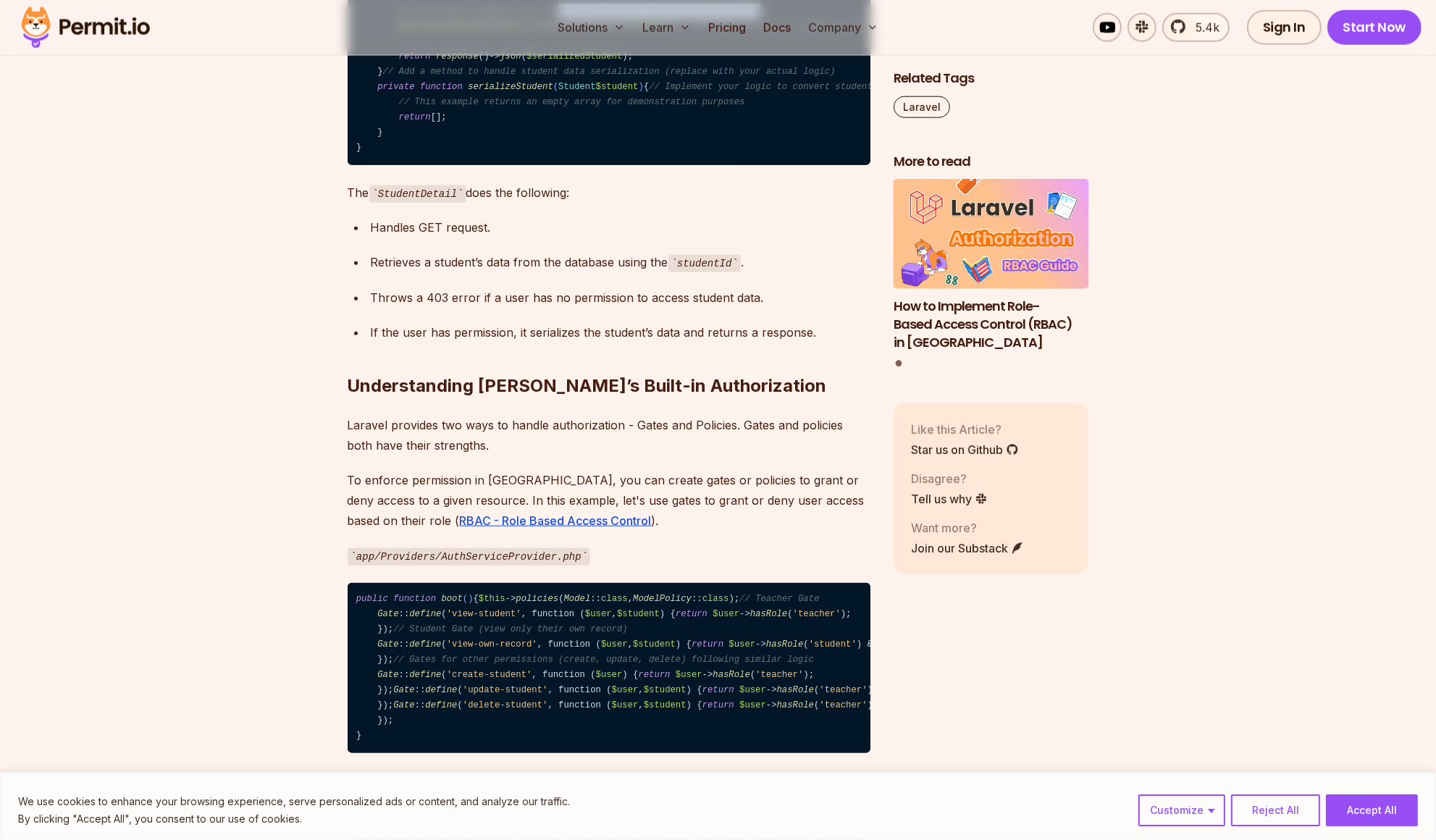
click at [756, 16] on span "// Serialize student data (assuming you have a serialization method)" at bounding box center [584, 10] width 362 height 10
drag, startPoint x: 725, startPoint y: 246, endPoint x: 758, endPoint y: 243, distance: 33.1
click at [758, 16] on span "// Serialize student data (assuming you have a serialization method)" at bounding box center [584, 10] width 362 height 10
click at [755, 16] on span "// Serialize student data (assuming you have a serialization method)" at bounding box center [584, 10] width 362 height 10
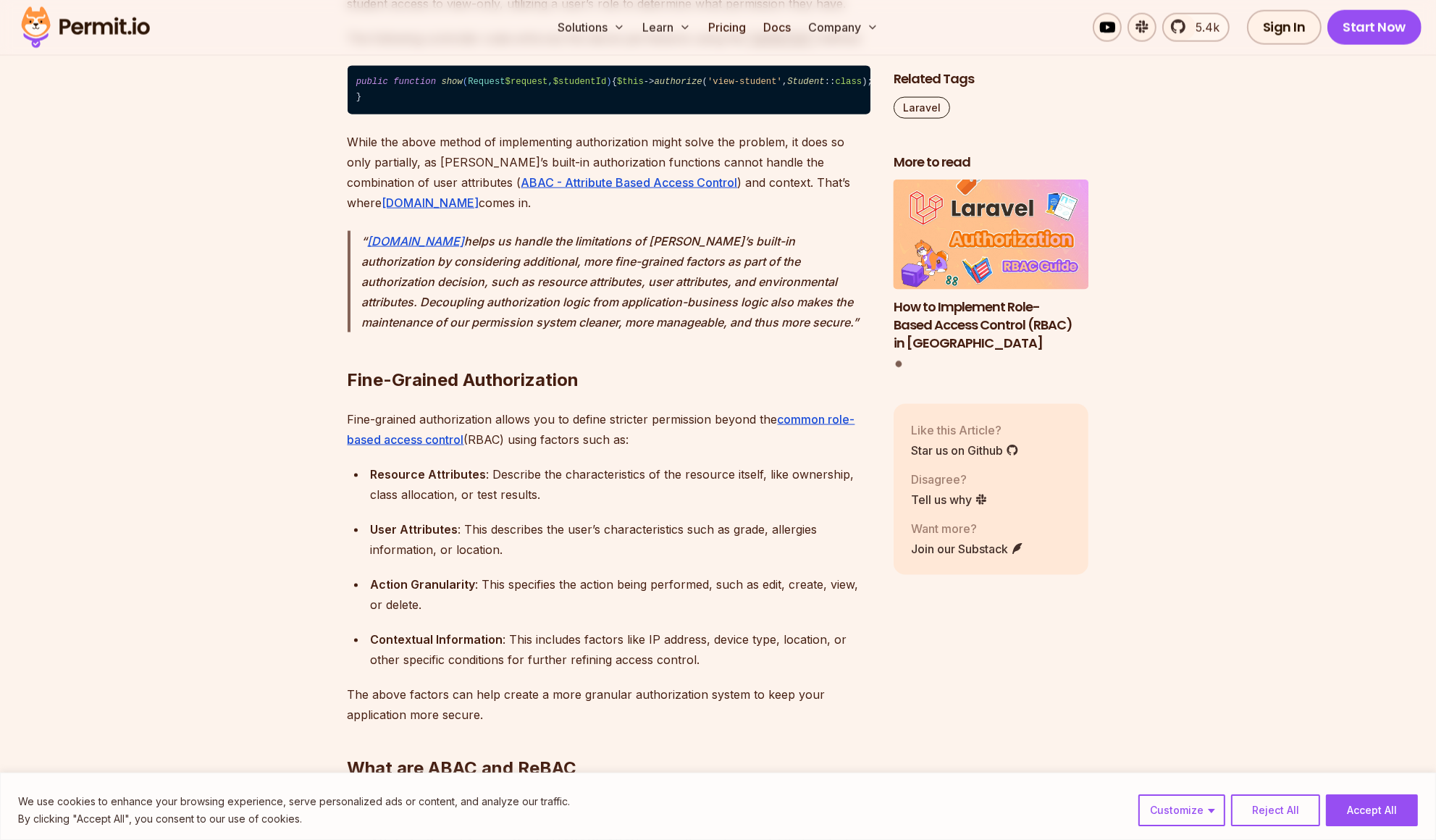
scroll to position [2710, 0]
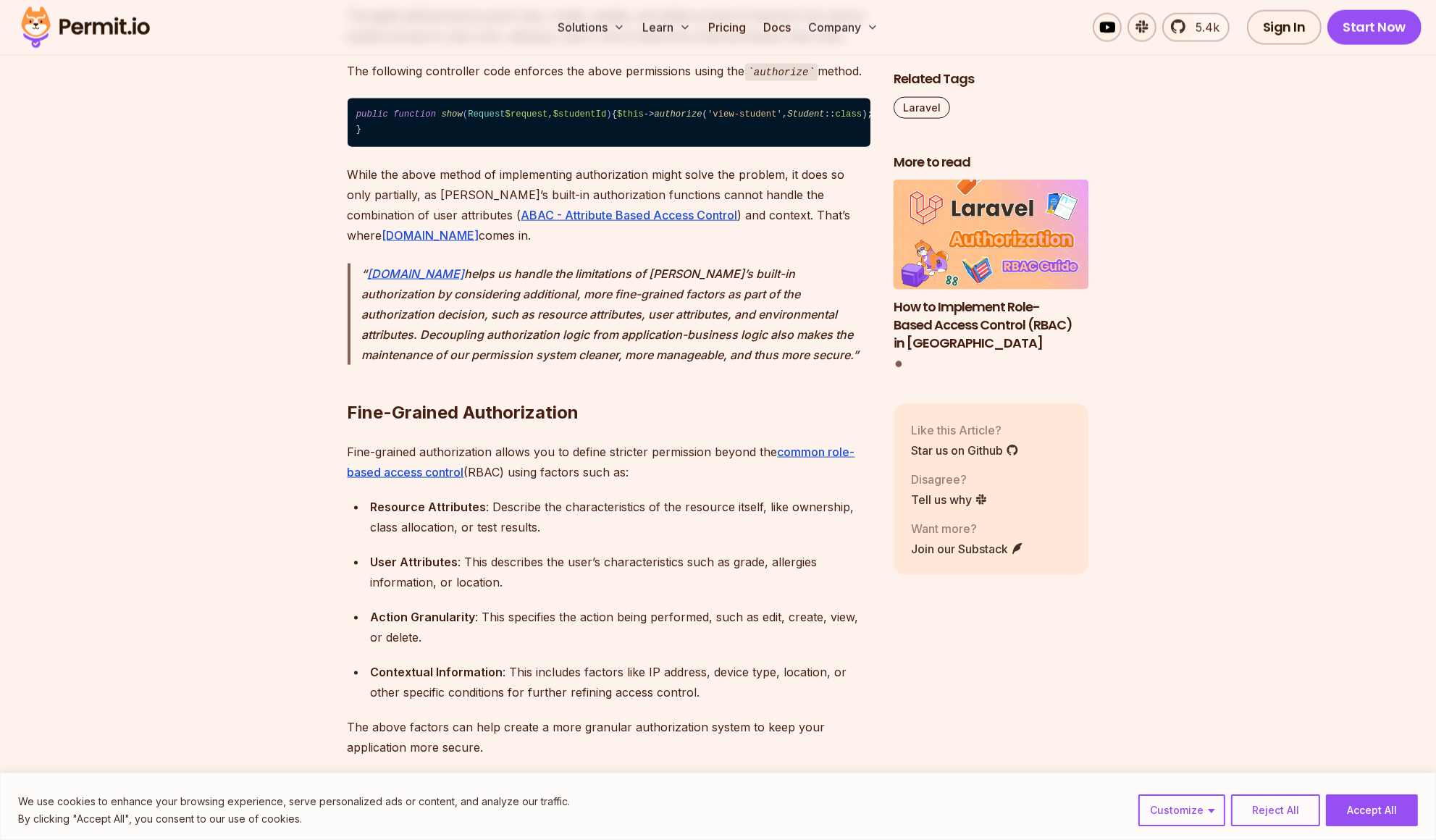
drag, startPoint x: 771, startPoint y: 301, endPoint x: 591, endPoint y: 304, distance: 180.0
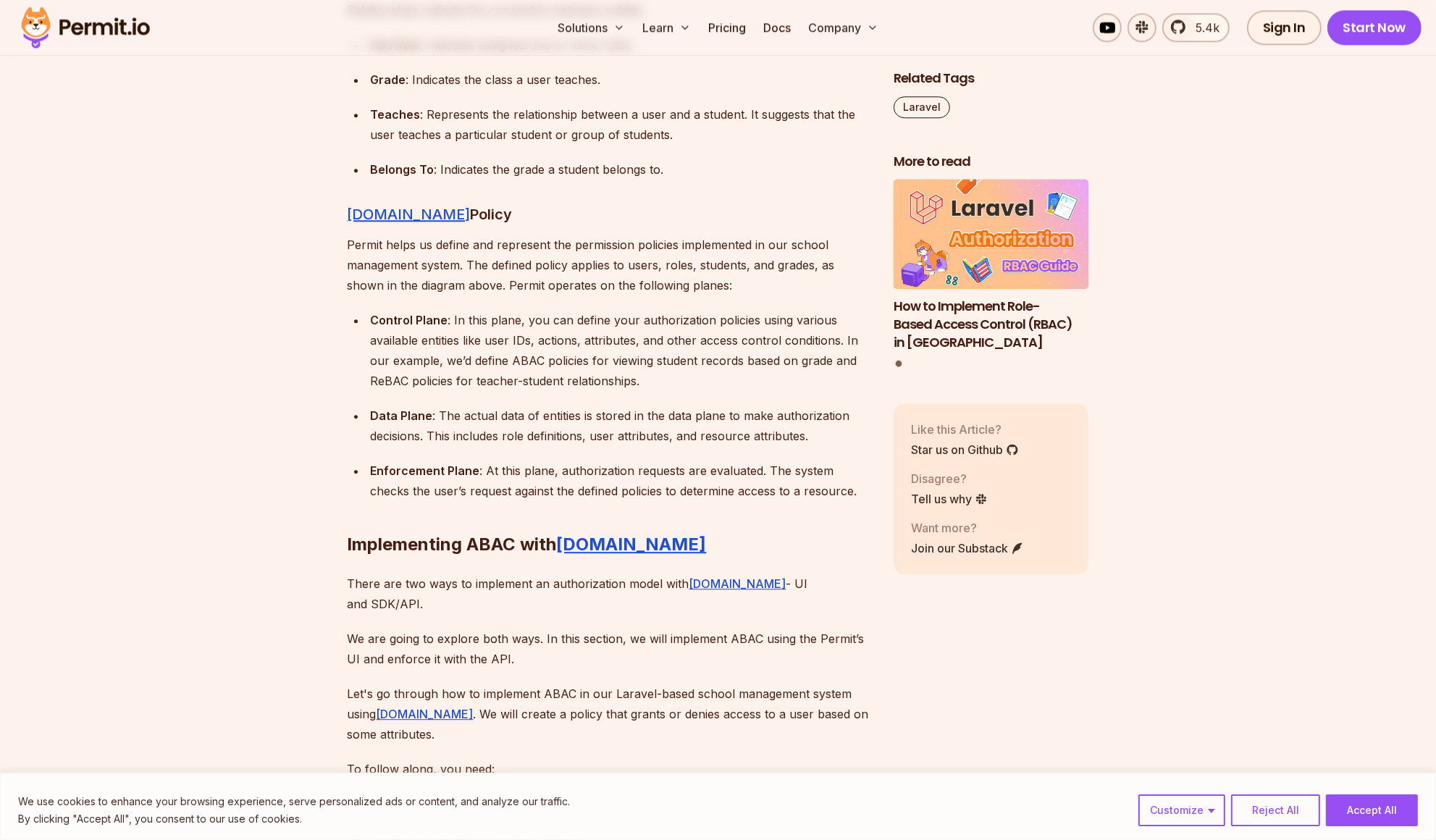
scroll to position [5142, 0]
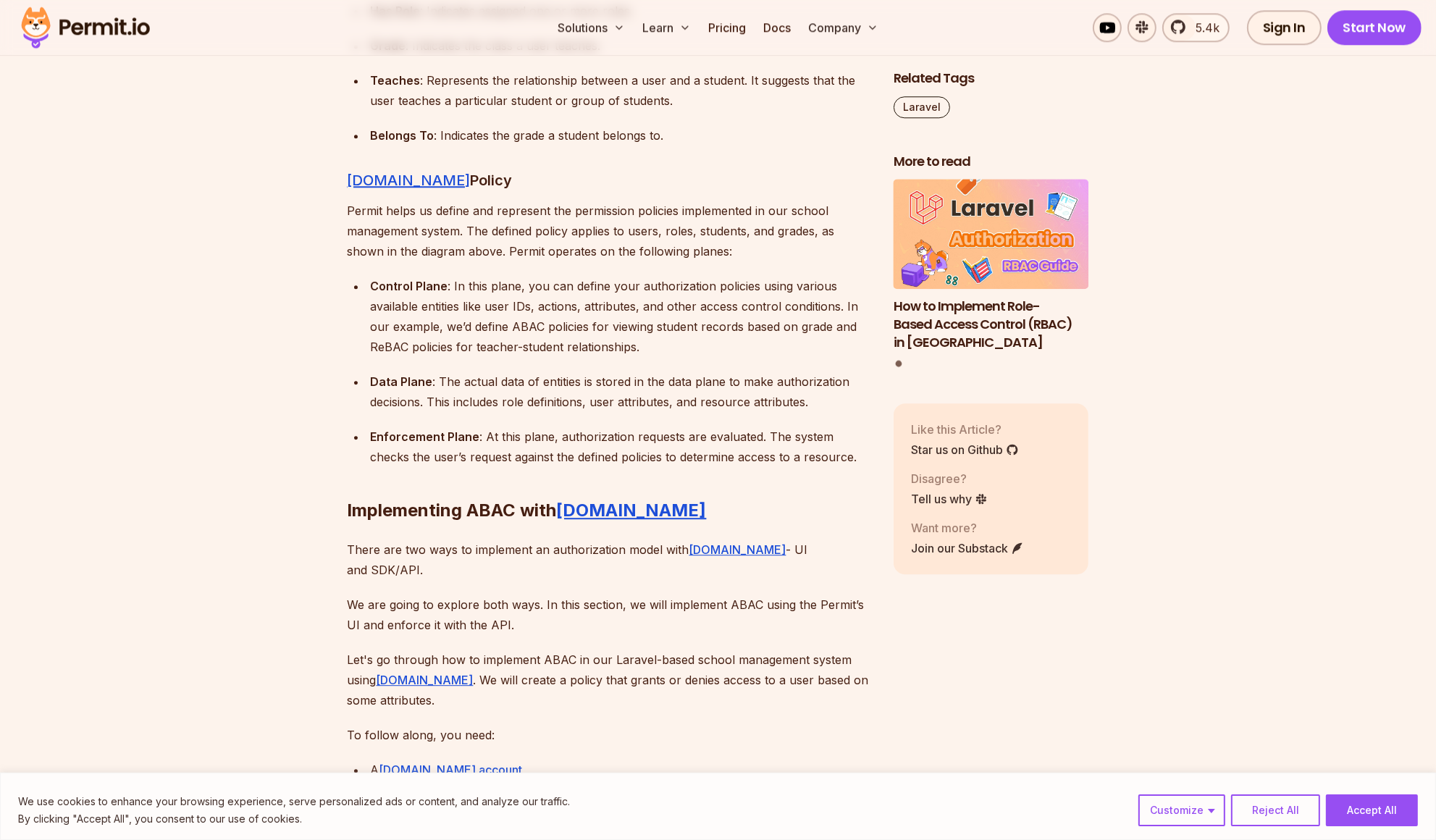
drag, startPoint x: 545, startPoint y: 276, endPoint x: 536, endPoint y: 304, distance: 29.4
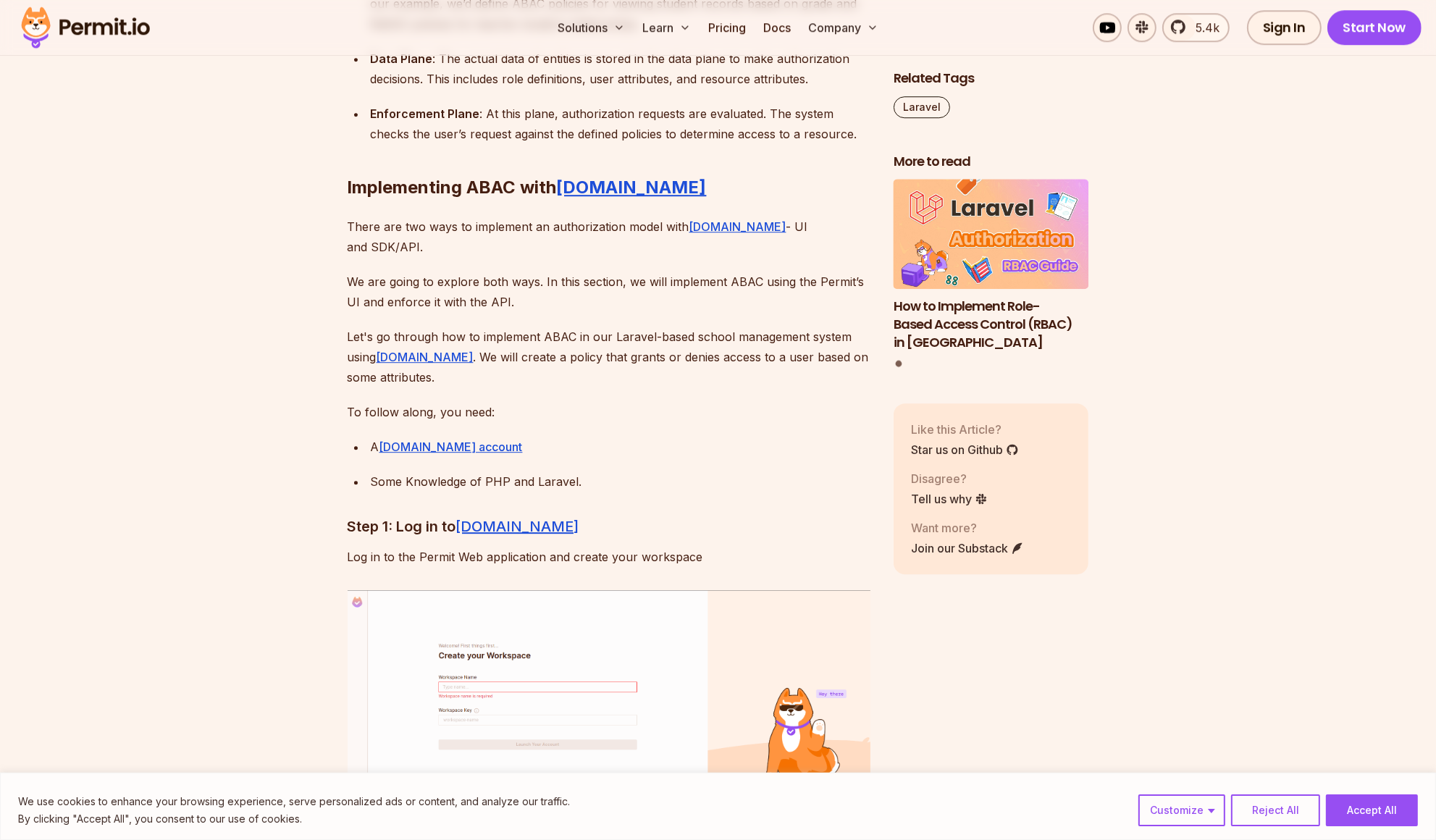
scroll to position [5559, 0]
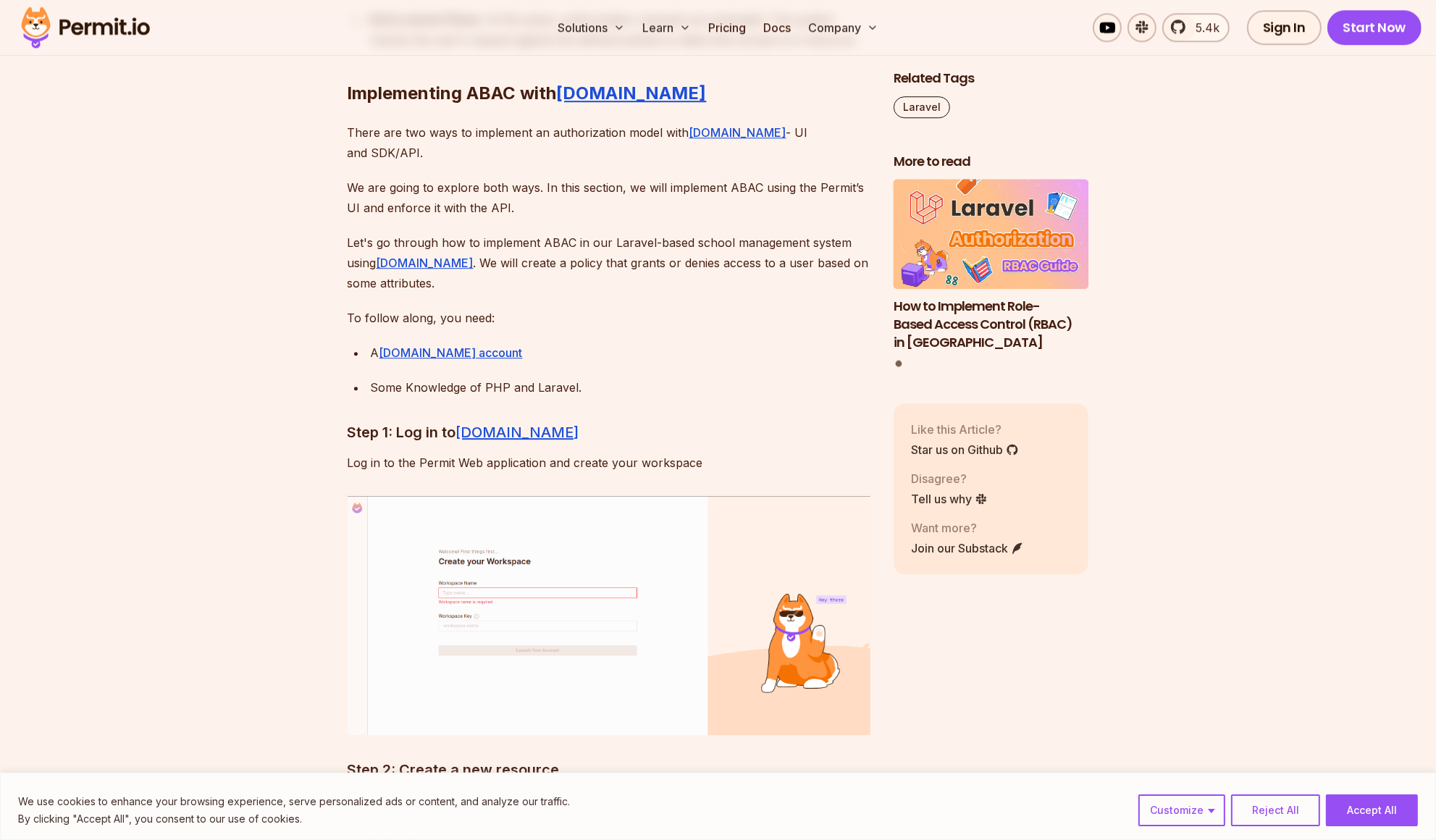
drag, startPoint x: 530, startPoint y: 185, endPoint x: 687, endPoint y: 177, distance: 157.2
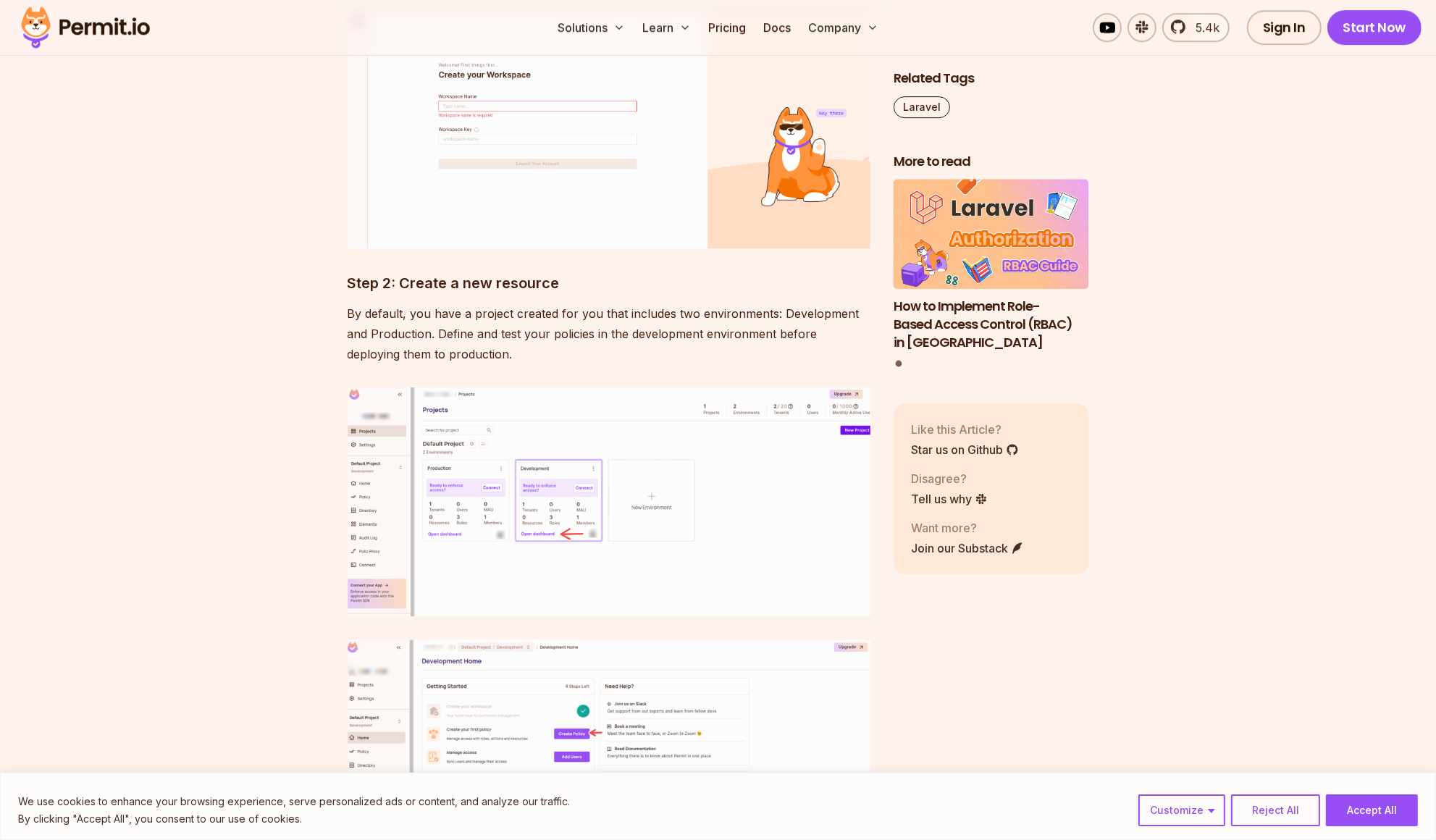
scroll to position [6184, 0]
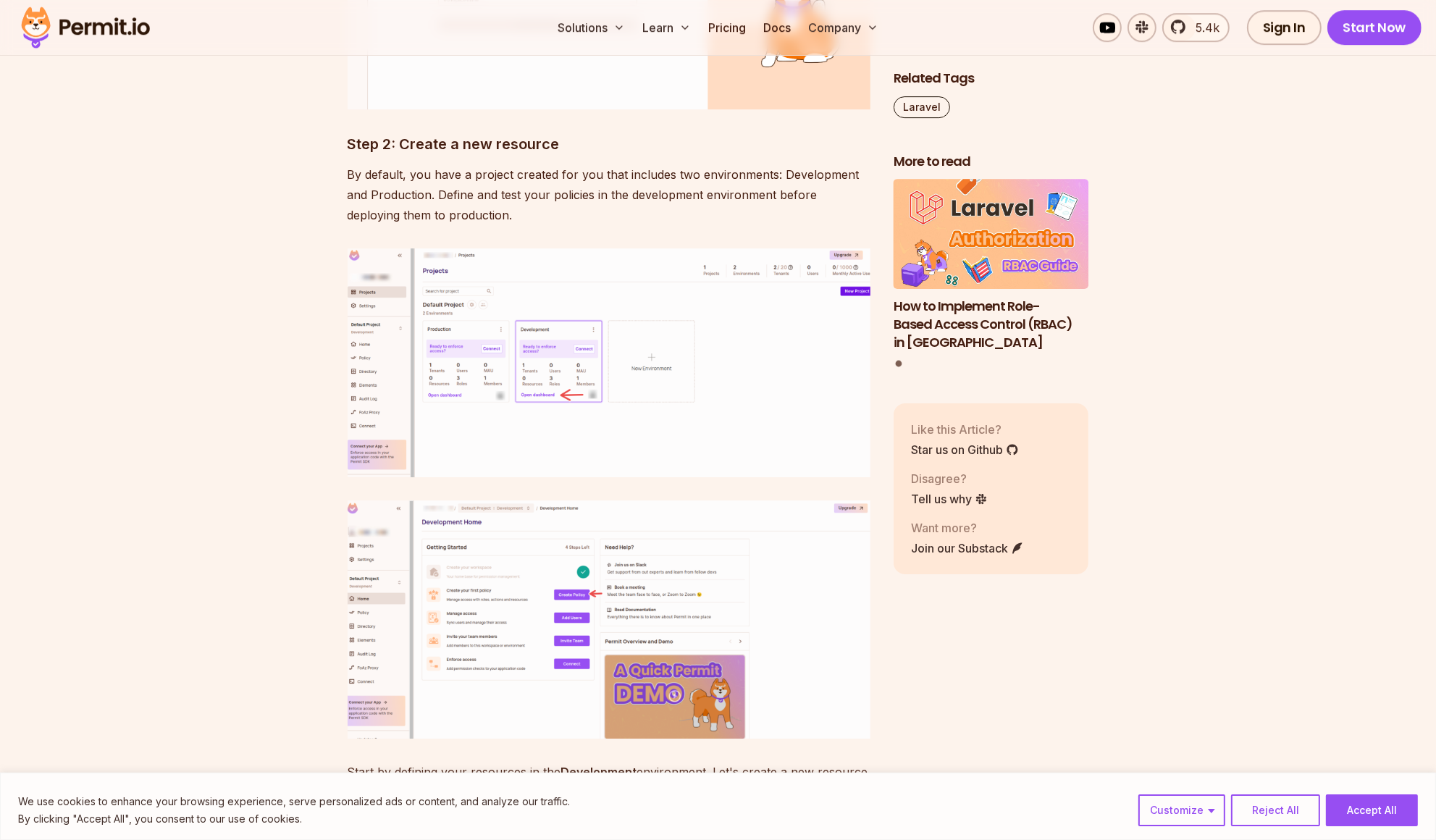
drag, startPoint x: 642, startPoint y: 336, endPoint x: 654, endPoint y: 222, distance: 114.6
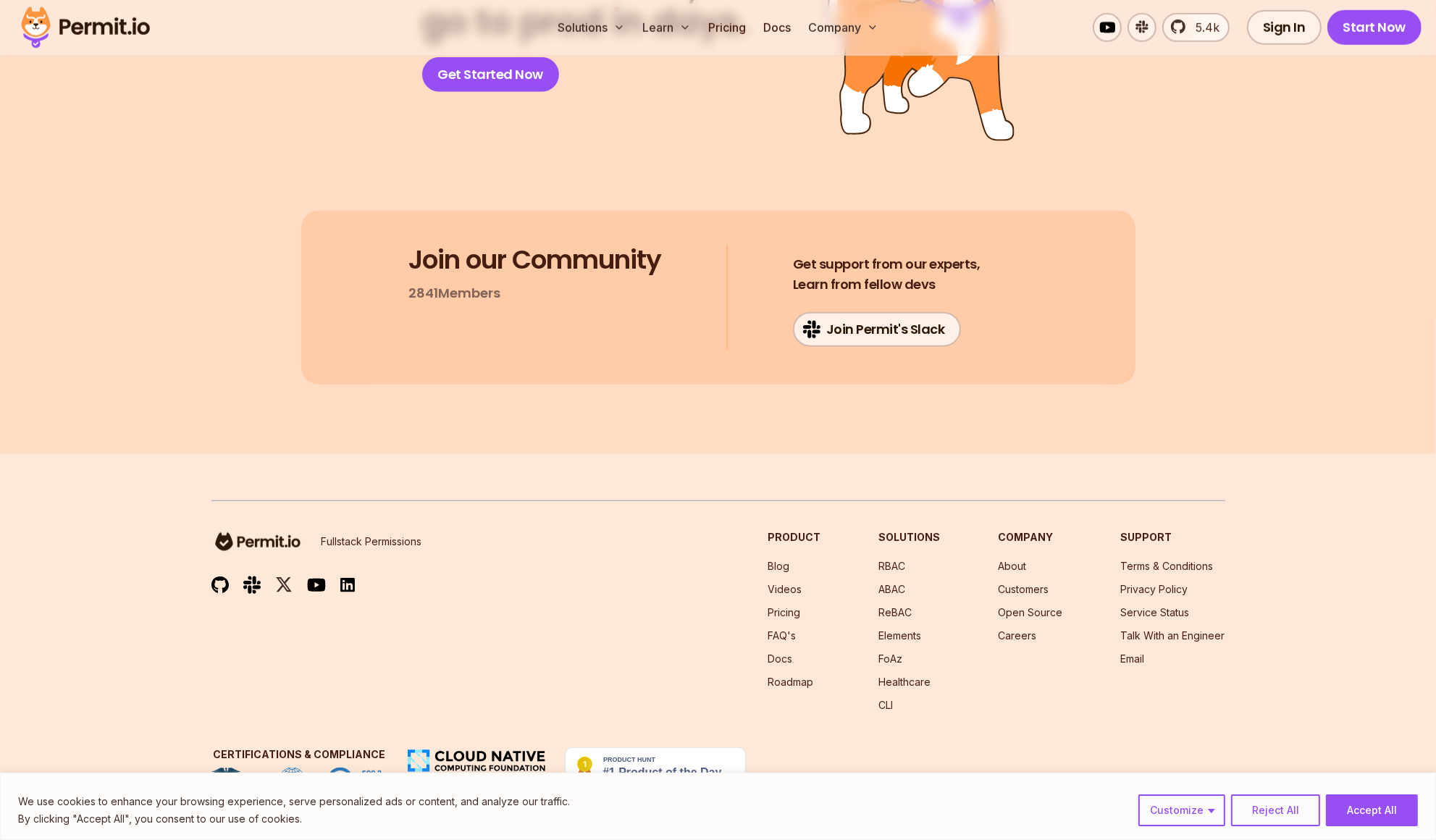
scroll to position [18483, 0]
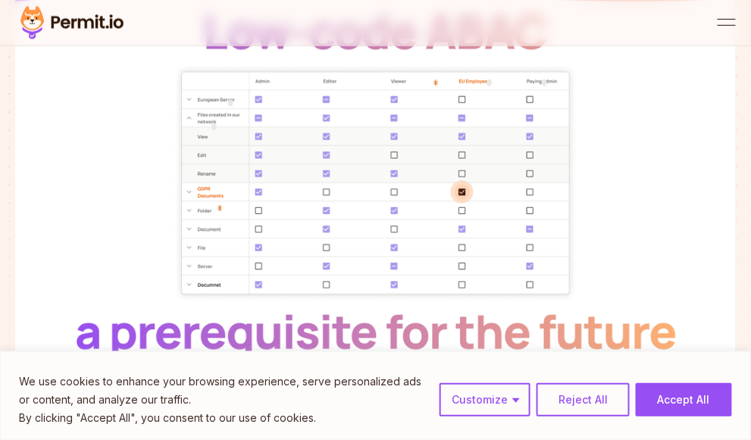
scroll to position [221, 0]
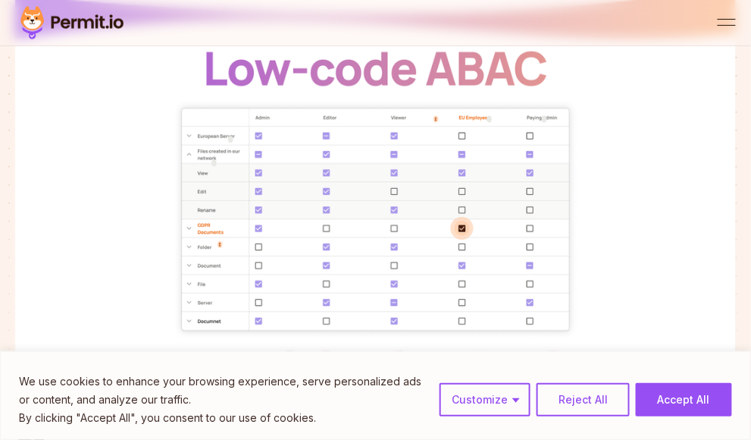
click at [106, 170] on img at bounding box center [375, 194] width 721 height 406
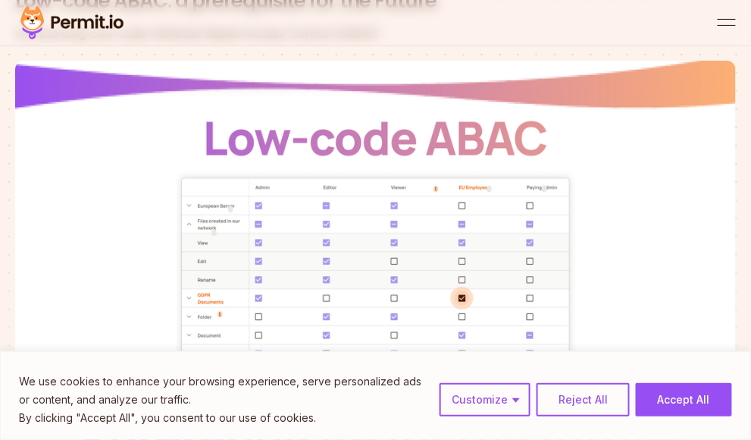
scroll to position [112, 0]
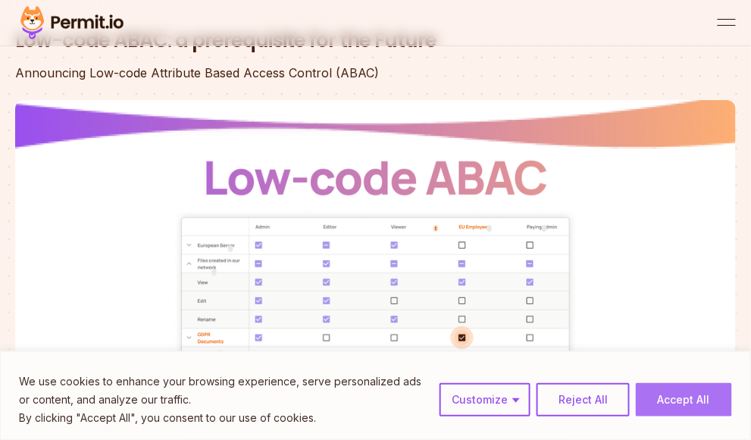
click at [710, 404] on button "Accept All" at bounding box center [684, 399] width 96 height 33
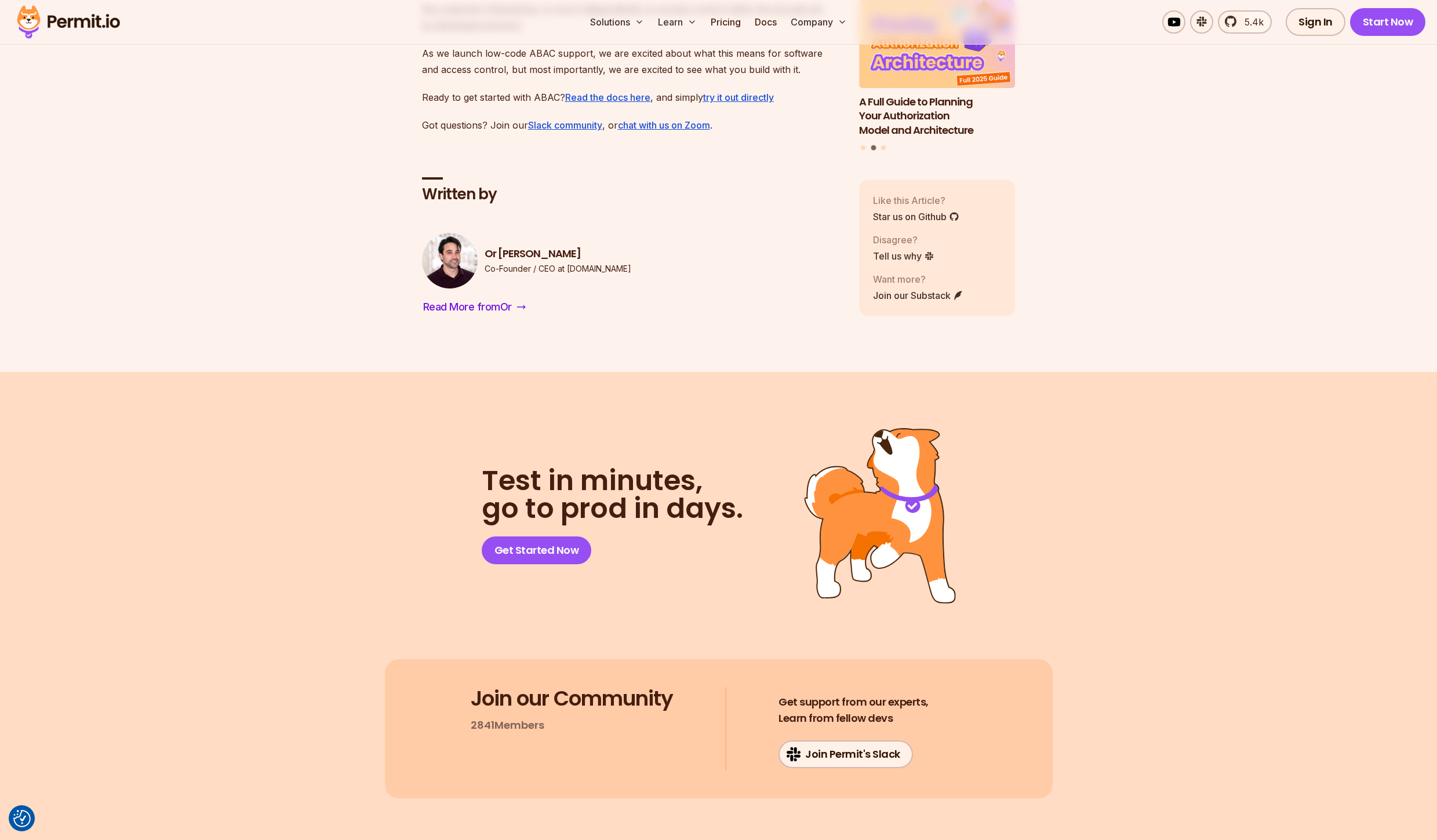
scroll to position [2040, 0]
